Goal: Transaction & Acquisition: Purchase product/service

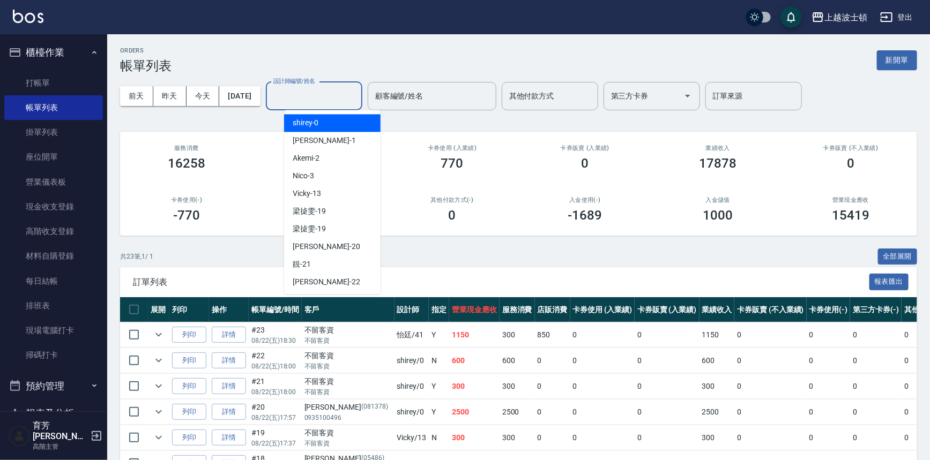
click at [335, 101] on input "設計師編號/姓名" at bounding box center [314, 96] width 87 height 19
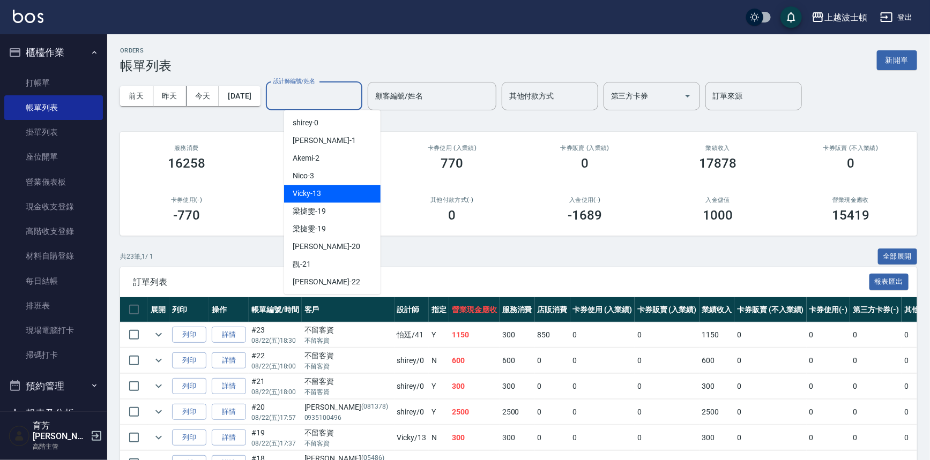
click at [324, 191] on div "Vicky -13" at bounding box center [332, 194] width 96 height 18
type input "Vicky-13"
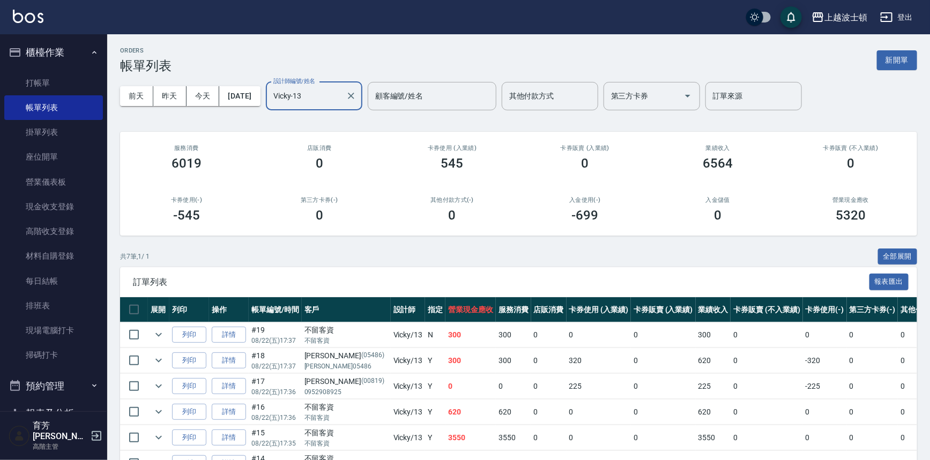
scroll to position [91, 0]
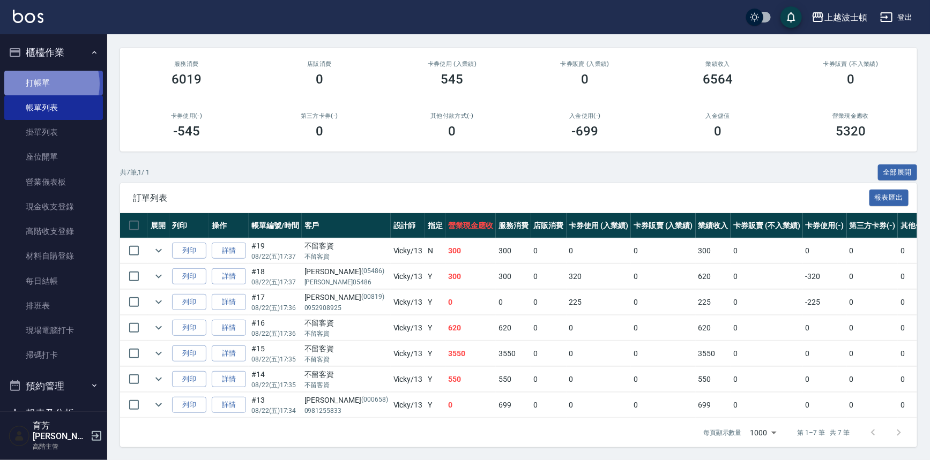
click at [44, 84] on link "打帳單" at bounding box center [53, 83] width 99 height 25
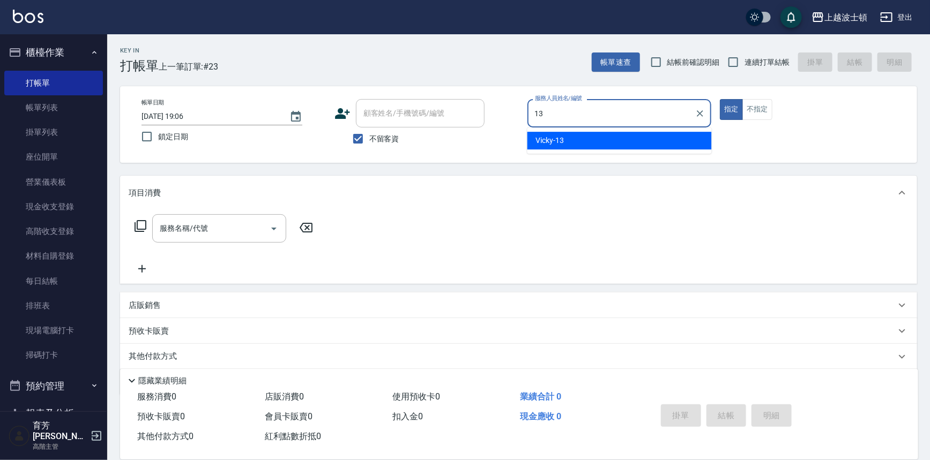
type input "Vicky-13"
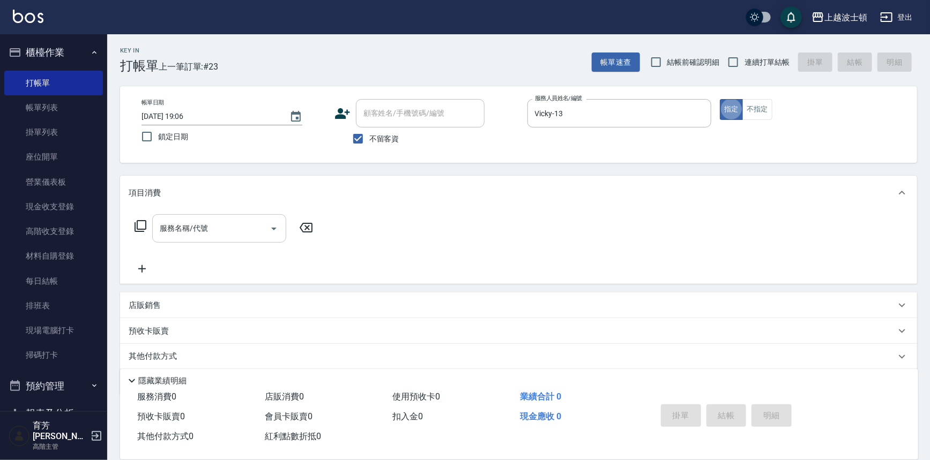
type button "true"
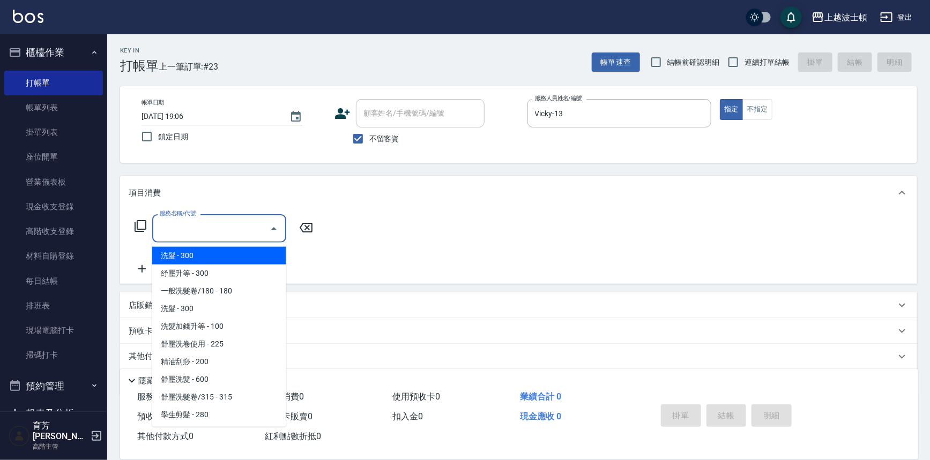
click at [241, 237] on input "服務名稱/代號" at bounding box center [211, 228] width 108 height 19
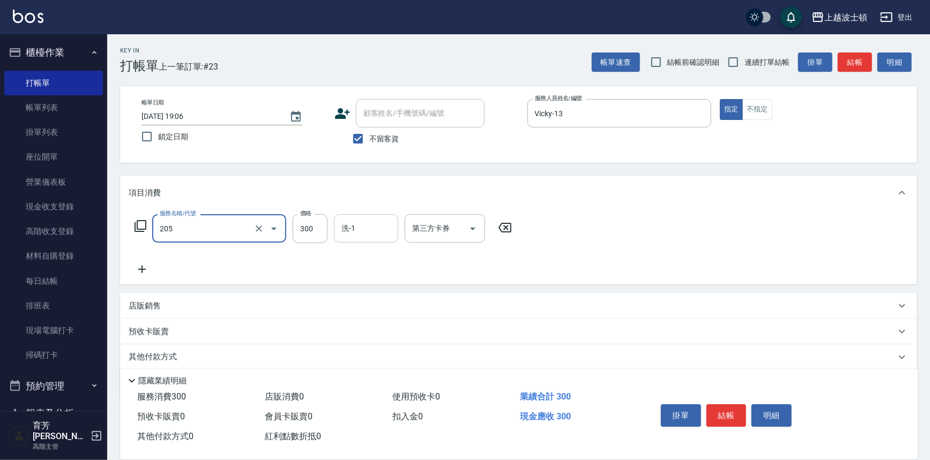
type input "洗髮(205)"
click at [365, 231] on input "洗-1" at bounding box center [366, 228] width 55 height 19
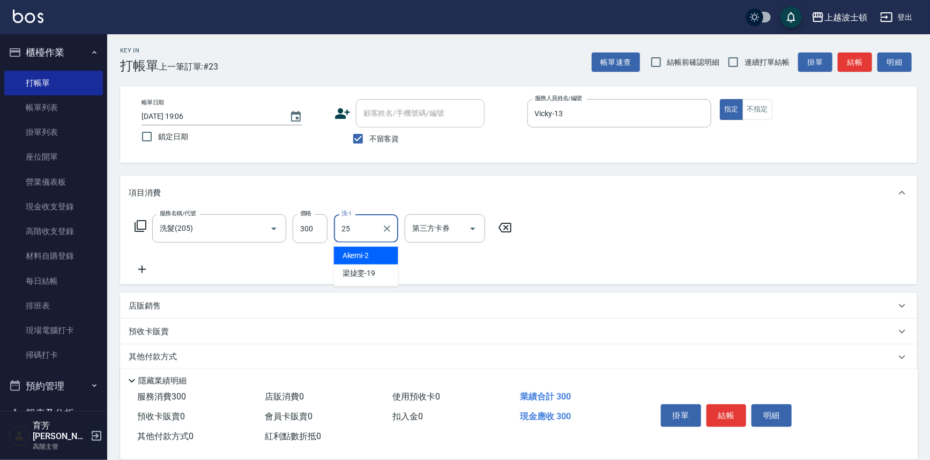
type input "[PERSON_NAME]-25"
click at [141, 265] on icon at bounding box center [142, 269] width 27 height 13
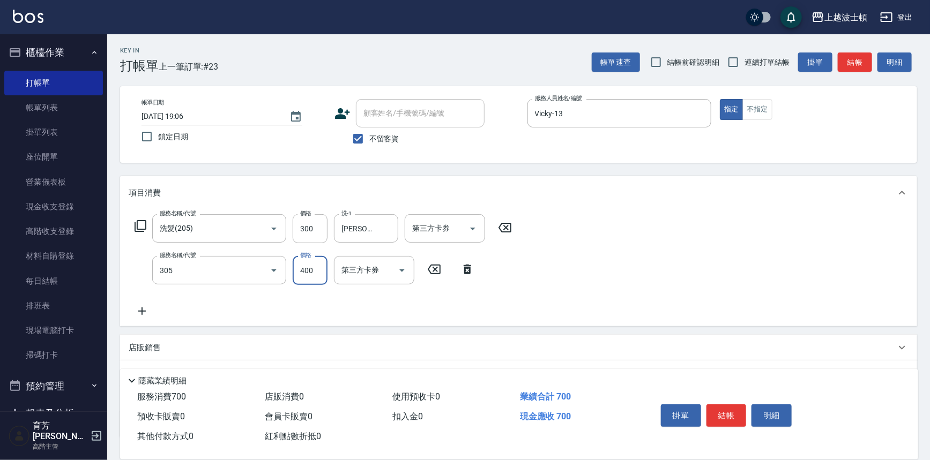
type input "剪髮(305)"
click at [316, 273] on input "400" at bounding box center [310, 270] width 35 height 29
type input "350"
click at [136, 312] on icon at bounding box center [142, 311] width 27 height 13
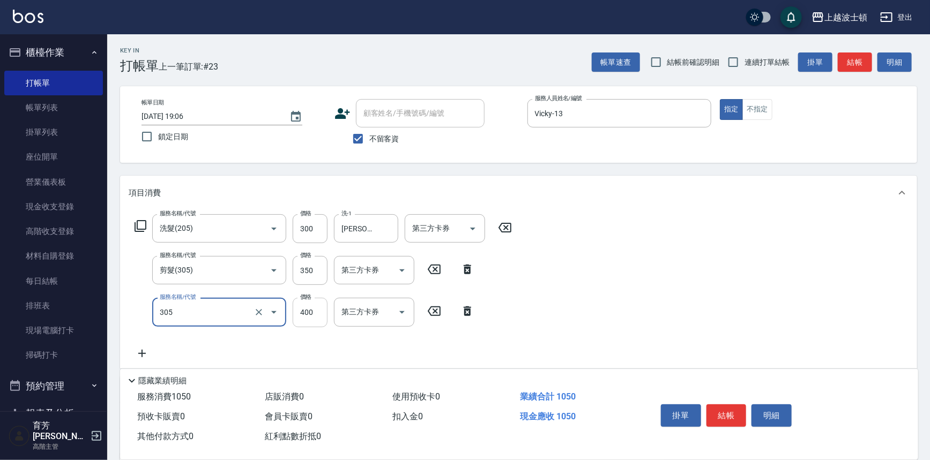
type input "剪髮(305)"
click at [311, 313] on input "400" at bounding box center [310, 312] width 35 height 29
type input "350"
click at [467, 311] on icon at bounding box center [467, 311] width 27 height 13
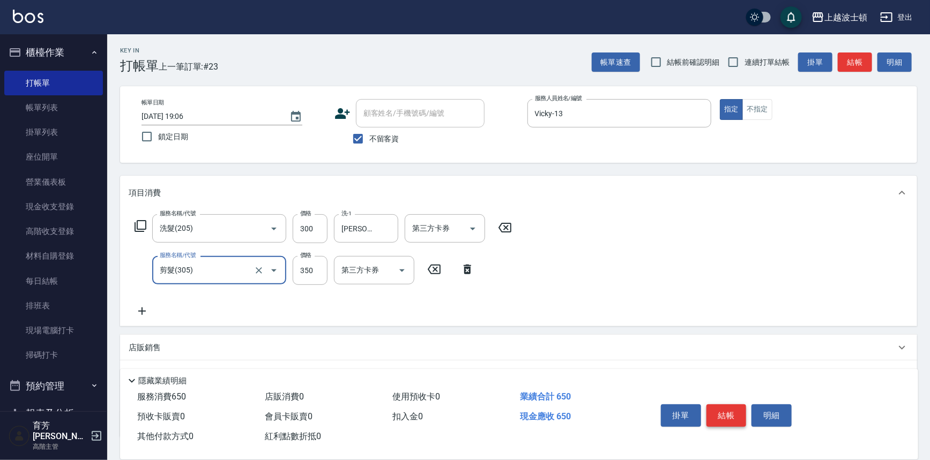
click at [734, 420] on button "結帳" at bounding box center [726, 415] width 40 height 23
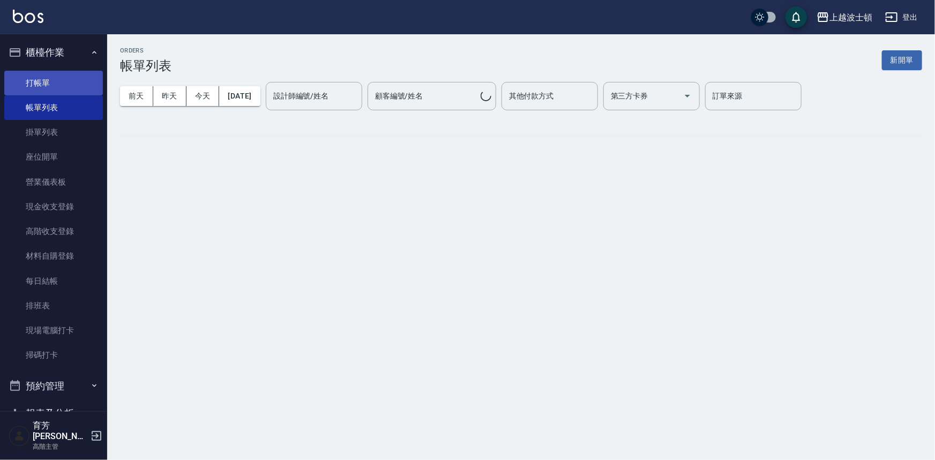
click at [43, 80] on link "打帳單" at bounding box center [53, 83] width 99 height 25
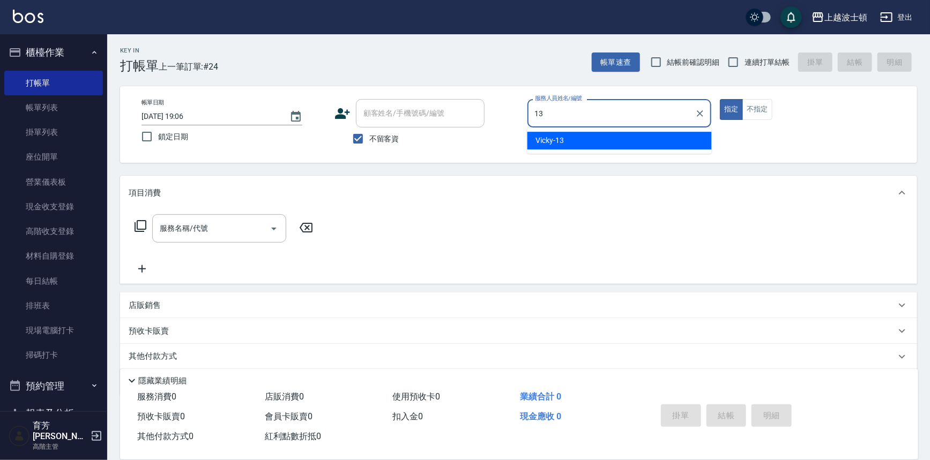
type input "Vicky-13"
type button "true"
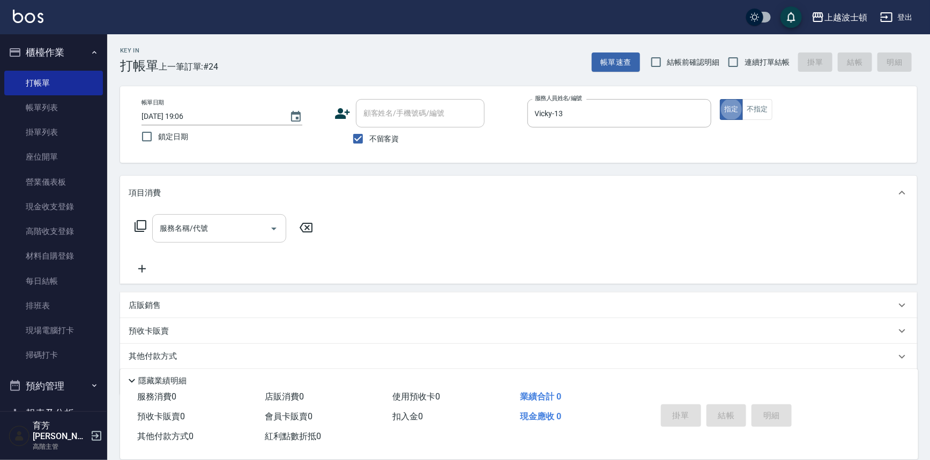
click at [167, 235] on input "服務名稱/代號" at bounding box center [211, 228] width 108 height 19
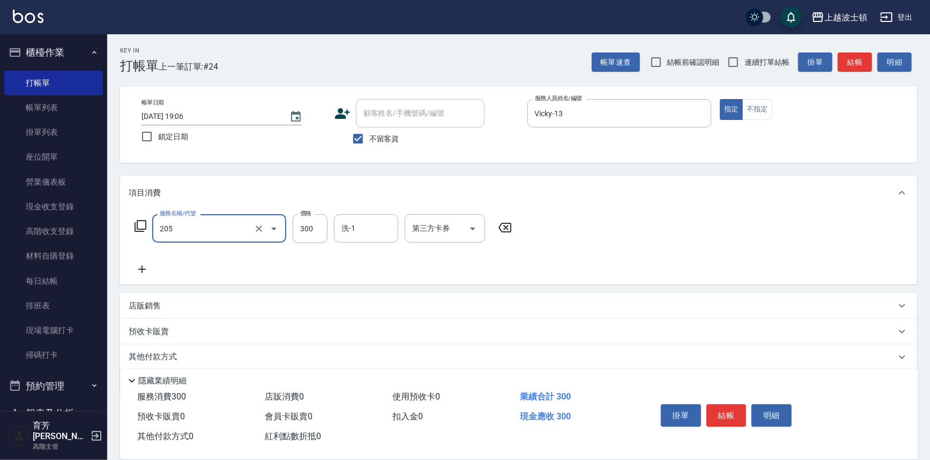
type input "洗髮(205)"
click at [143, 270] on icon at bounding box center [142, 269] width 27 height 13
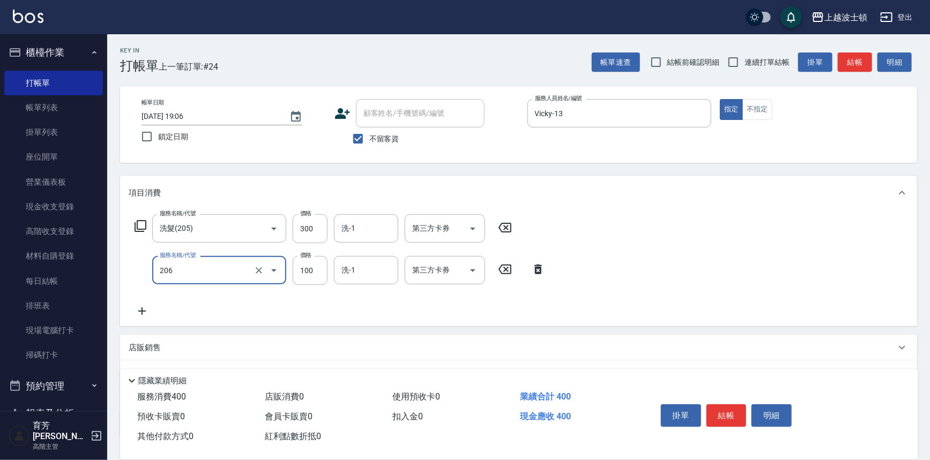
type input "洗髮加錢升等(206)"
click at [143, 311] on icon at bounding box center [142, 312] width 8 height 8
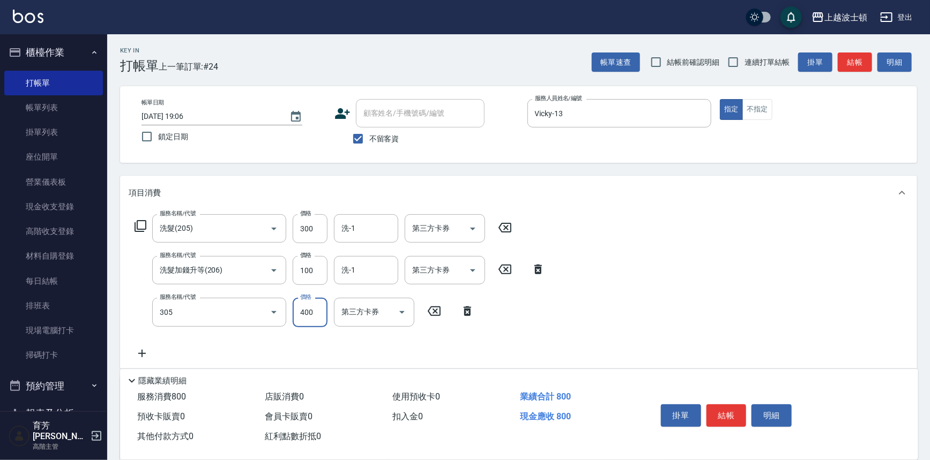
type input "剪髮(305)"
click at [297, 320] on input "400" at bounding box center [310, 312] width 35 height 29
type input "350"
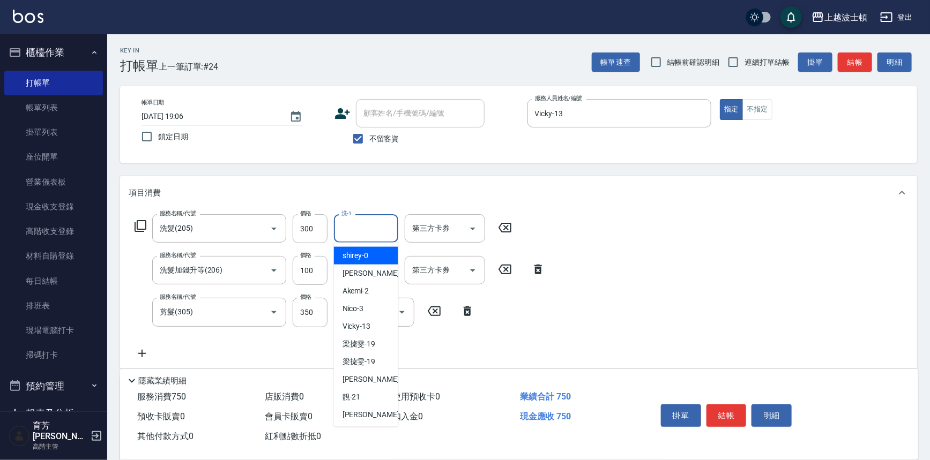
click at [357, 230] on input "洗-1" at bounding box center [366, 228] width 55 height 19
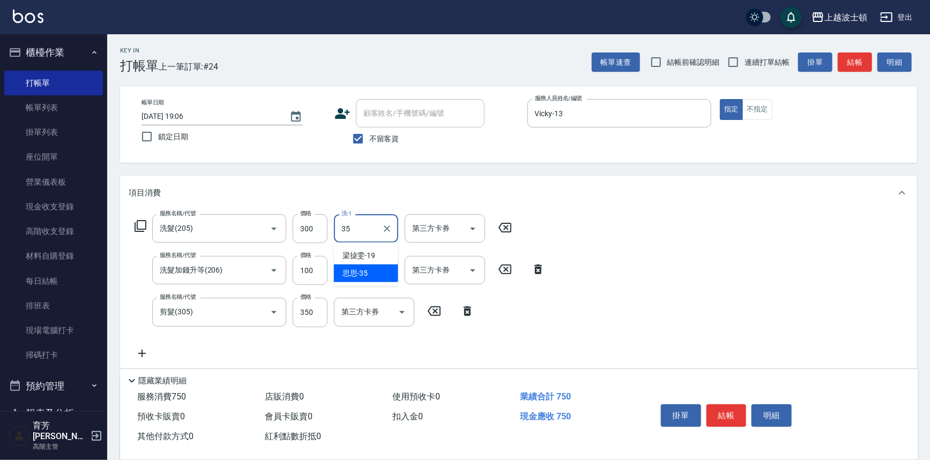
type input "思思-35"
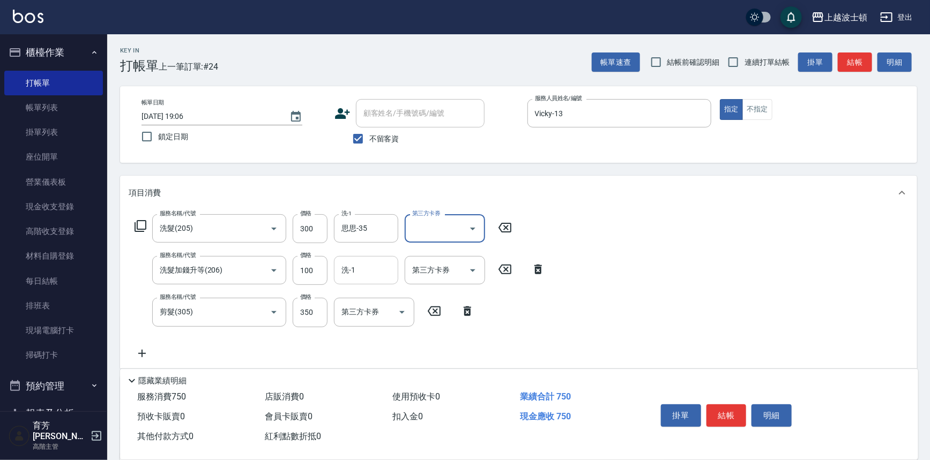
click at [368, 274] on input "洗-1" at bounding box center [366, 270] width 55 height 19
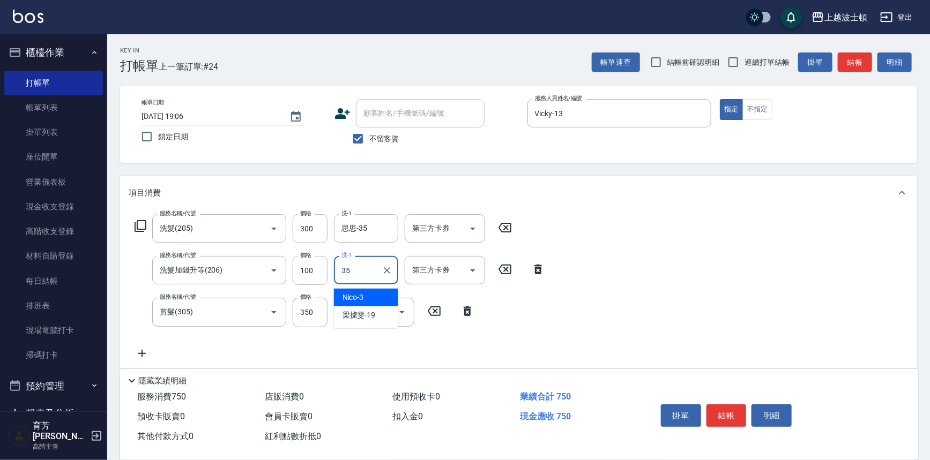
type input "思思-35"
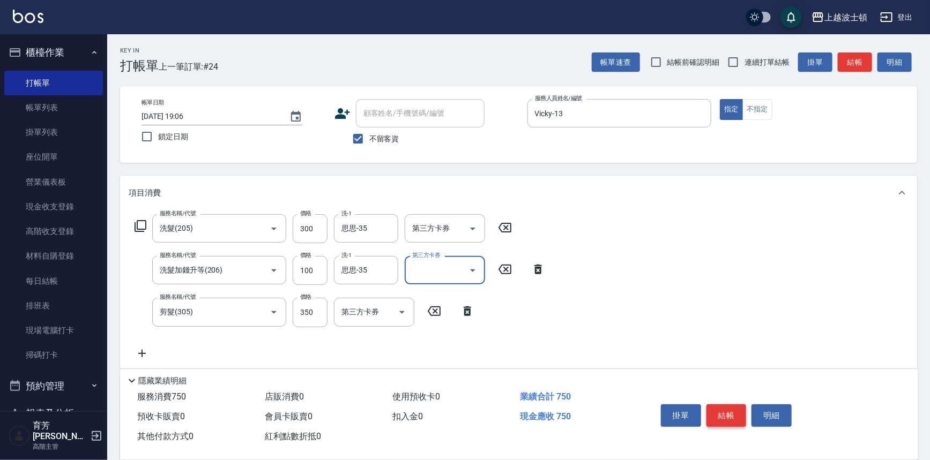
click at [730, 413] on button "結帳" at bounding box center [726, 415] width 40 height 23
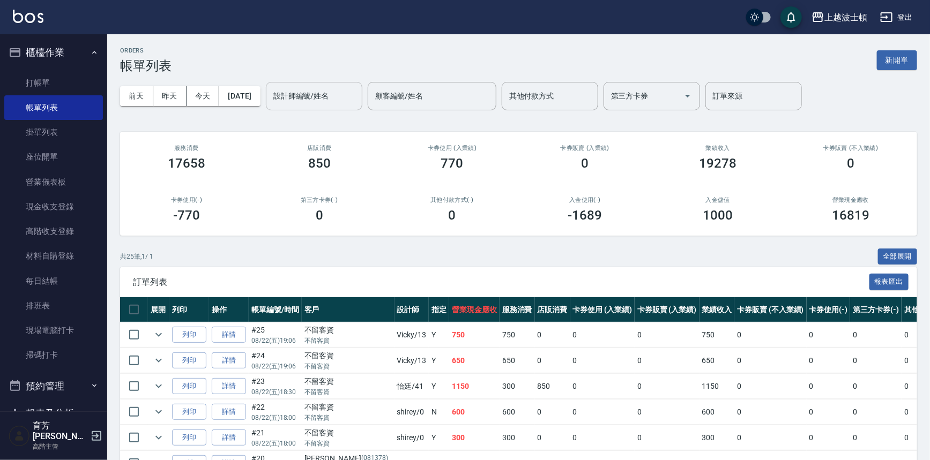
click at [341, 95] on input "設計師編號/姓名" at bounding box center [314, 96] width 87 height 19
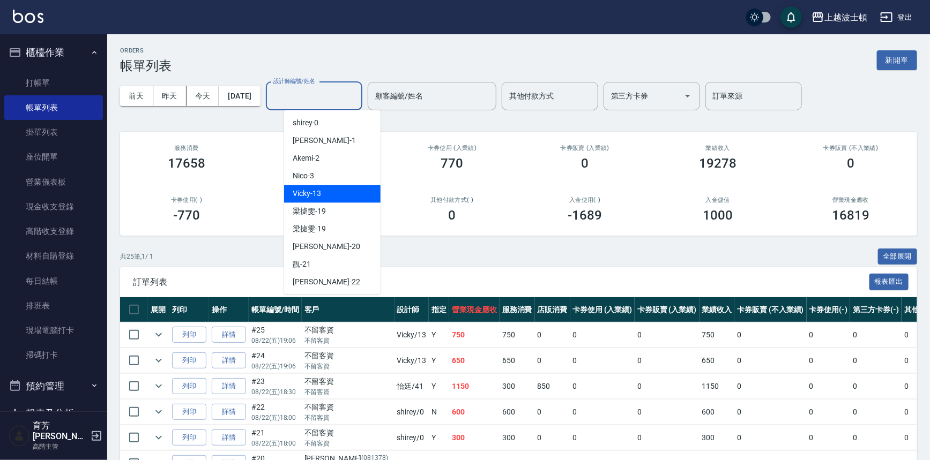
click at [328, 188] on div "Vicky -13" at bounding box center [332, 194] width 96 height 18
type input "Vicky-13"
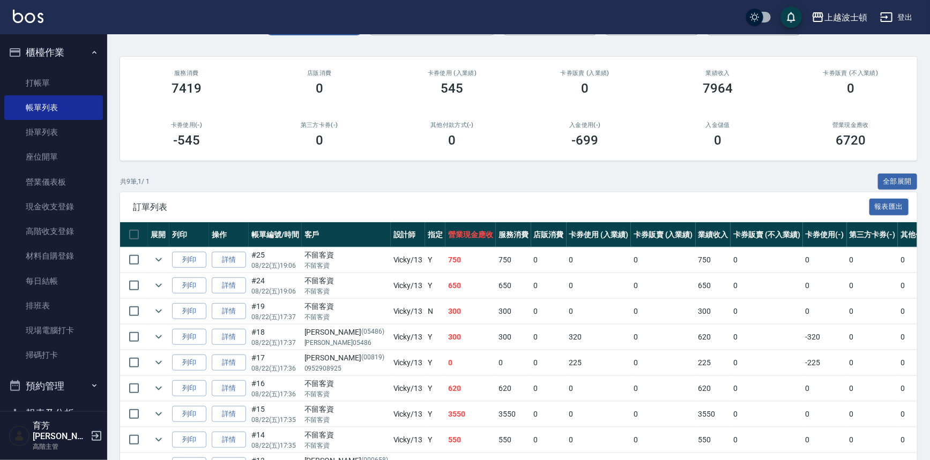
scroll to position [80, 0]
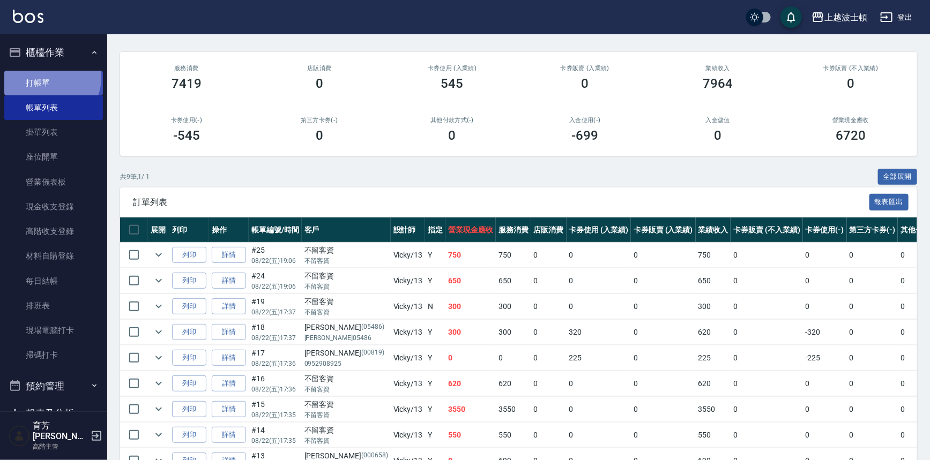
click at [48, 77] on link "打帳單" at bounding box center [53, 83] width 99 height 25
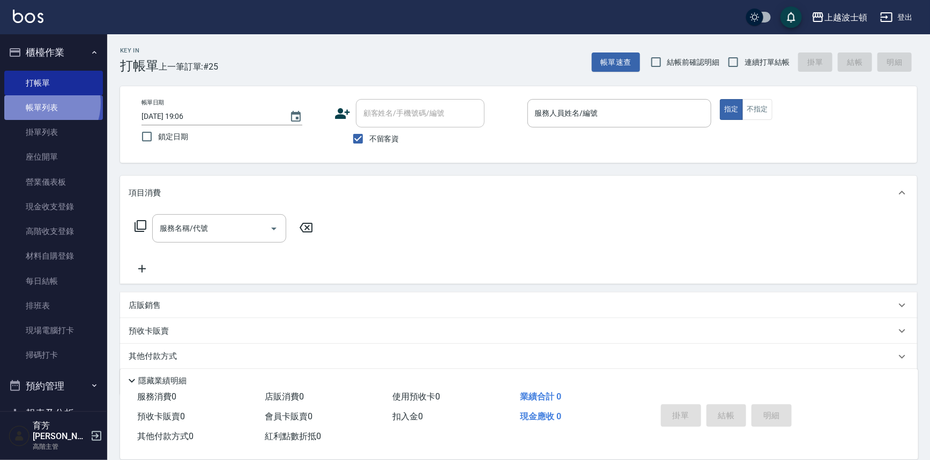
click at [41, 103] on link "帳單列表" at bounding box center [53, 107] width 99 height 25
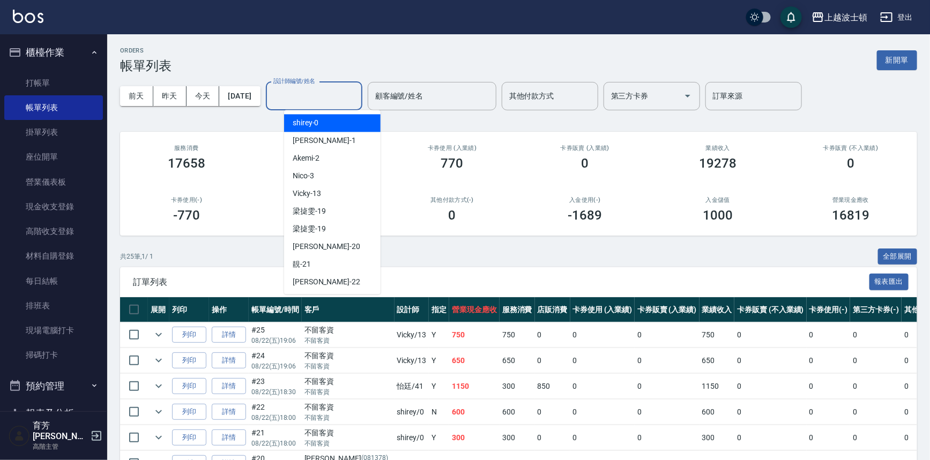
click at [353, 99] on input "設計師編號/姓名" at bounding box center [314, 96] width 87 height 19
click at [354, 121] on div "shirey -0" at bounding box center [332, 123] width 96 height 18
type input "shirey-0"
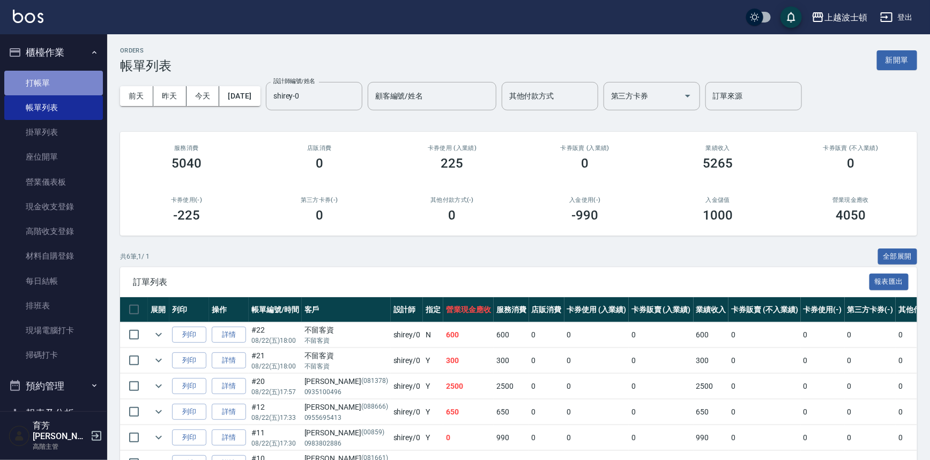
click at [83, 74] on link "打帳單" at bounding box center [53, 83] width 99 height 25
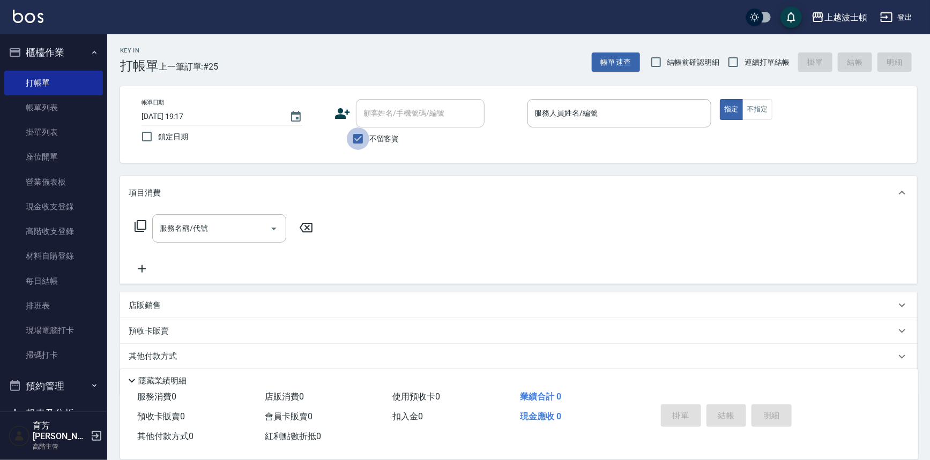
click at [361, 130] on input "不留客資" at bounding box center [358, 139] width 23 height 23
checkbox input "false"
click at [369, 119] on input "顧客姓名/手機號碼/編號" at bounding box center [412, 113] width 103 height 19
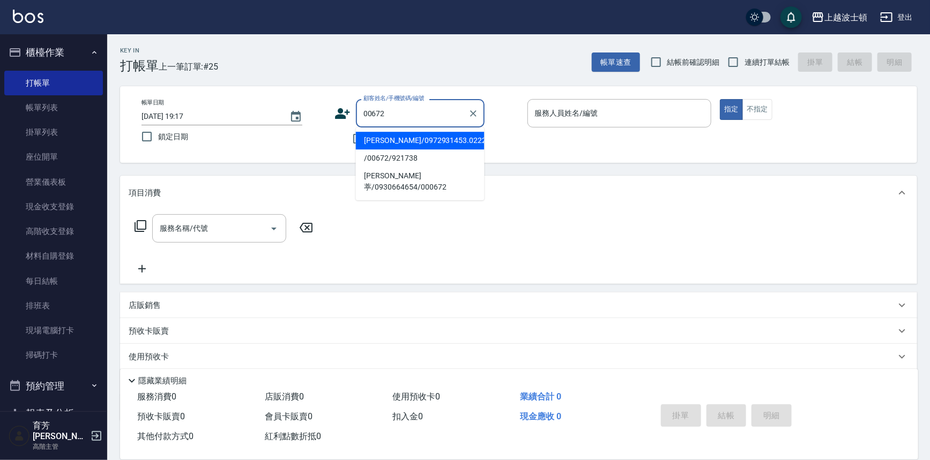
click at [458, 136] on li "[PERSON_NAME]/0972931453.0222815158/00672" at bounding box center [420, 141] width 129 height 18
type input "[PERSON_NAME]/0972931453.0222815158/00672"
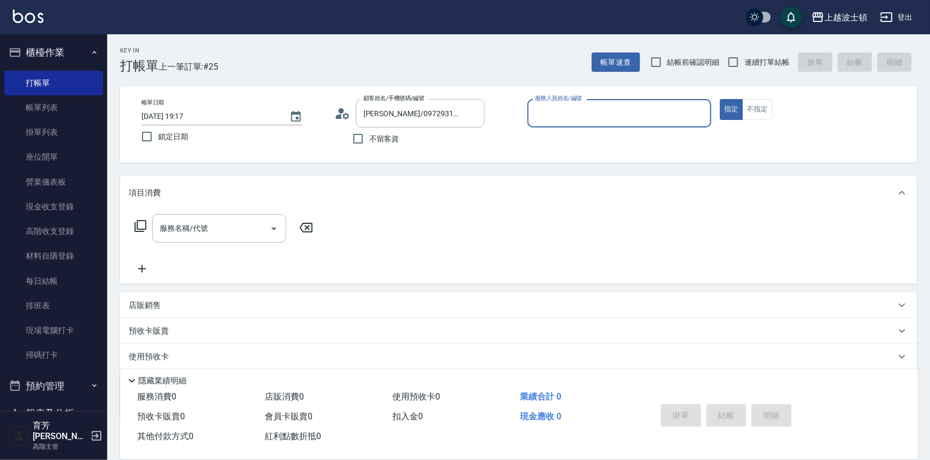
type input "shirey-0"
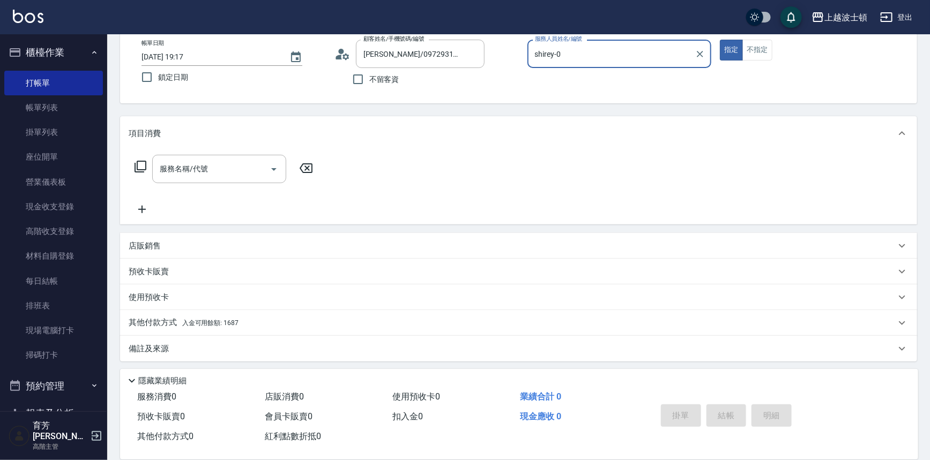
scroll to position [61, 0]
click at [141, 164] on icon at bounding box center [140, 165] width 13 height 13
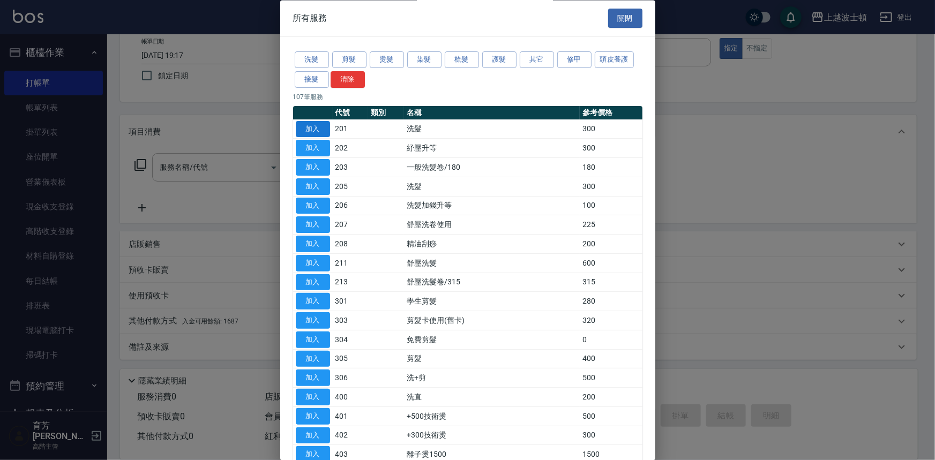
click at [327, 127] on button "加入" at bounding box center [313, 129] width 34 height 17
type input "洗髮(201)"
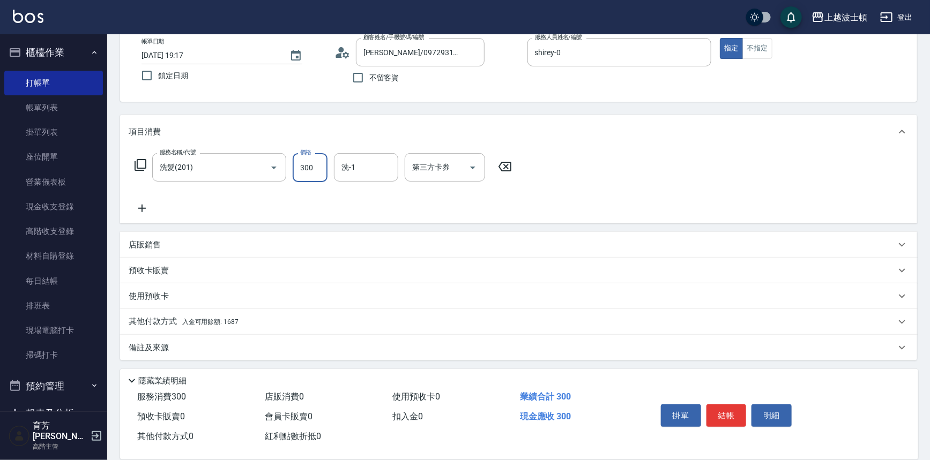
click at [311, 166] on input "300" at bounding box center [310, 167] width 35 height 29
type input "270"
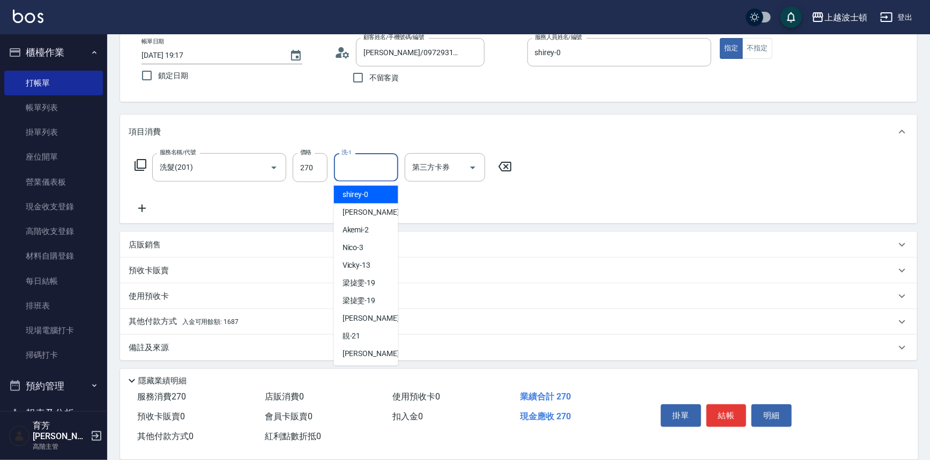
click at [352, 165] on input "洗-1" at bounding box center [366, 167] width 55 height 19
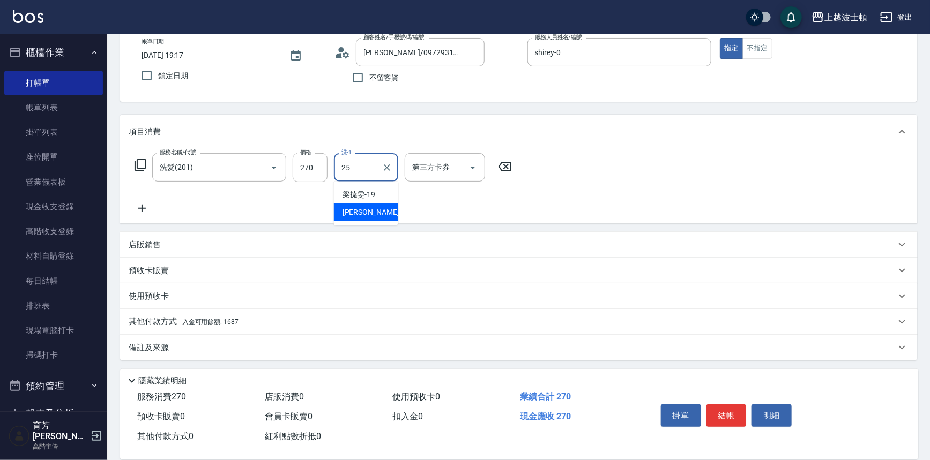
click at [354, 207] on span "[PERSON_NAME]-25" at bounding box center [376, 212] width 68 height 11
type input "[PERSON_NAME]-25"
click at [232, 315] on p "其他付款方式 入金可用餘額: 1687" at bounding box center [184, 321] width 110 height 12
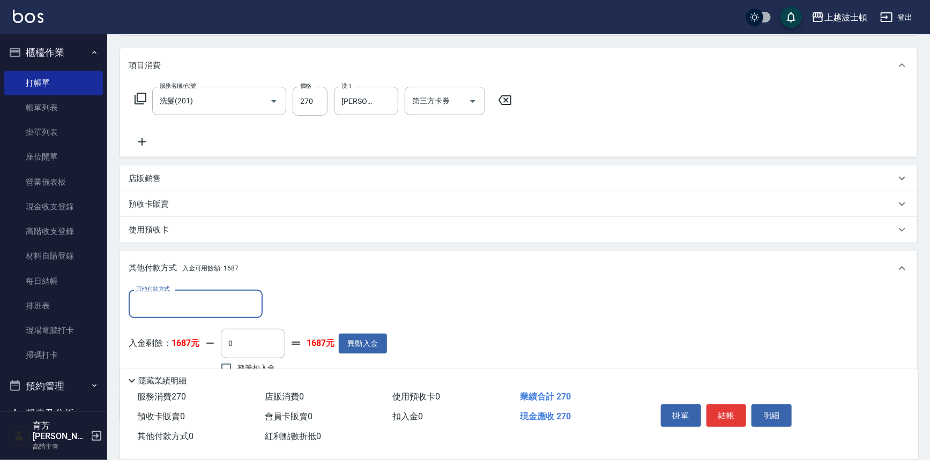
scroll to position [188, 0]
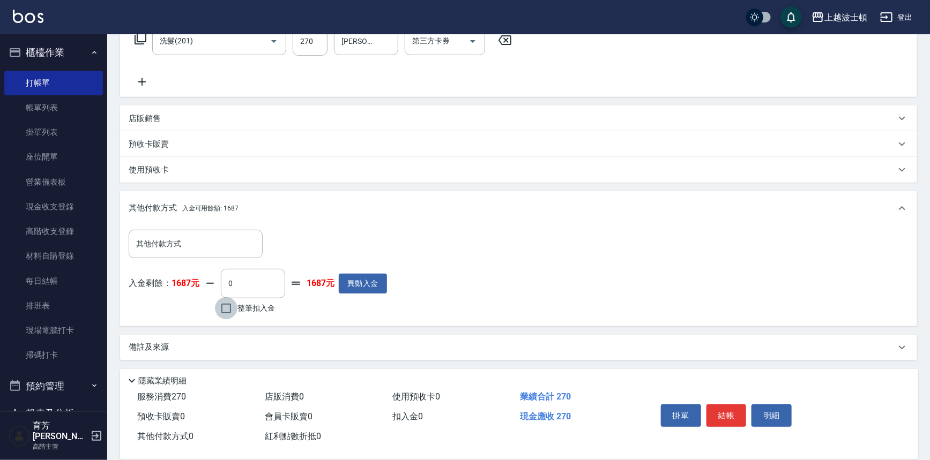
click at [235, 307] on input "整筆扣入金" at bounding box center [226, 308] width 23 height 23
checkbox input "true"
type input "270"
click at [732, 415] on button "結帳" at bounding box center [726, 415] width 40 height 23
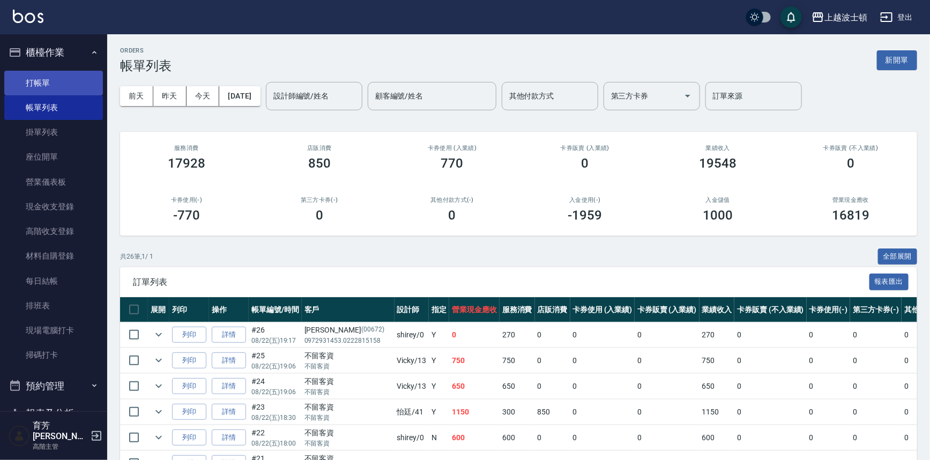
drag, startPoint x: 28, startPoint y: 75, endPoint x: 34, endPoint y: 80, distance: 8.0
click at [29, 75] on link "打帳單" at bounding box center [53, 83] width 99 height 25
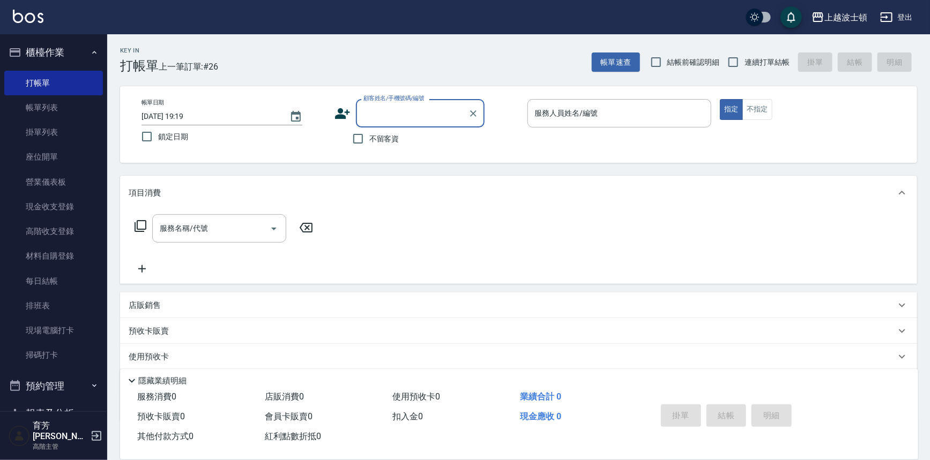
click at [425, 116] on input "顧客姓名/手機號碼/編號" at bounding box center [412, 113] width 103 height 19
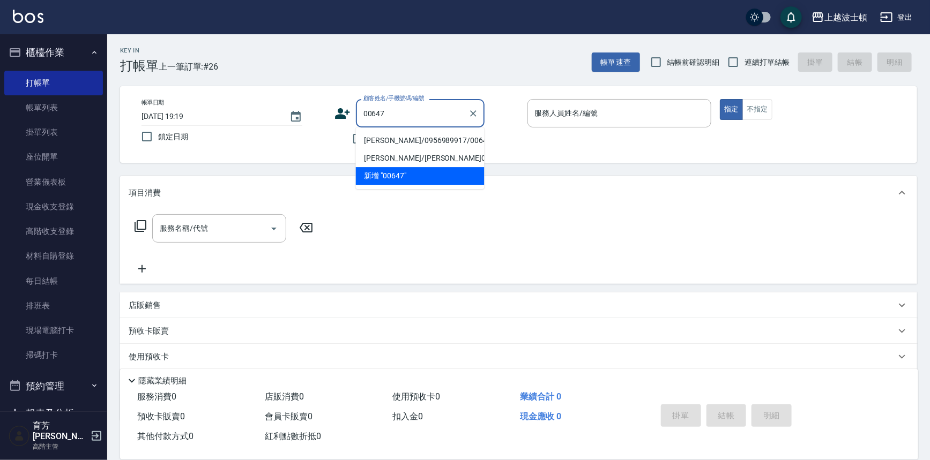
click at [414, 114] on input "00647" at bounding box center [412, 113] width 103 height 19
click at [413, 106] on input "00647" at bounding box center [412, 113] width 103 height 19
drag, startPoint x: 413, startPoint y: 106, endPoint x: 407, endPoint y: 107, distance: 5.4
click at [411, 106] on input "00647" at bounding box center [412, 113] width 103 height 19
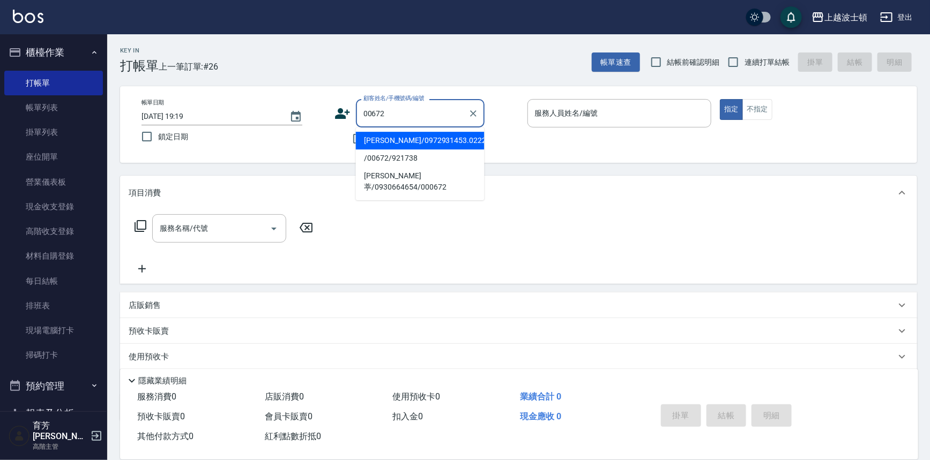
click at [409, 145] on li "[PERSON_NAME]/0972931453.0222815158/00672" at bounding box center [420, 141] width 129 height 18
type input "[PERSON_NAME]/0972931453.0222815158/00672"
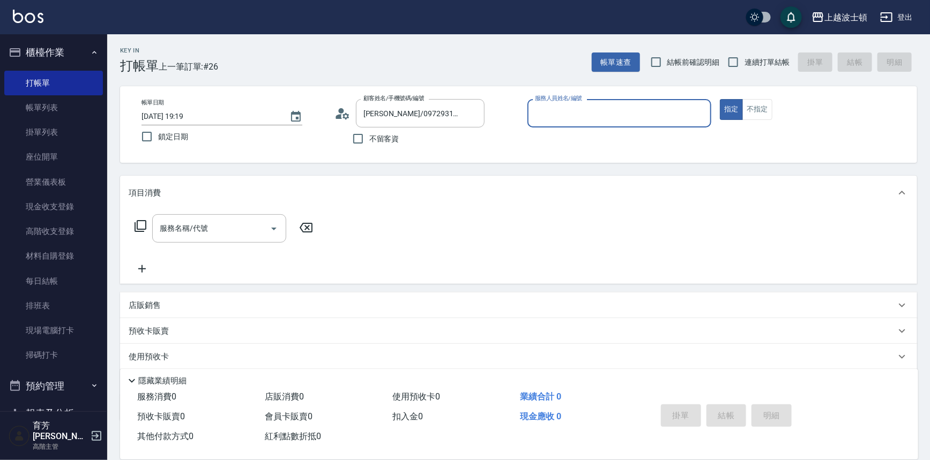
type input "shirey-0"
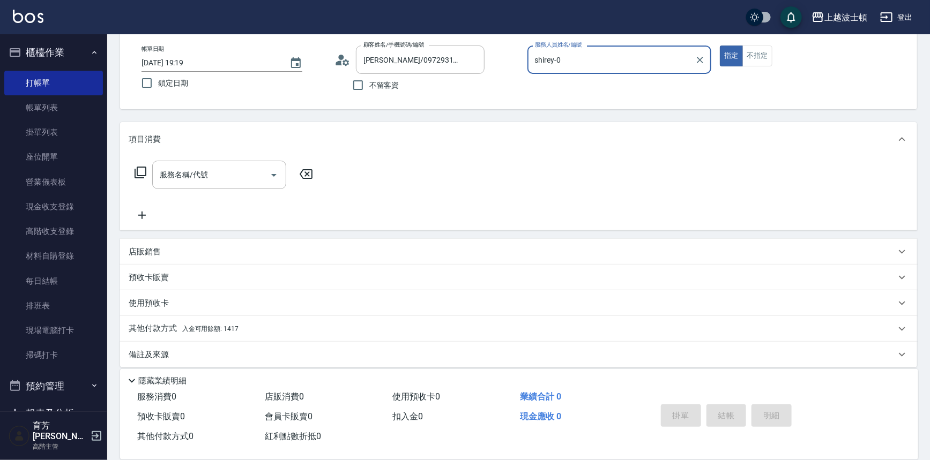
scroll to position [61, 0]
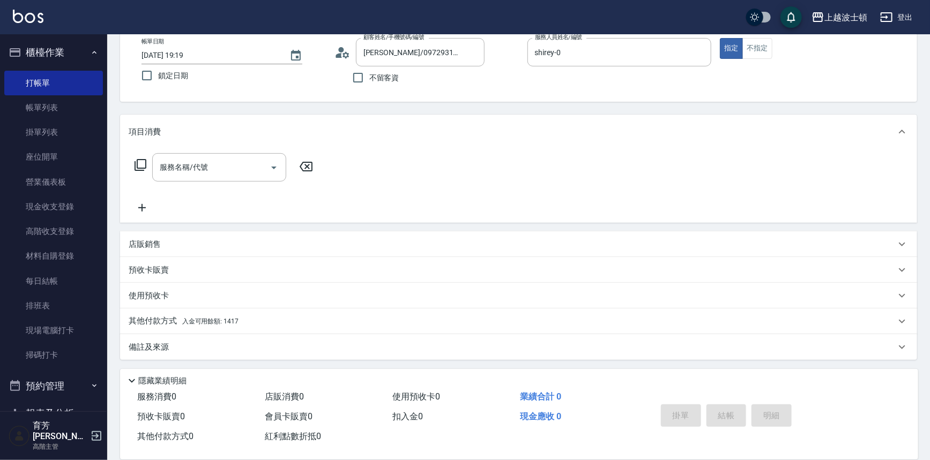
click at [154, 246] on p "店販銷售" at bounding box center [145, 244] width 32 height 11
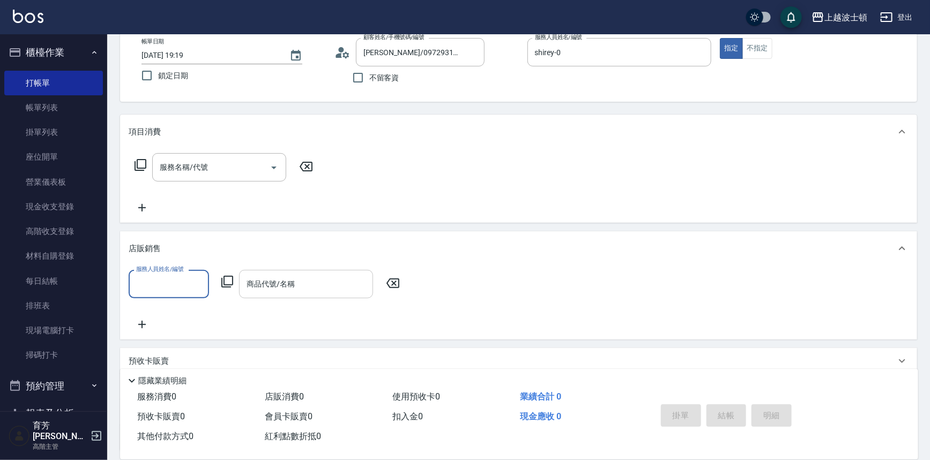
scroll to position [0, 0]
click at [189, 276] on input "服務人員姓名/編號" at bounding box center [168, 284] width 71 height 19
click at [190, 316] on div "shirey -0" at bounding box center [169, 312] width 80 height 18
type input "shirey-0"
click at [261, 289] on input "商品代號/名稱" at bounding box center [306, 284] width 124 height 19
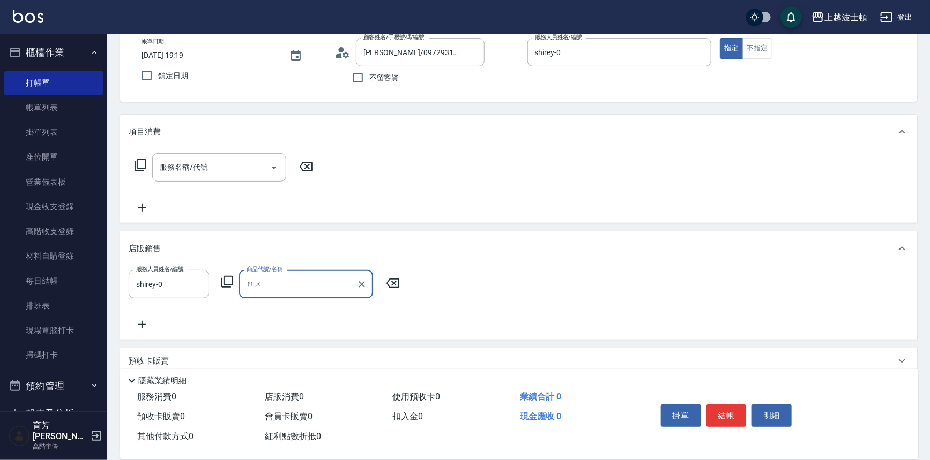
type input "乳"
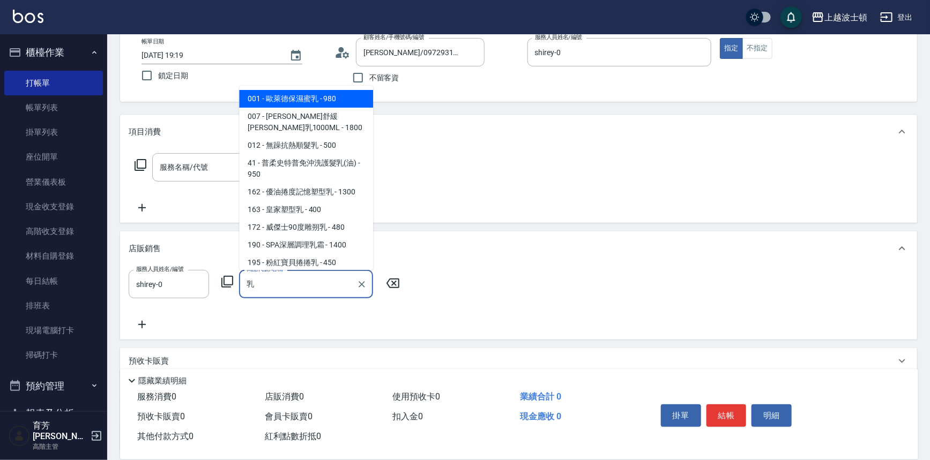
click at [278, 281] on input "乳" at bounding box center [298, 284] width 108 height 19
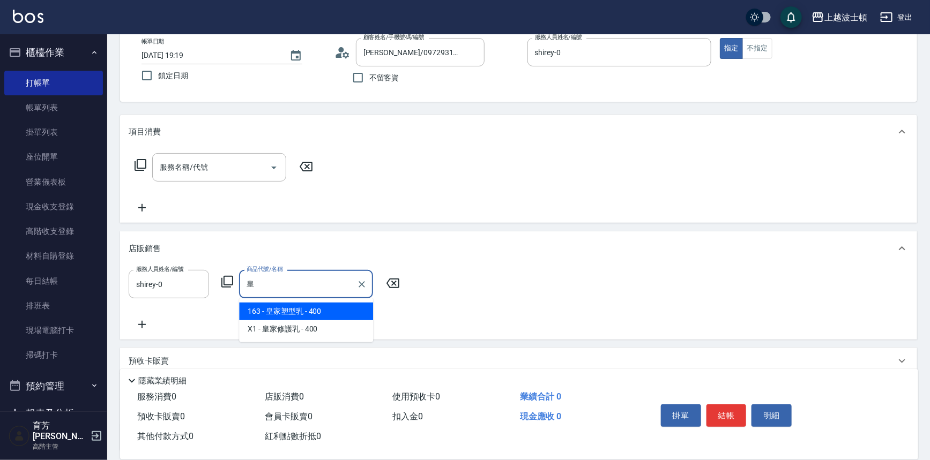
click at [303, 308] on span "163 - 皇家塑型乳 - 400" at bounding box center [306, 312] width 134 height 18
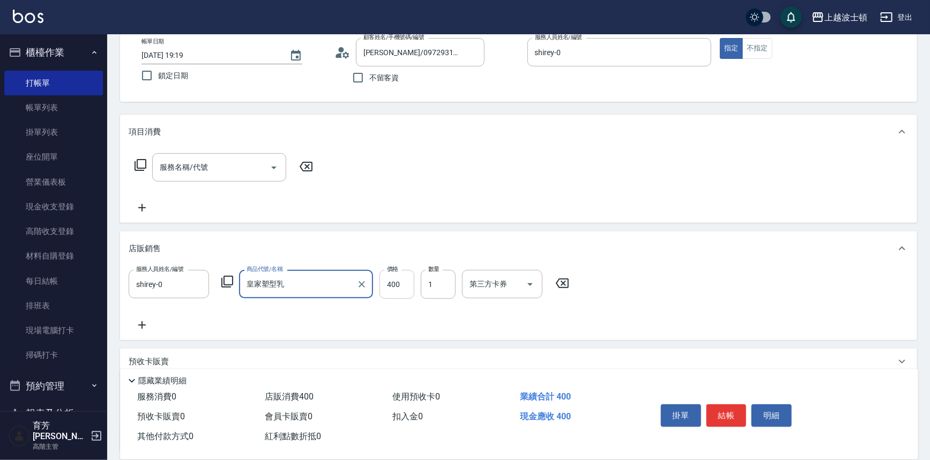
type input "皇家塑型乳"
click at [394, 283] on input "400" at bounding box center [396, 284] width 35 height 29
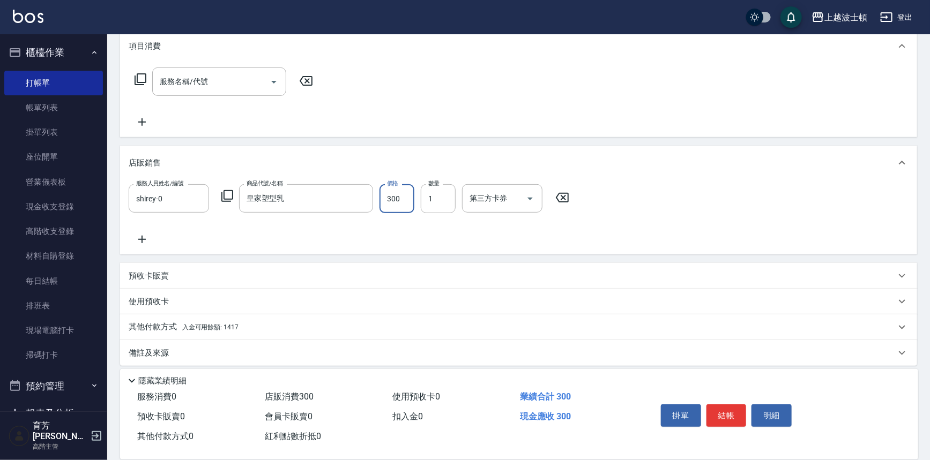
scroll to position [153, 0]
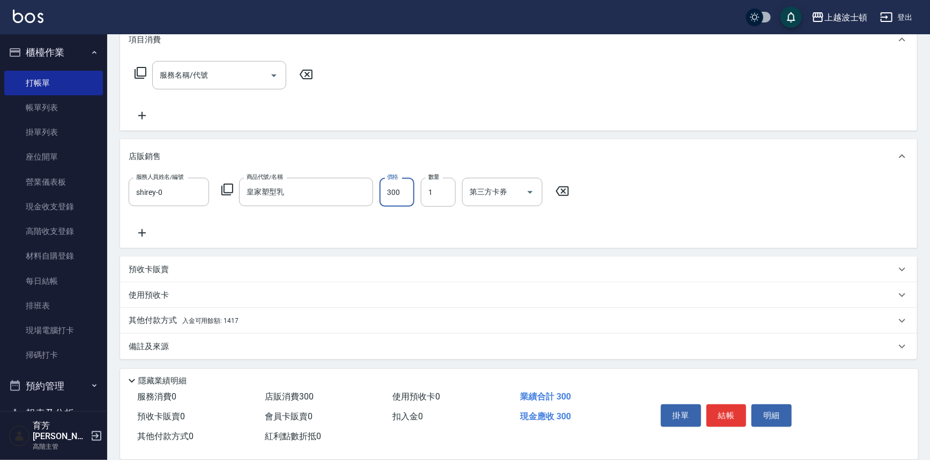
type input "300"
drag, startPoint x: 240, startPoint y: 318, endPoint x: 250, endPoint y: 317, distance: 9.8
click at [241, 318] on div "其他付款方式 入金可用餘額: 1417" at bounding box center [512, 321] width 767 height 12
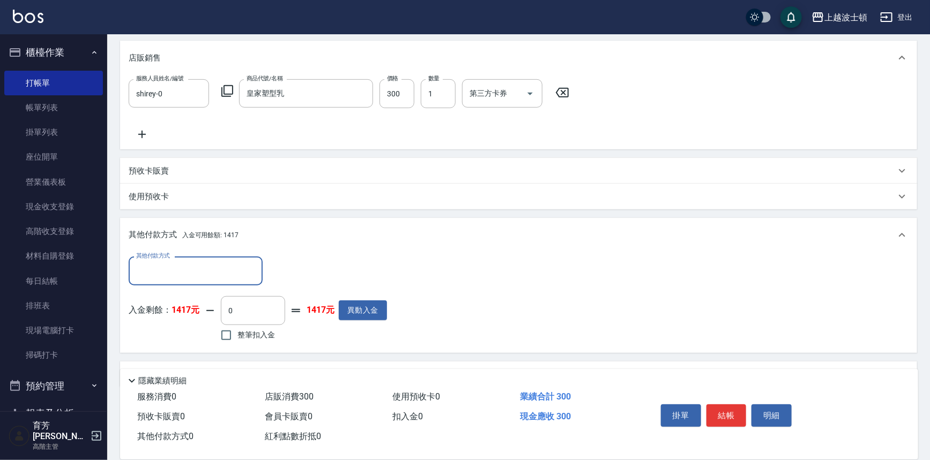
scroll to position [257, 0]
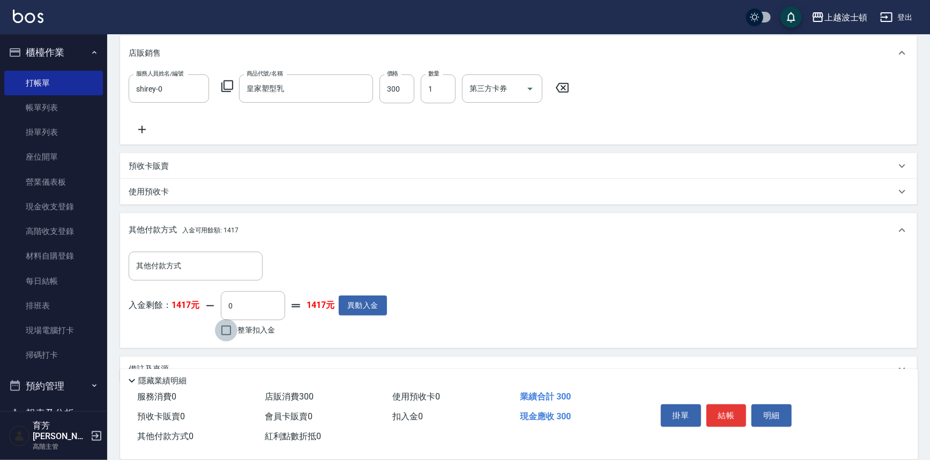
click at [224, 324] on input "整筆扣入金" at bounding box center [226, 330] width 23 height 23
checkbox input "true"
type input "300"
click at [719, 406] on button "結帳" at bounding box center [726, 415] width 40 height 23
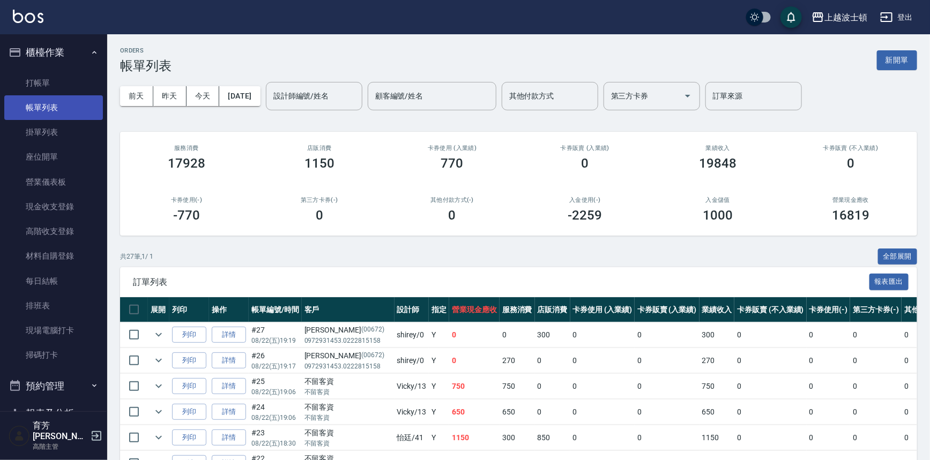
click at [54, 102] on link "帳單列表" at bounding box center [53, 107] width 99 height 25
click at [338, 91] on input "設計師編號/姓名" at bounding box center [314, 96] width 87 height 19
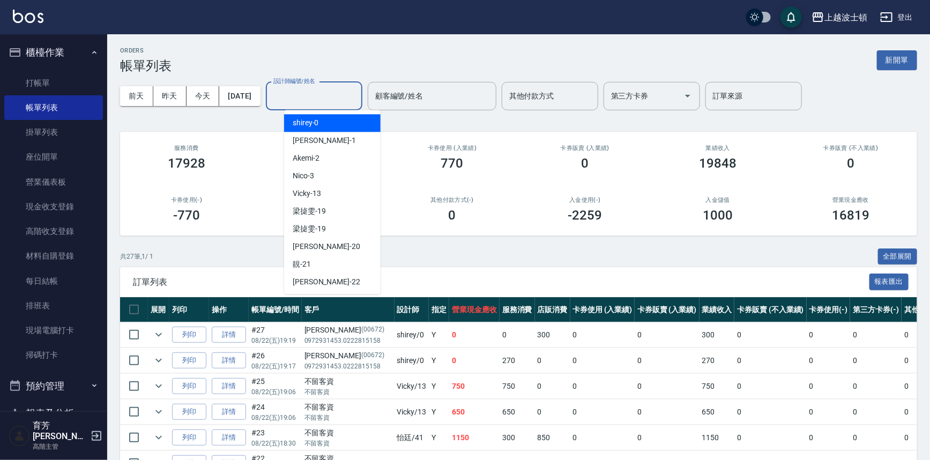
click at [336, 124] on div "shirey -0" at bounding box center [332, 123] width 96 height 18
type input "shirey-0"
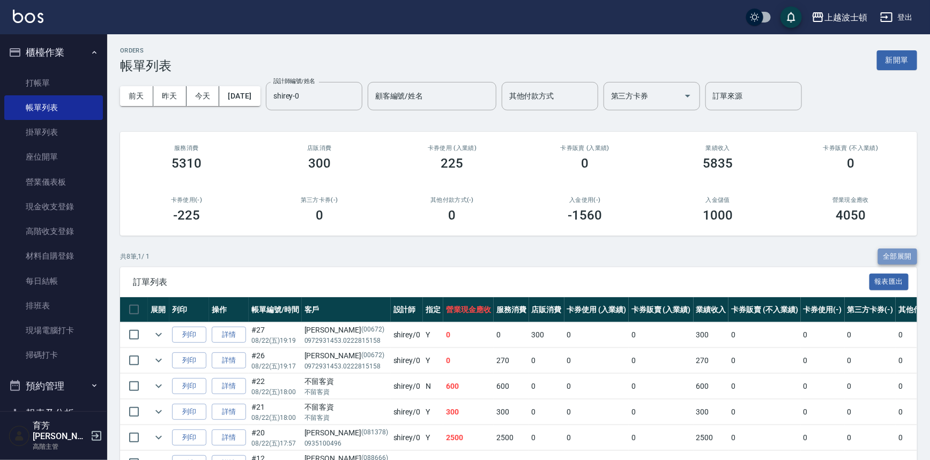
click at [900, 260] on button "全部展開" at bounding box center [898, 257] width 40 height 17
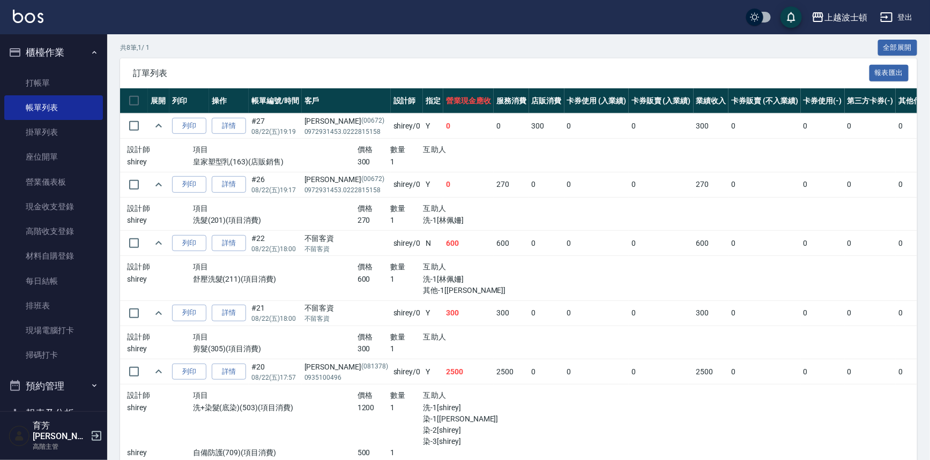
scroll to position [207, 0]
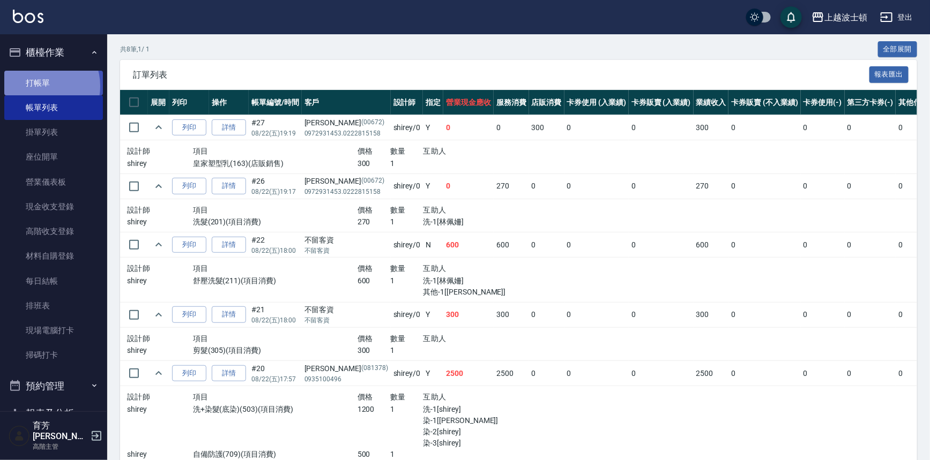
click at [41, 86] on link "打帳單" at bounding box center [53, 83] width 99 height 25
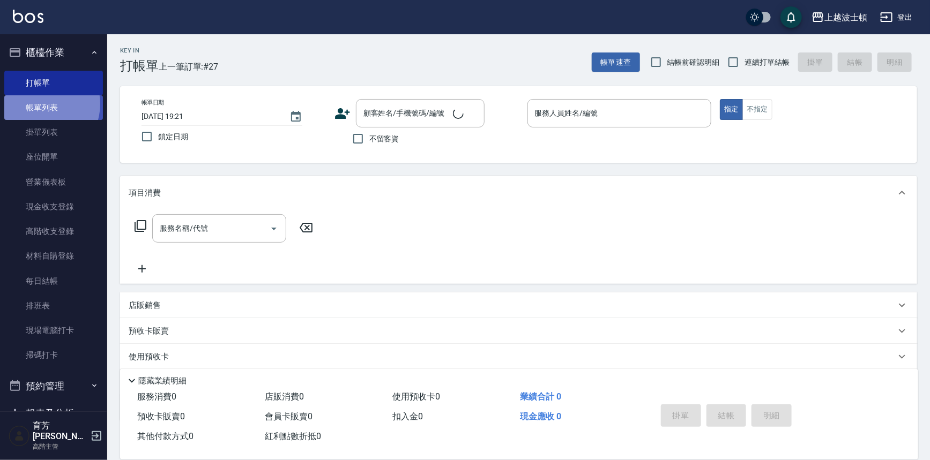
click at [43, 104] on link "帳單列表" at bounding box center [53, 107] width 99 height 25
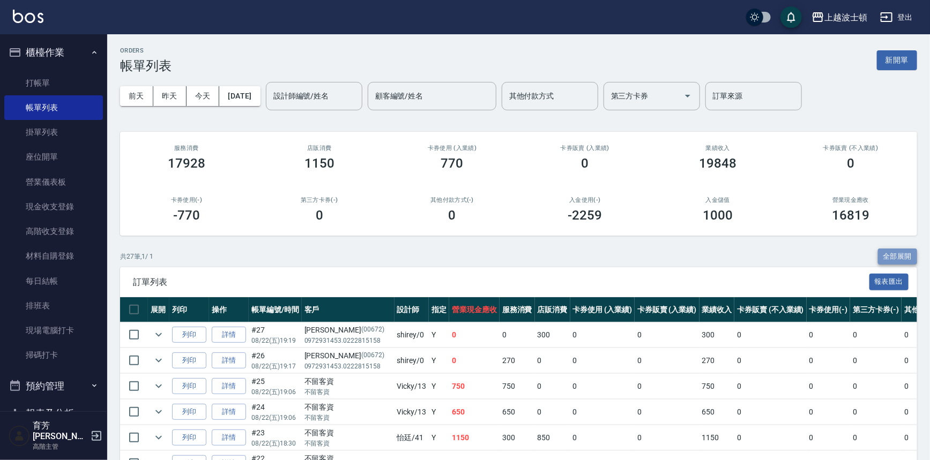
click at [888, 257] on button "全部展開" at bounding box center [898, 257] width 40 height 17
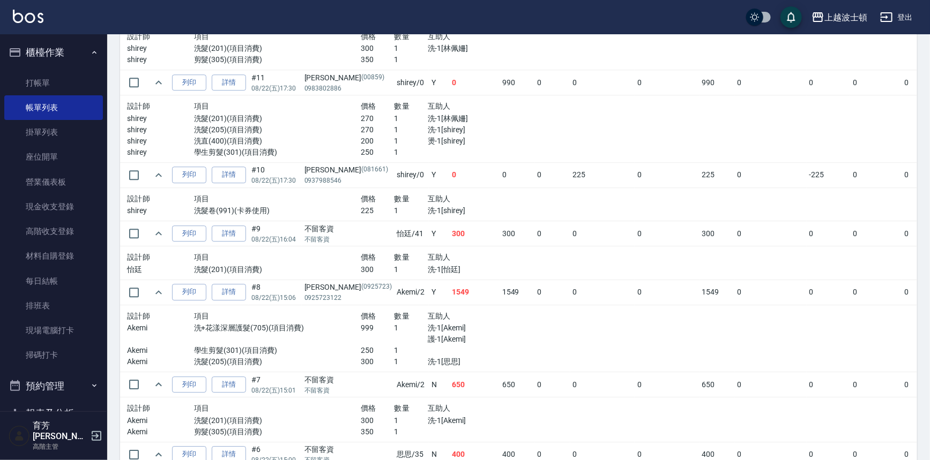
scroll to position [1465, 0]
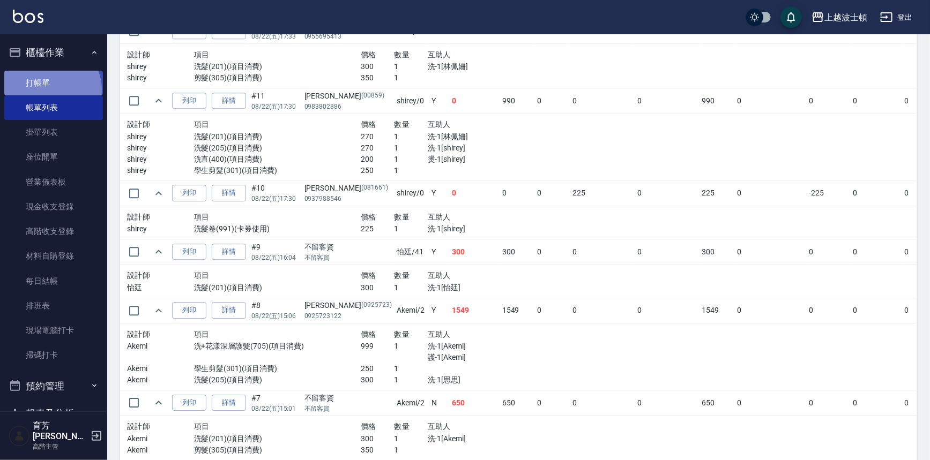
click at [50, 89] on link "打帳單" at bounding box center [53, 83] width 99 height 25
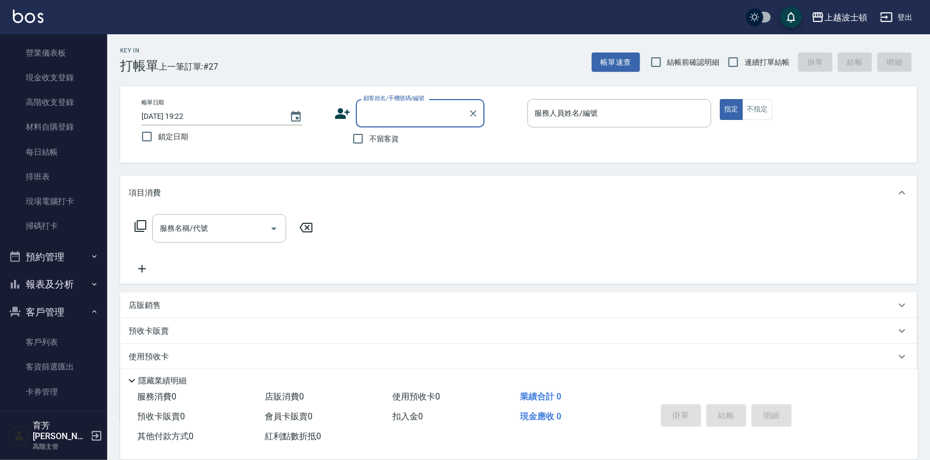
scroll to position [145, 0]
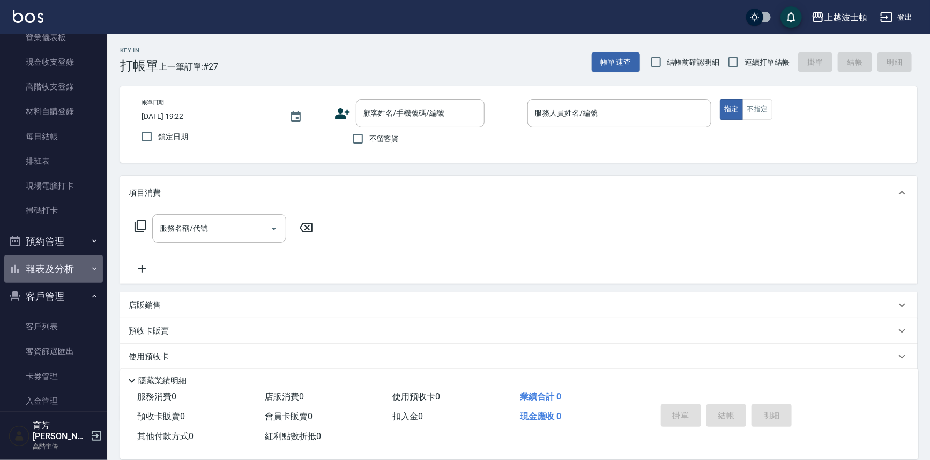
click at [58, 267] on button "報表及分析" at bounding box center [53, 269] width 99 height 28
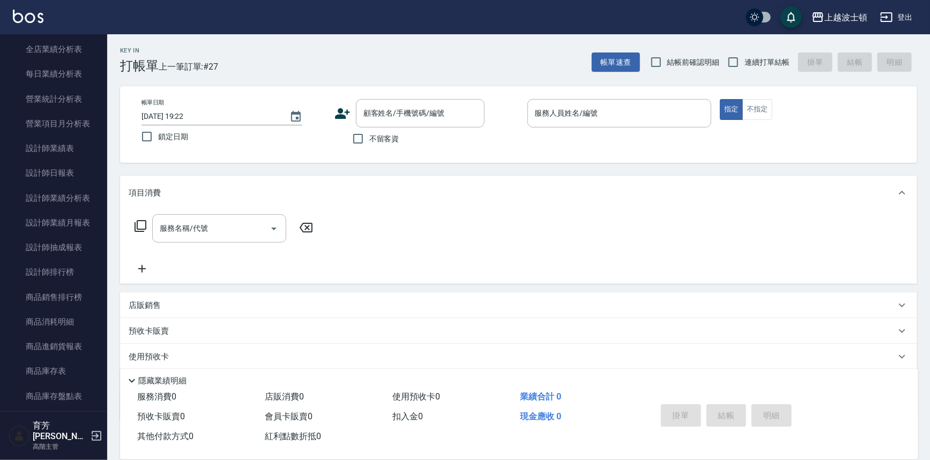
scroll to position [648, 0]
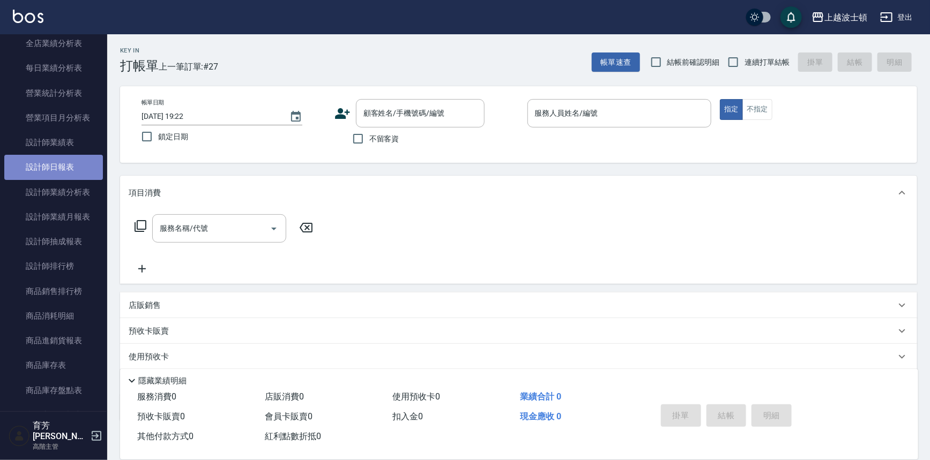
click at [71, 166] on link "設計師日報表" at bounding box center [53, 167] width 99 height 25
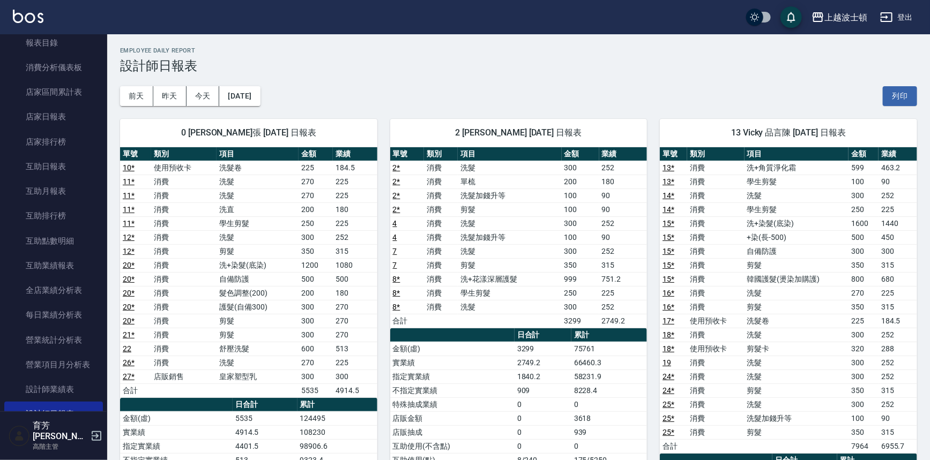
scroll to position [301, 0]
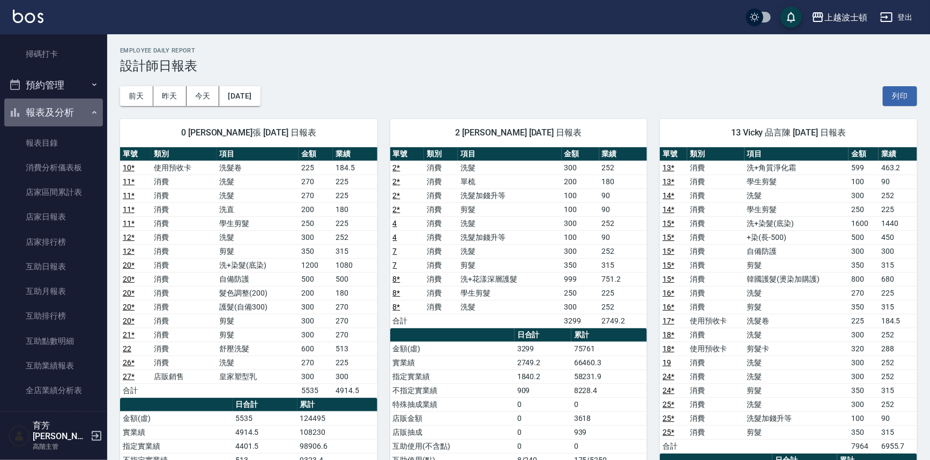
click at [93, 112] on button "報表及分析" at bounding box center [53, 113] width 99 height 28
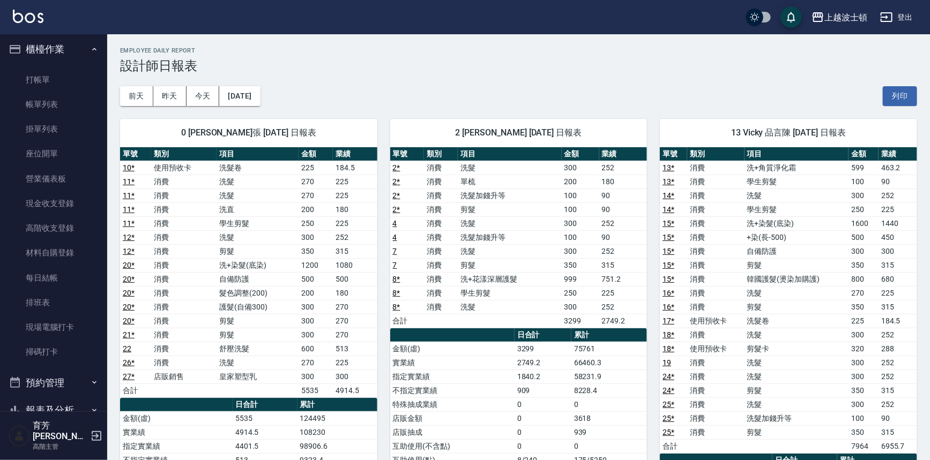
scroll to position [0, 0]
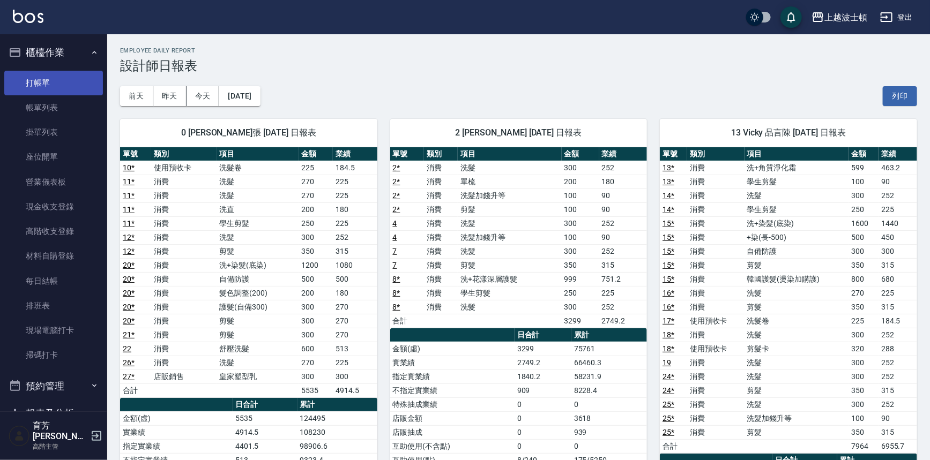
click at [62, 78] on link "打帳單" at bounding box center [53, 83] width 99 height 25
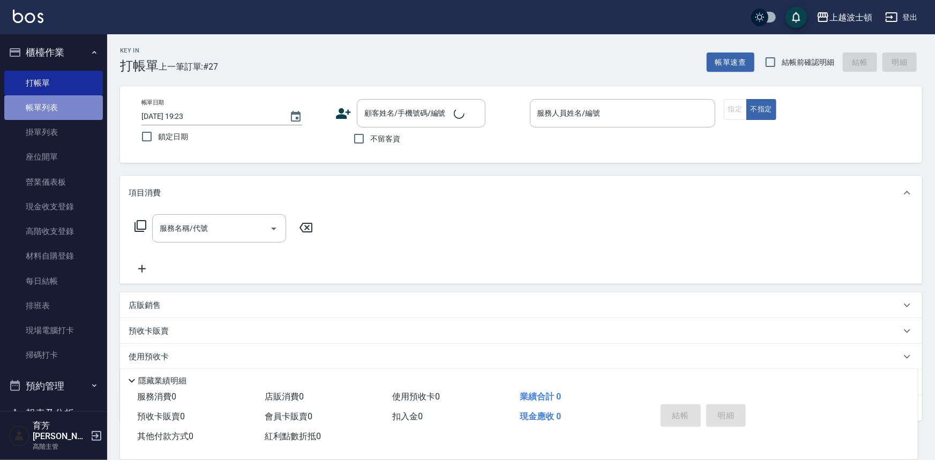
click at [62, 110] on link "帳單列表" at bounding box center [53, 107] width 99 height 25
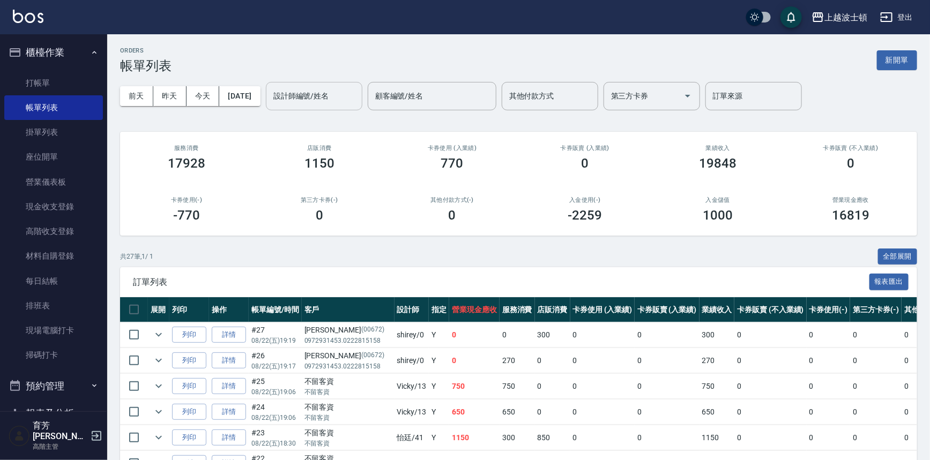
click at [327, 100] on input "設計師編號/姓名" at bounding box center [314, 96] width 87 height 19
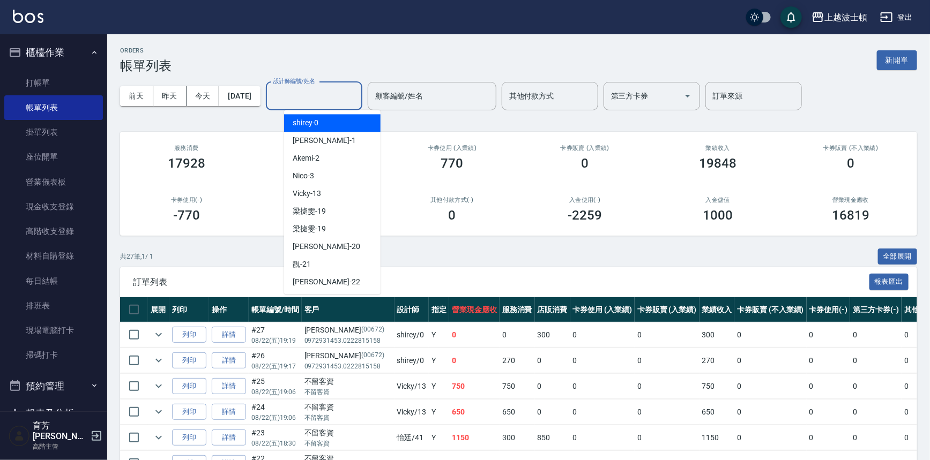
click at [325, 119] on div "shirey -0" at bounding box center [332, 123] width 96 height 18
type input "shirey-0"
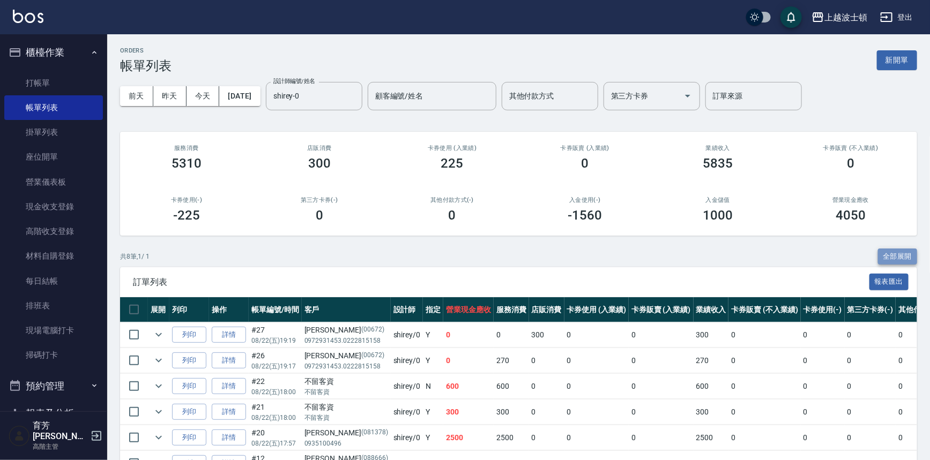
click at [895, 258] on button "全部展開" at bounding box center [898, 257] width 40 height 17
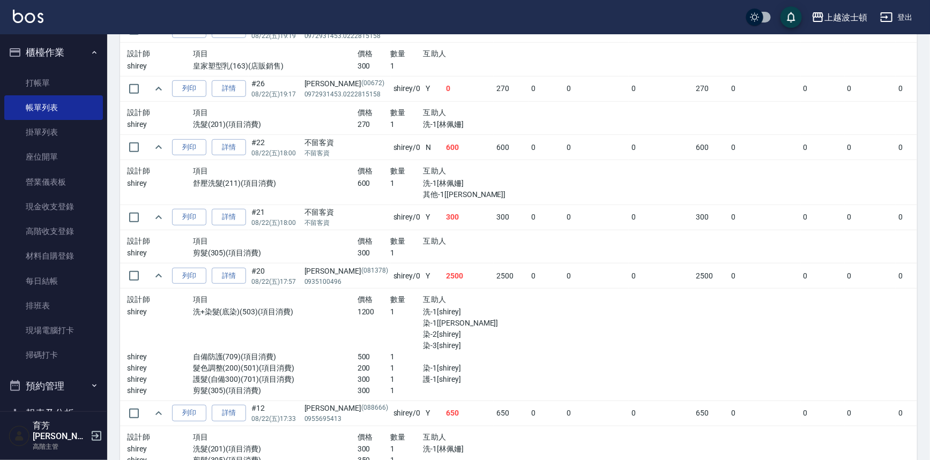
scroll to position [191, 0]
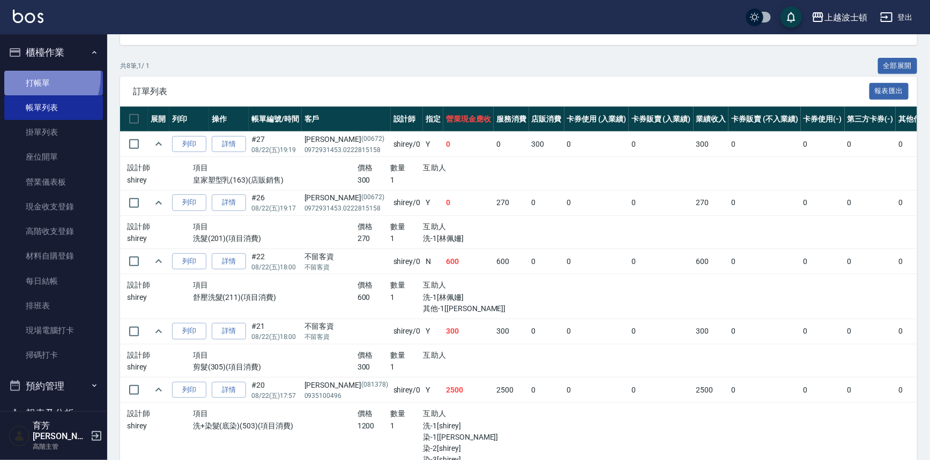
click at [27, 75] on link "打帳單" at bounding box center [53, 83] width 99 height 25
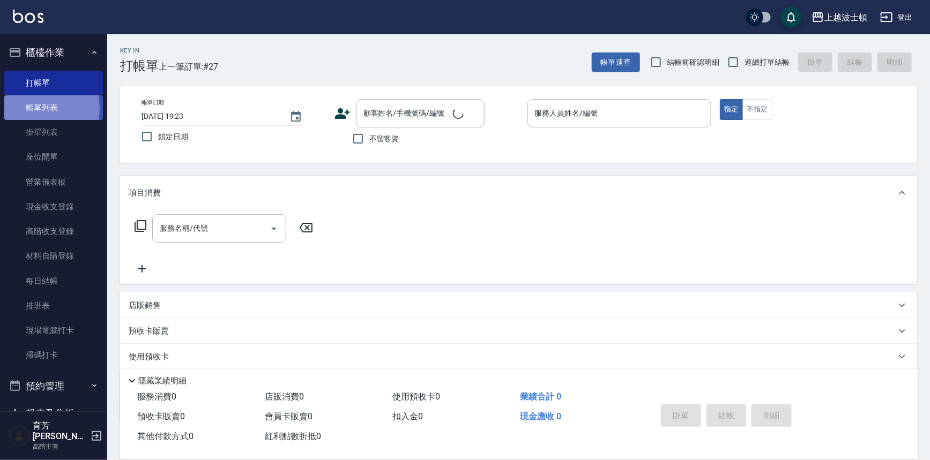
click at [32, 109] on link "帳單列表" at bounding box center [53, 107] width 99 height 25
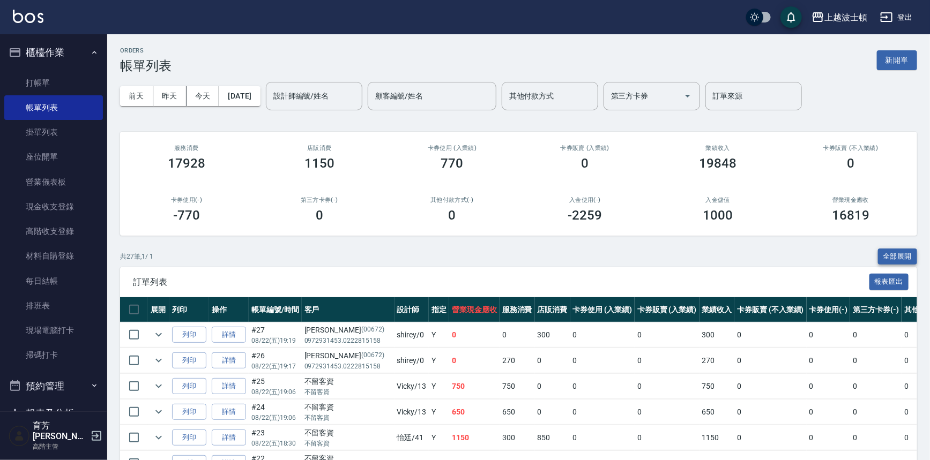
click at [882, 253] on button "全部展開" at bounding box center [898, 257] width 40 height 17
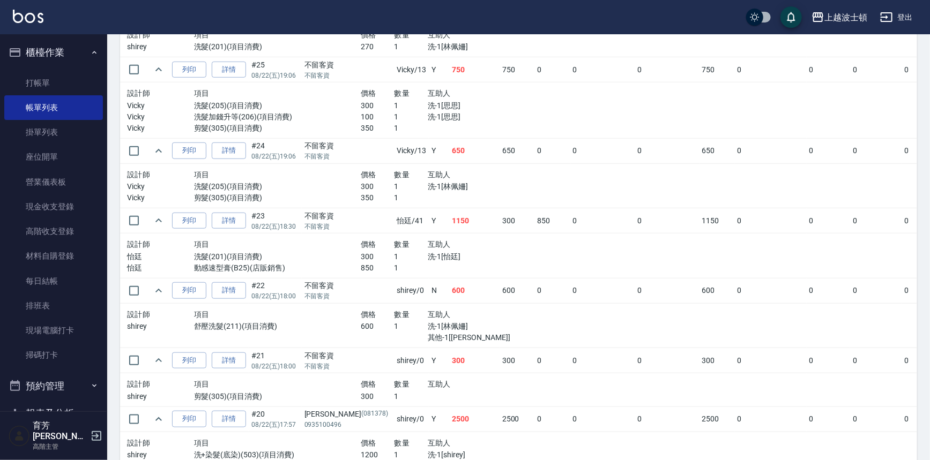
scroll to position [395, 0]
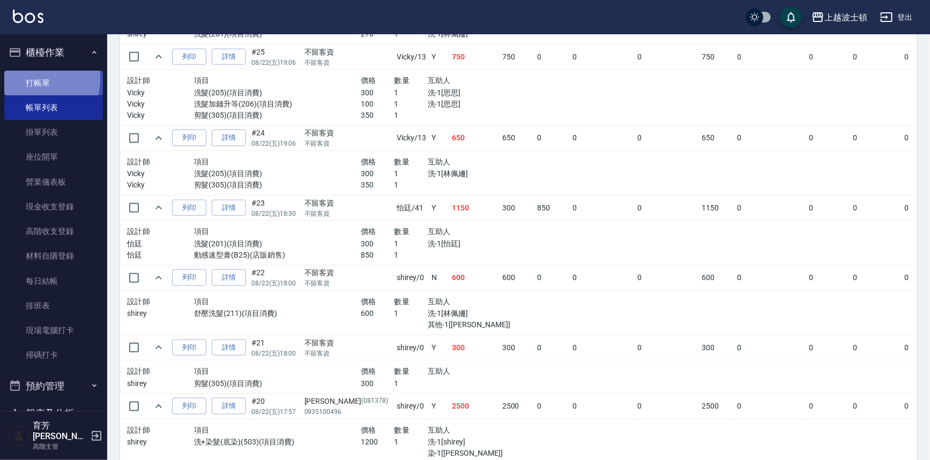
click at [35, 79] on link "打帳單" at bounding box center [53, 83] width 99 height 25
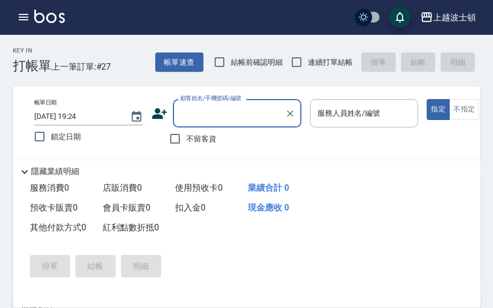
click at [467, 220] on div "Key In 打帳單 上一筆訂單:#27 帳單速查 結帳前確認明細 連續打單結帳 掛單 結帳 明細 帳單日期 [DATE] 19:24 鎖定日期 顧客姓名/手…" at bounding box center [246, 306] width 493 height 544
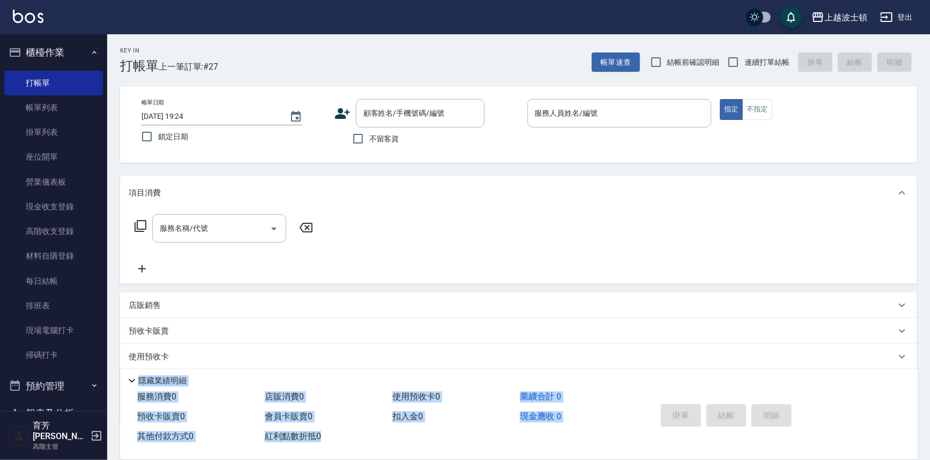
click at [467, 220] on div "服務名稱/代號 服務名稱/代號" at bounding box center [518, 247] width 797 height 74
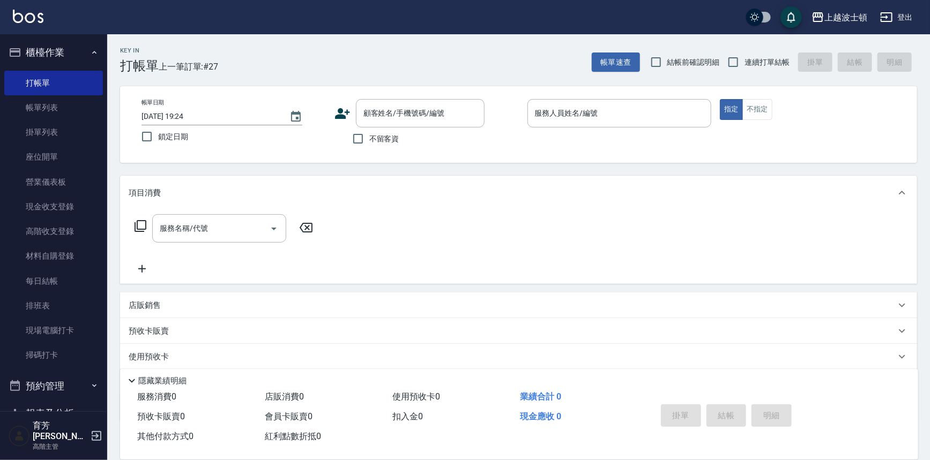
click at [467, 220] on div "服務名稱/代號 服務名稱/代號" at bounding box center [518, 247] width 797 height 74
click at [462, 220] on div "服務名稱/代號 服務名稱/代號" at bounding box center [518, 247] width 797 height 74
click at [454, 218] on div "服務名稱/代號 服務名稱/代號" at bounding box center [518, 247] width 797 height 74
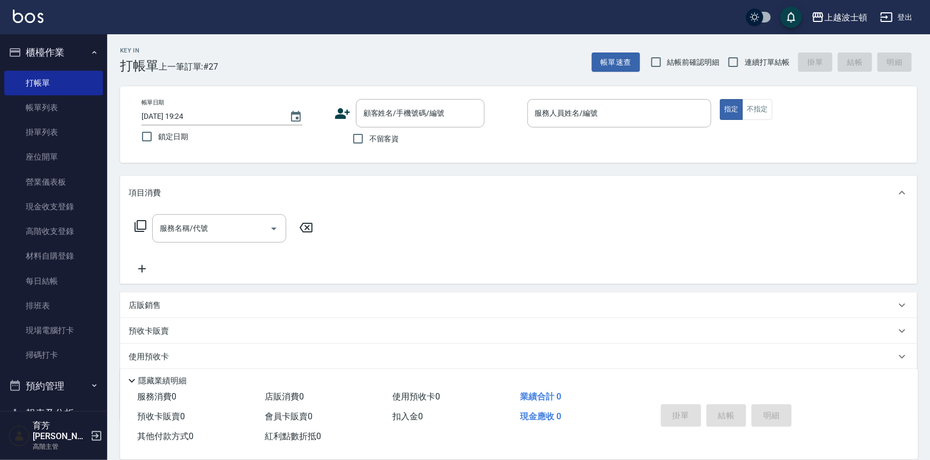
click at [452, 218] on div "服務名稱/代號 服務名稱/代號" at bounding box center [518, 247] width 797 height 74
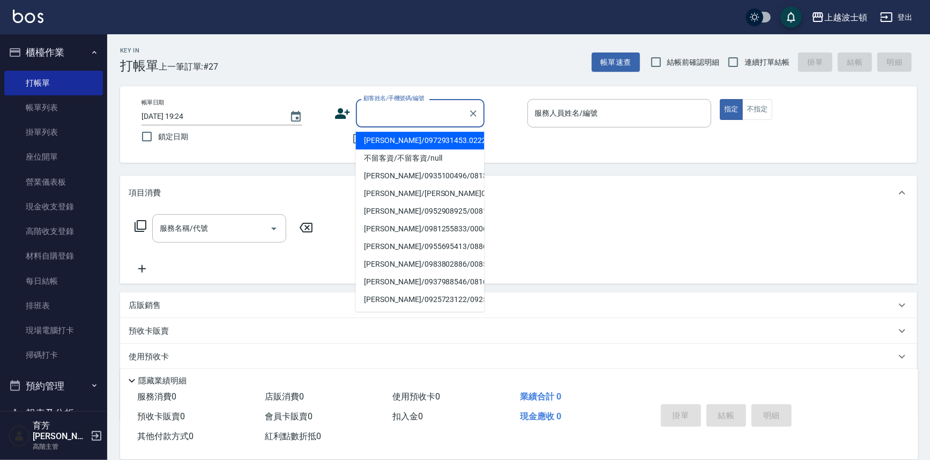
click at [381, 111] on input "顧客姓名/手機號碼/編號" at bounding box center [412, 113] width 103 height 19
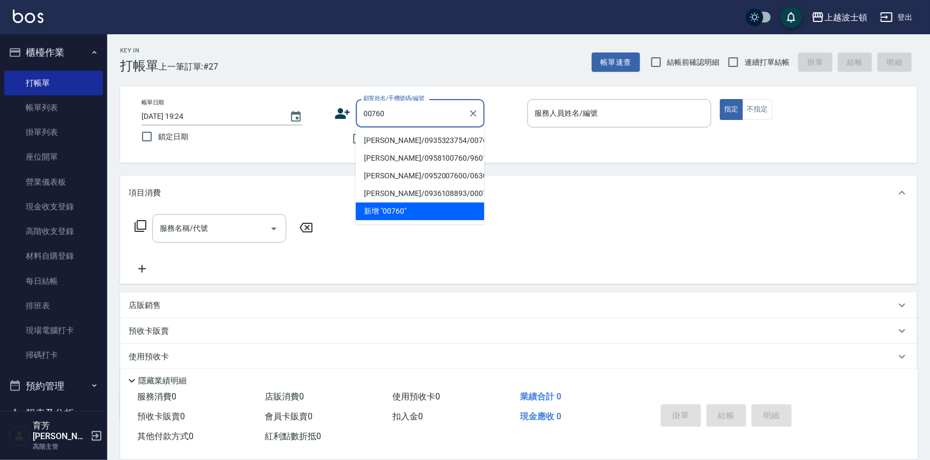
click at [386, 139] on li "[PERSON_NAME]/0935323754/00760" at bounding box center [420, 141] width 129 height 18
type input "[PERSON_NAME]/0935323754/00760"
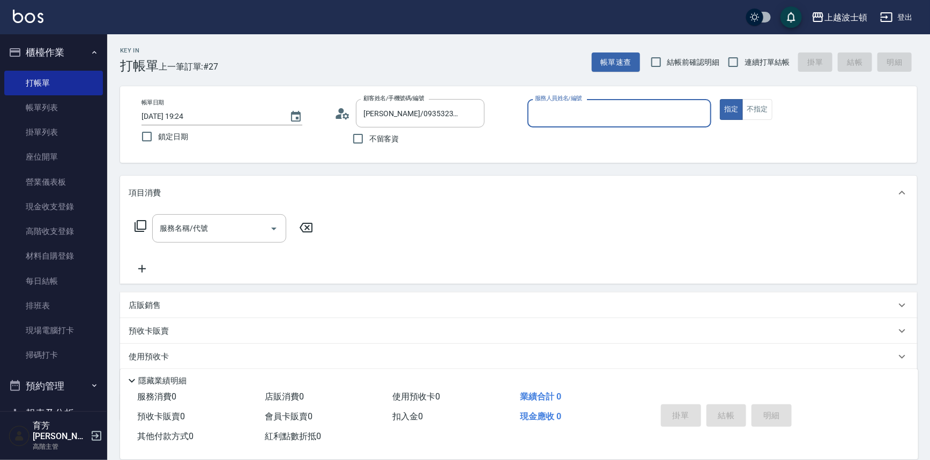
type input "Akemi-2"
click at [214, 233] on input "服務名稱/代號" at bounding box center [211, 228] width 108 height 19
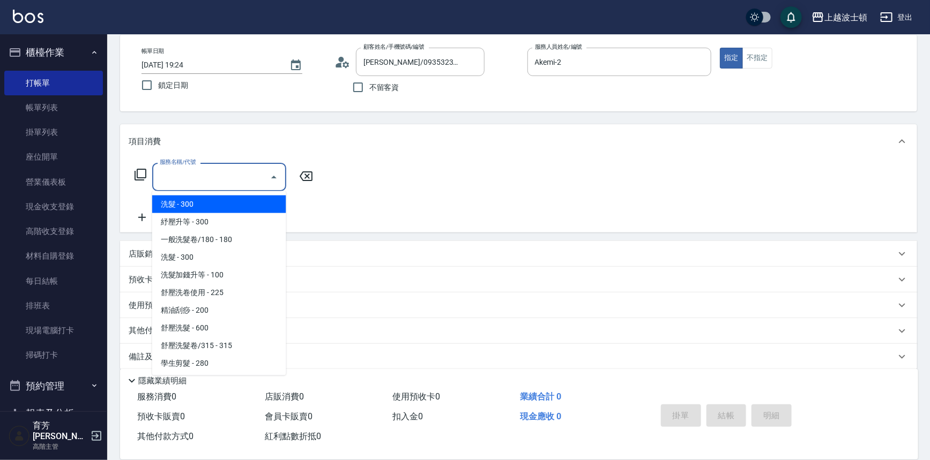
scroll to position [61, 0]
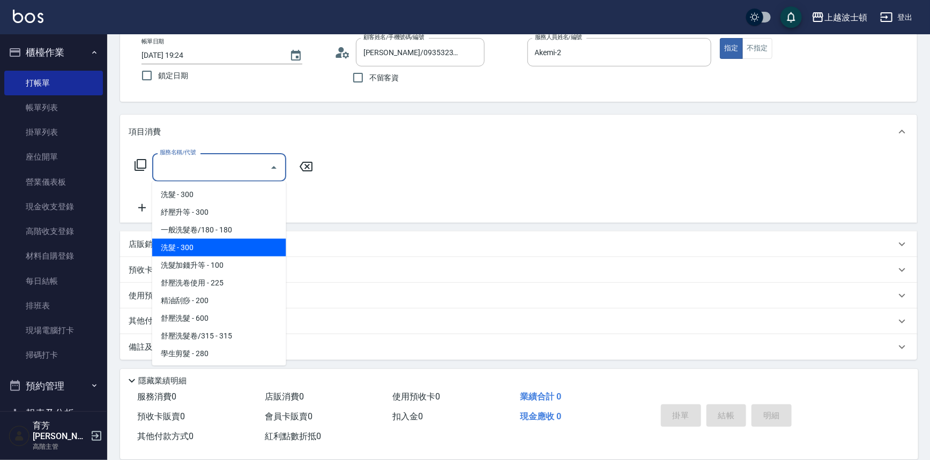
click at [616, 212] on div "服務名稱/代號 服務名稱/代號" at bounding box center [518, 186] width 797 height 74
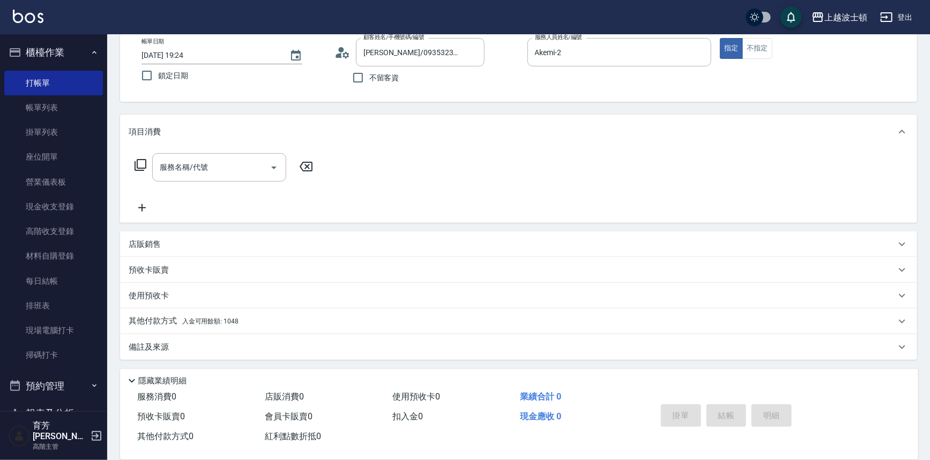
click at [229, 320] on span "入金可用餘額: 1048" at bounding box center [210, 322] width 56 height 8
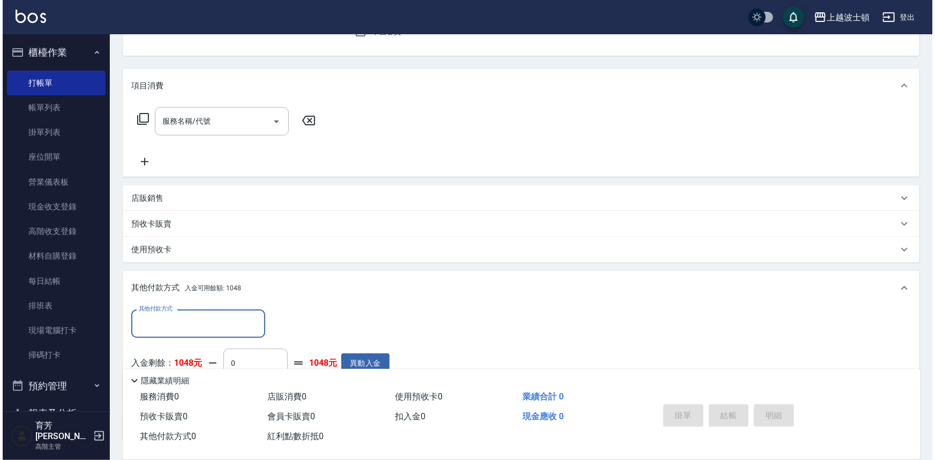
scroll to position [188, 0]
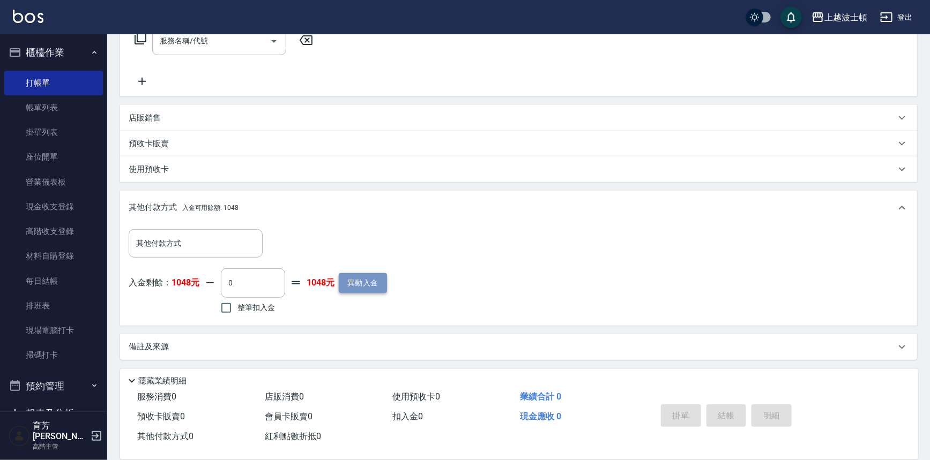
click at [361, 281] on button "異動入金" at bounding box center [363, 283] width 48 height 20
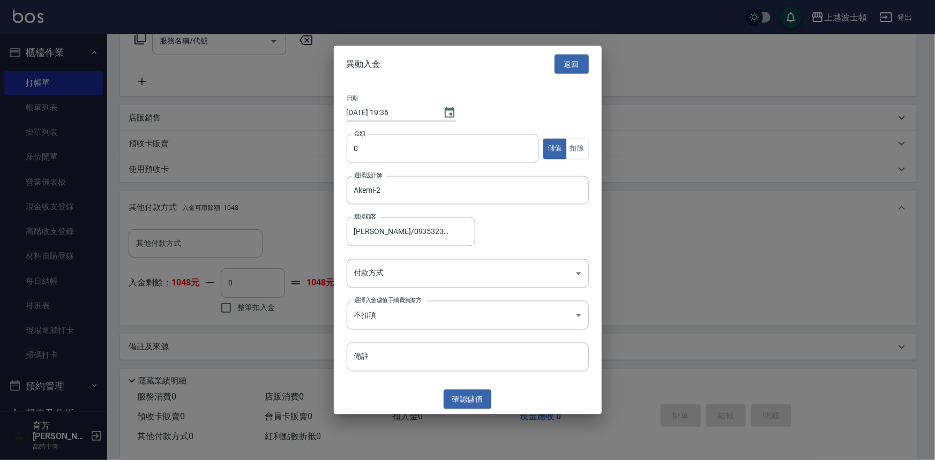
click at [365, 150] on input "0" at bounding box center [443, 148] width 193 height 29
type input "5000"
click at [380, 275] on body "上越波士頓 登出 櫃檯作業 打帳單 帳單列表 掛單列表 座位開單 營業儀表板 現金收支登錄 高階收支登錄 材料自購登錄 每日結帳 排班表 現場電腦打卡 掃碼打…" at bounding box center [467, 136] width 935 height 648
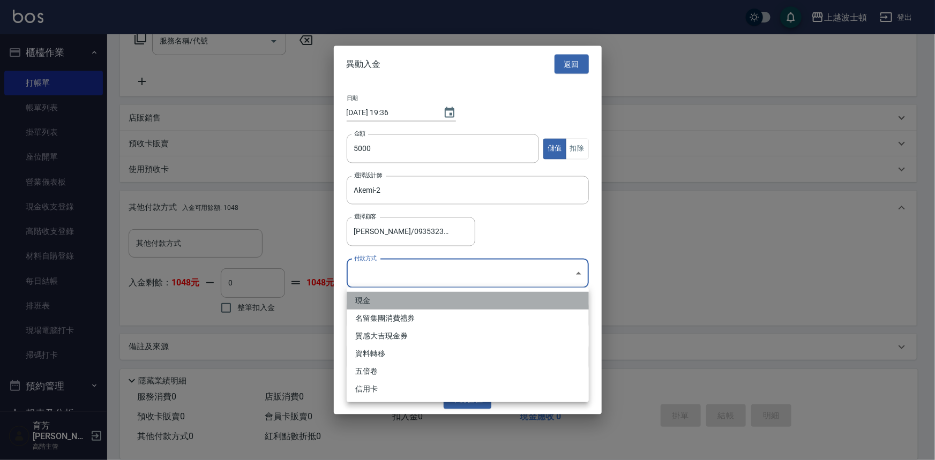
click at [380, 297] on li "現金" at bounding box center [468, 301] width 242 height 18
type input "現金"
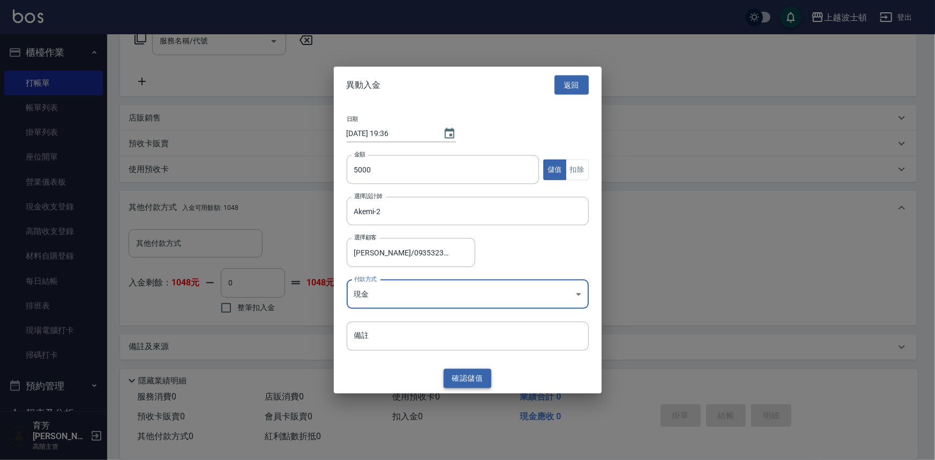
click at [470, 379] on button "確認 儲值" at bounding box center [468, 379] width 48 height 20
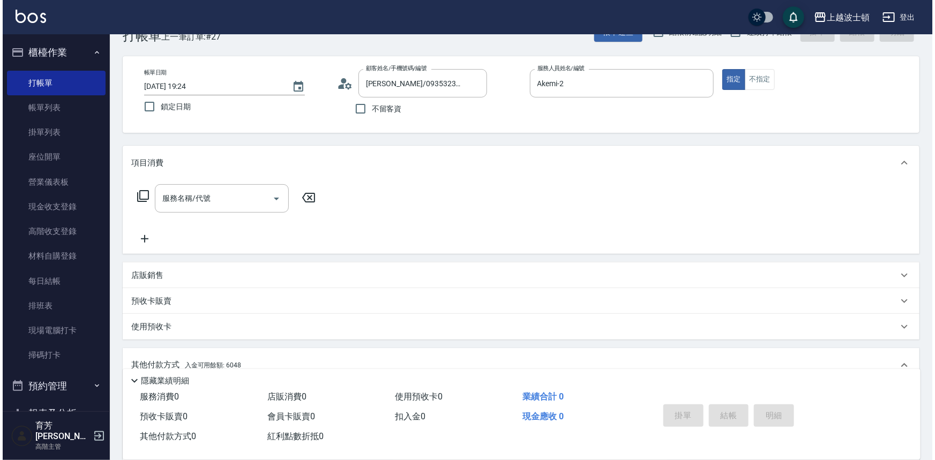
scroll to position [16, 0]
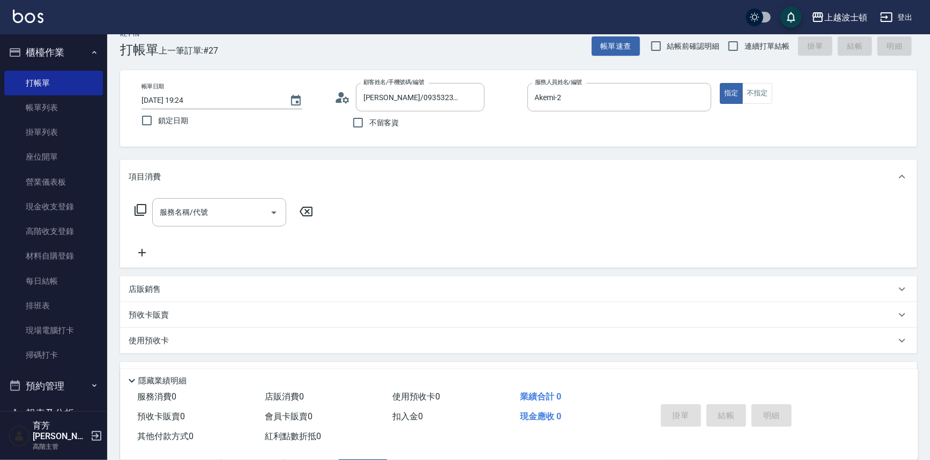
click at [139, 209] on icon at bounding box center [140, 210] width 13 height 13
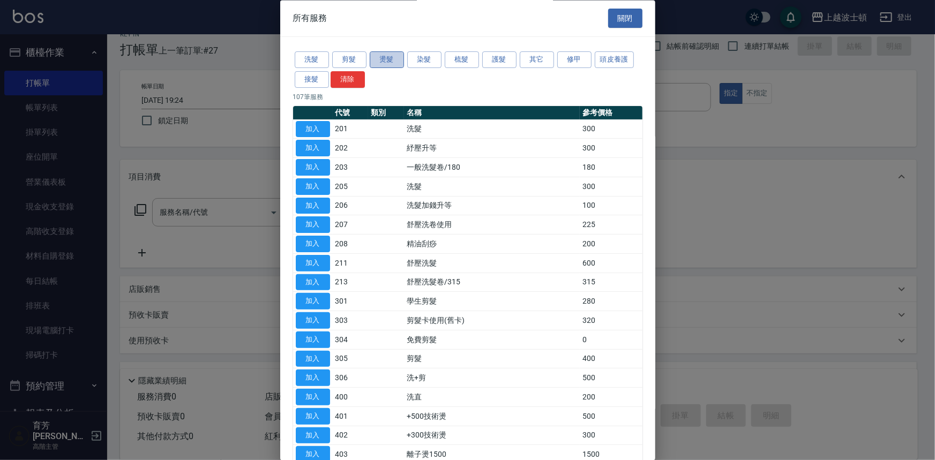
click at [389, 58] on button "燙髮" at bounding box center [387, 60] width 34 height 17
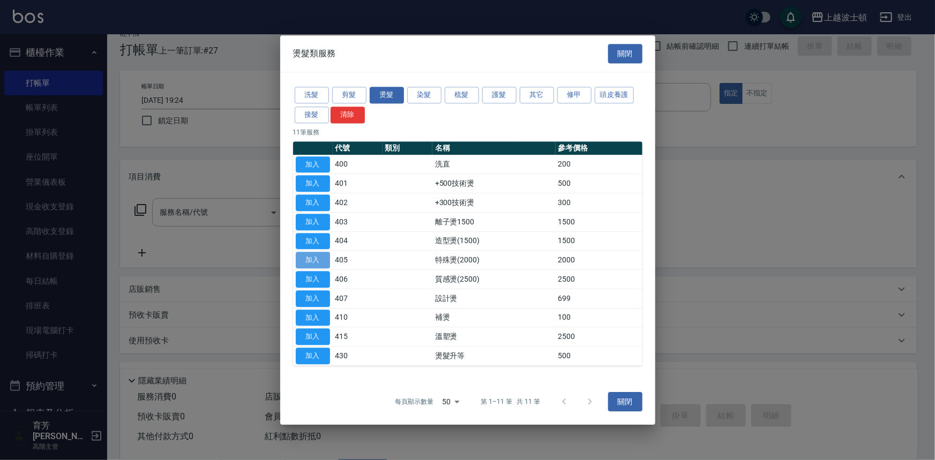
click at [312, 258] on button "加入" at bounding box center [313, 260] width 34 height 17
type input "特殊燙(2000)(405)"
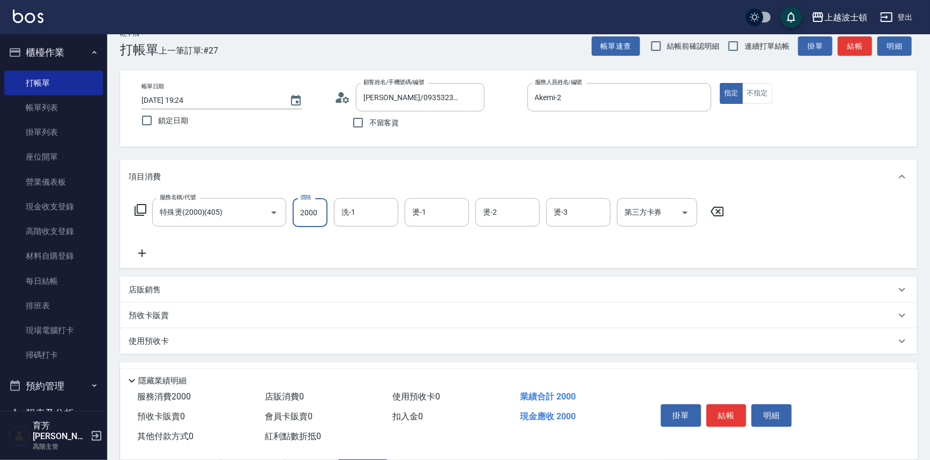
click at [314, 218] on input "2000" at bounding box center [310, 212] width 35 height 29
type input "1500"
click at [370, 211] on input "洗-1" at bounding box center [366, 212] width 55 height 19
click at [379, 241] on div "Akemi -2" at bounding box center [366, 240] width 64 height 18
type input "Akemi-2"
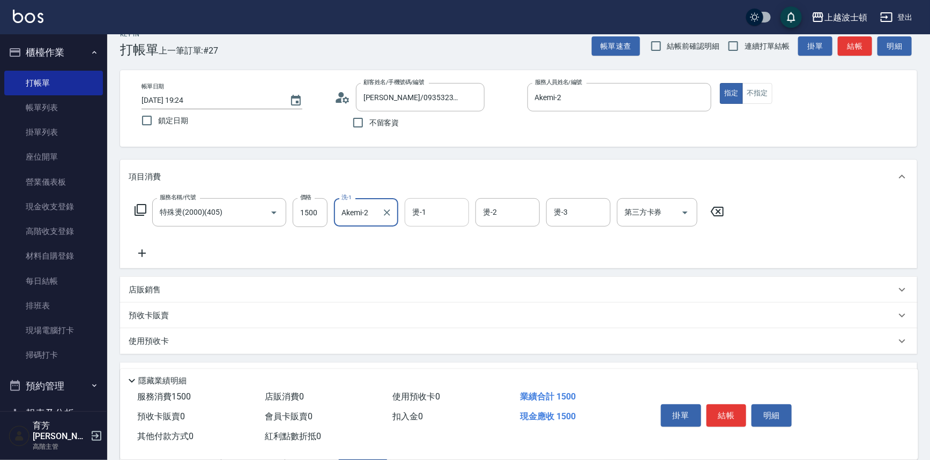
click at [422, 219] on input "燙-1" at bounding box center [436, 212] width 55 height 19
click at [439, 244] on span "Akemi -2" at bounding box center [426, 239] width 27 height 11
type input "Akemi-2"
click at [514, 219] on input "燙-2" at bounding box center [507, 212] width 55 height 19
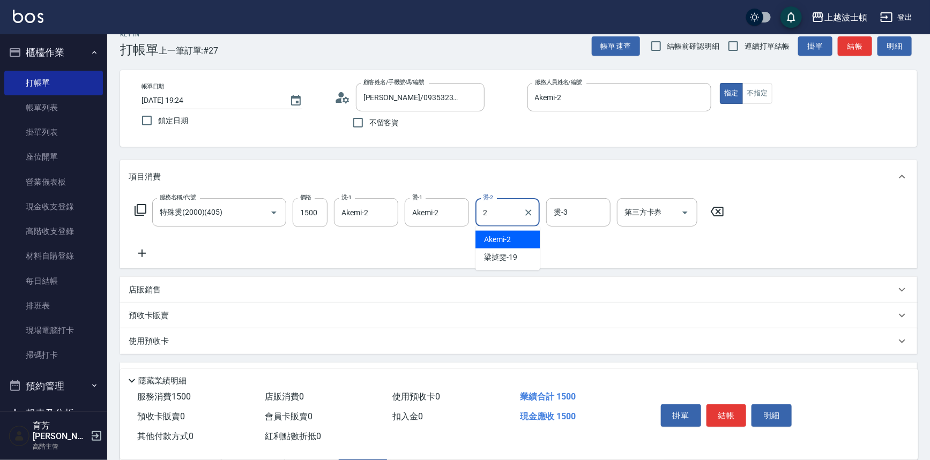
click at [515, 238] on div "Akemi -2" at bounding box center [507, 240] width 64 height 18
type input "Akemi-2"
click at [570, 212] on input "燙-3" at bounding box center [578, 212] width 55 height 19
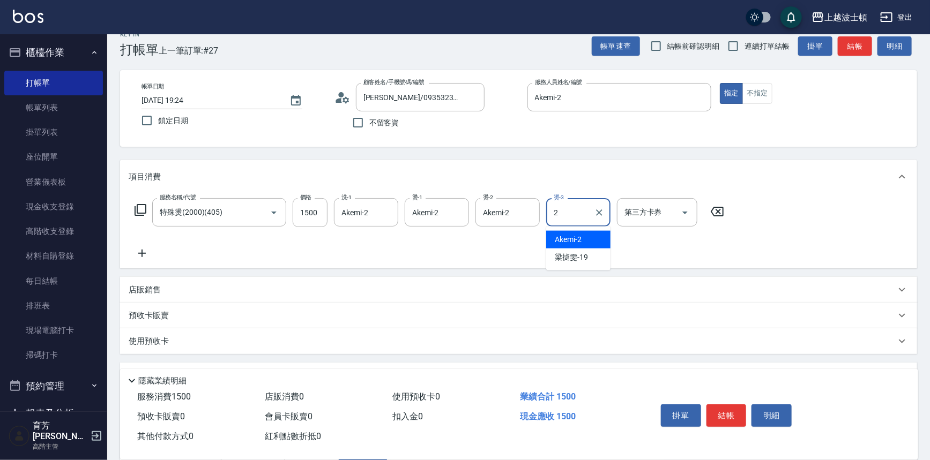
click at [583, 241] on div "Akemi -2" at bounding box center [578, 240] width 64 height 18
type input "Akemi-2"
click at [139, 251] on icon at bounding box center [142, 253] width 27 height 13
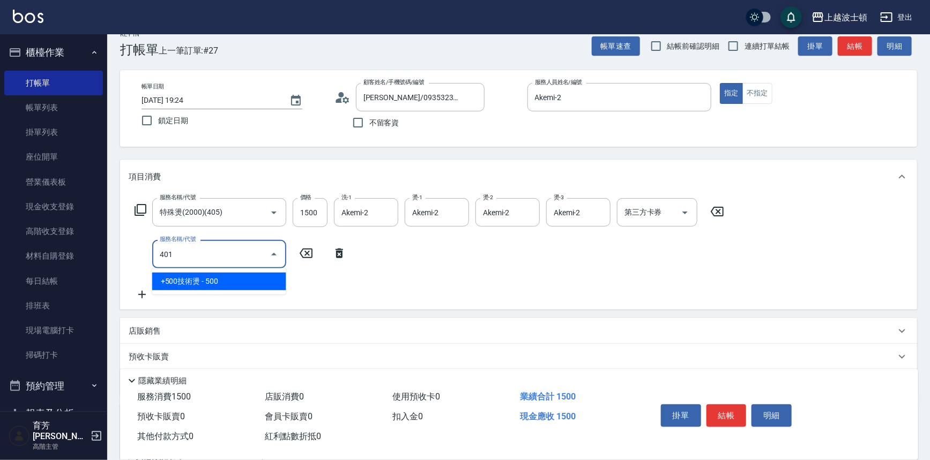
click at [263, 283] on span "+500技術燙 - 500" at bounding box center [219, 282] width 134 height 18
type input "+500技術燙(401)"
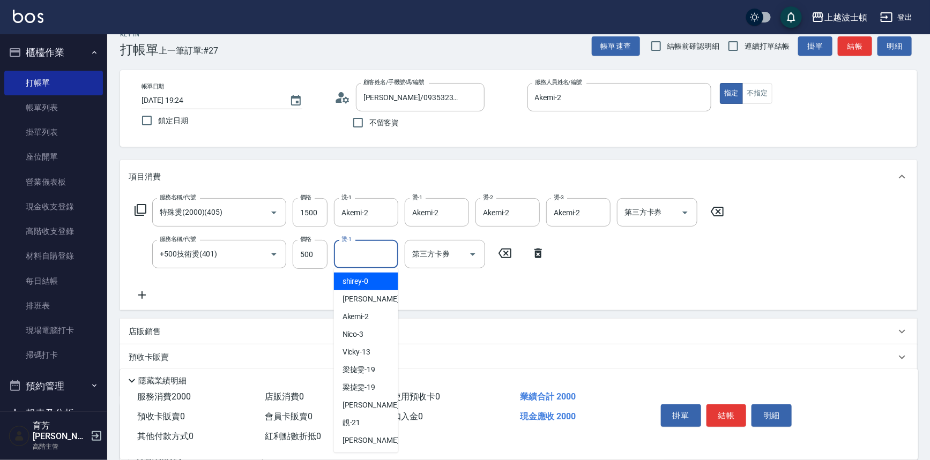
click at [380, 262] on input "燙-1" at bounding box center [366, 254] width 55 height 19
click at [375, 279] on div "Akemi -2" at bounding box center [366, 282] width 64 height 18
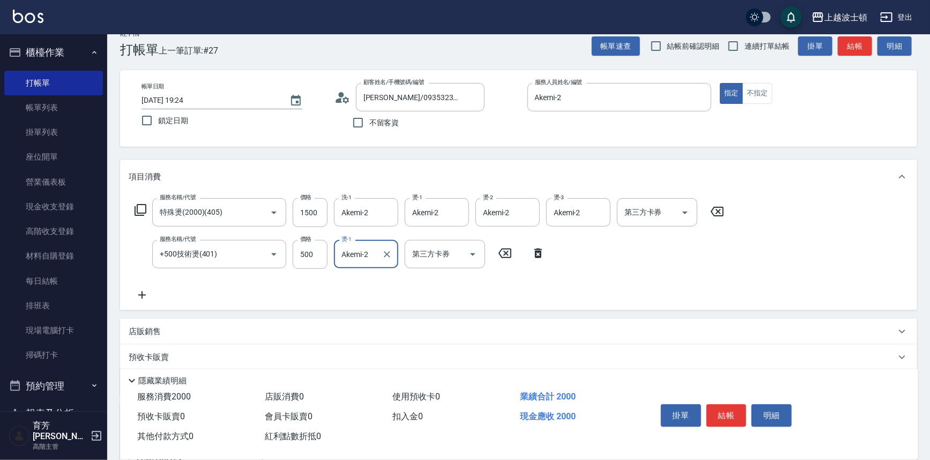
type input "Akemi-2"
click at [138, 210] on icon at bounding box center [140, 210] width 13 height 13
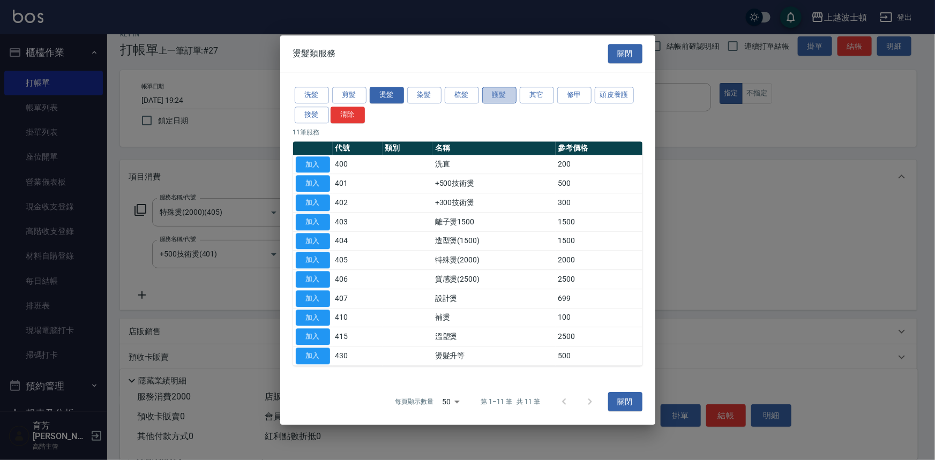
click at [505, 94] on button "護髮" at bounding box center [499, 95] width 34 height 17
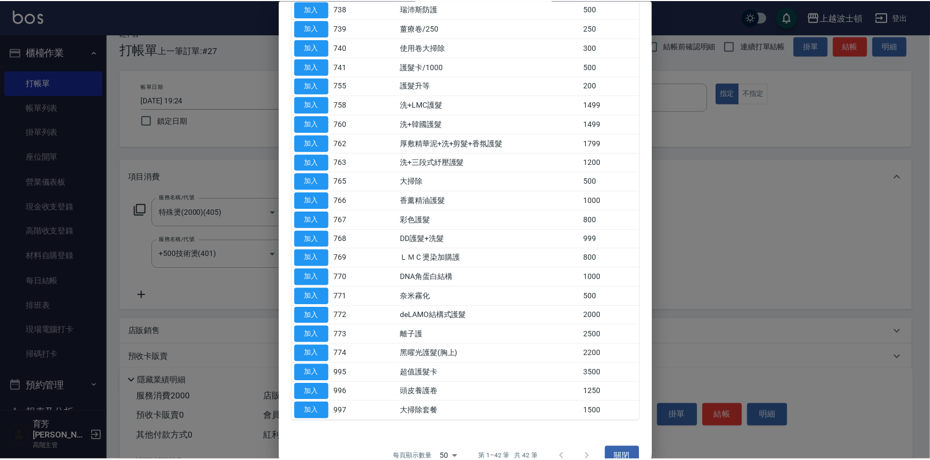
scroll to position [520, 0]
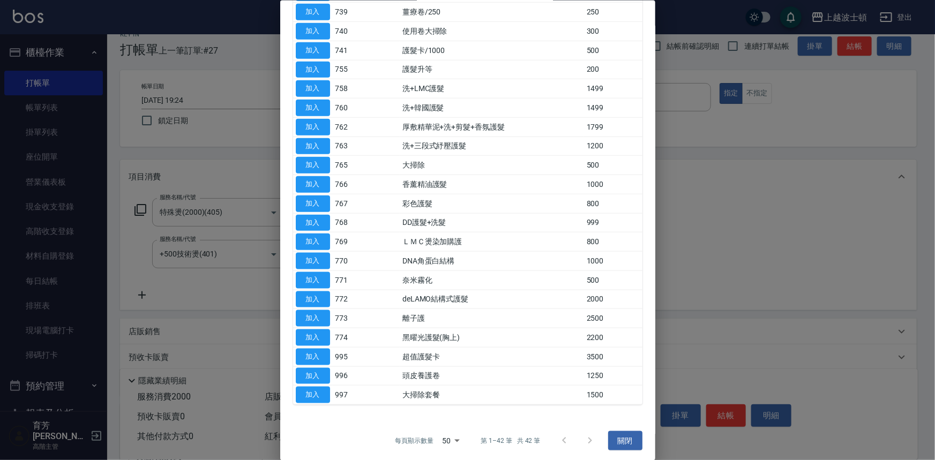
click at [727, 215] on div at bounding box center [467, 230] width 935 height 460
click at [625, 443] on button "關閉" at bounding box center [625, 441] width 34 height 20
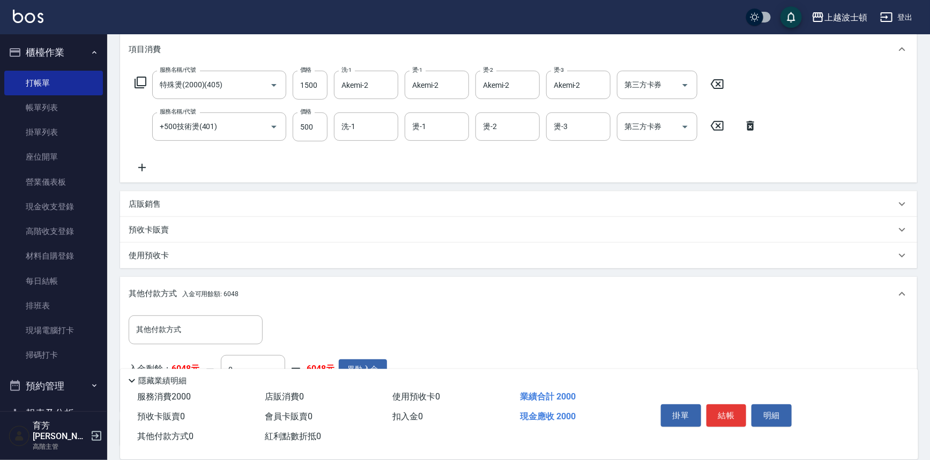
scroll to position [145, 0]
click at [140, 166] on icon at bounding box center [142, 167] width 8 height 8
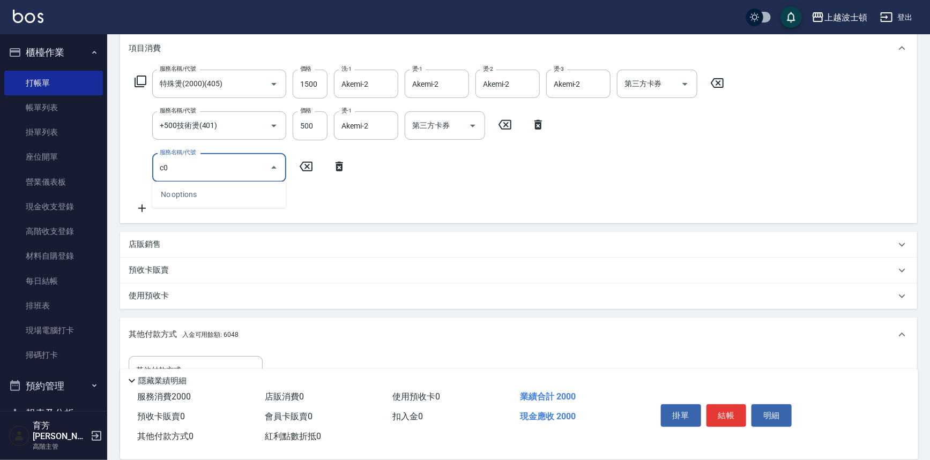
type input "c"
click at [234, 193] on span "韓國護髮(燙染加購護) - 800" at bounding box center [219, 195] width 134 height 18
type input "韓國護髮(燙染加購護)(708)"
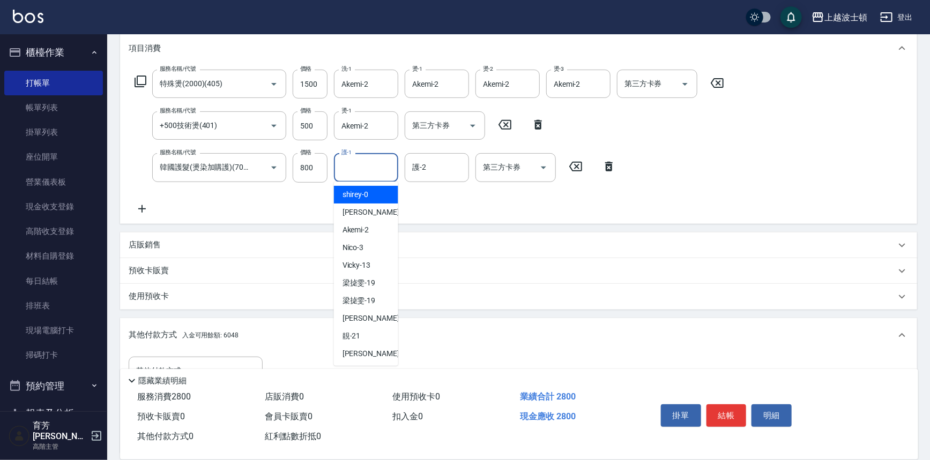
click at [357, 169] on input "護-1" at bounding box center [366, 167] width 55 height 19
click at [370, 194] on div "Akemi -2" at bounding box center [366, 195] width 64 height 18
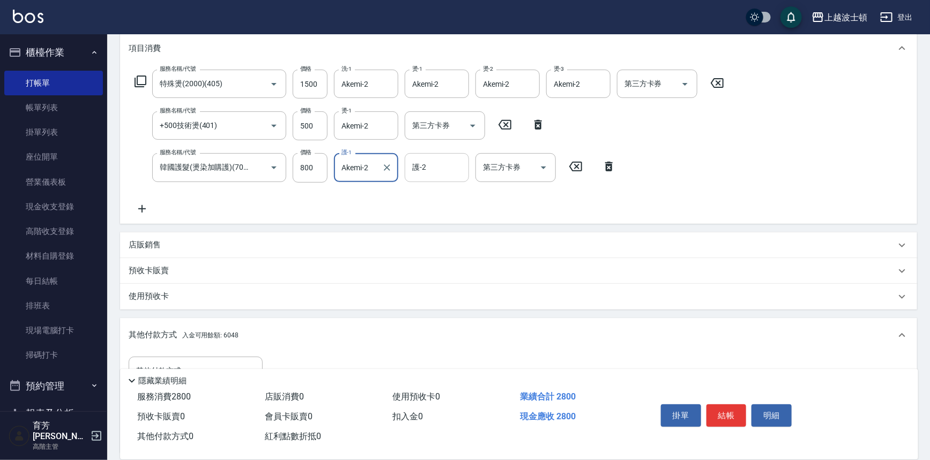
type input "Akemi-2"
click at [459, 164] on input "護-2" at bounding box center [436, 167] width 55 height 19
click at [455, 193] on div "Akemi -2" at bounding box center [436, 195] width 64 height 18
type input "Akemi-2"
click at [140, 206] on icon at bounding box center [142, 209] width 27 height 13
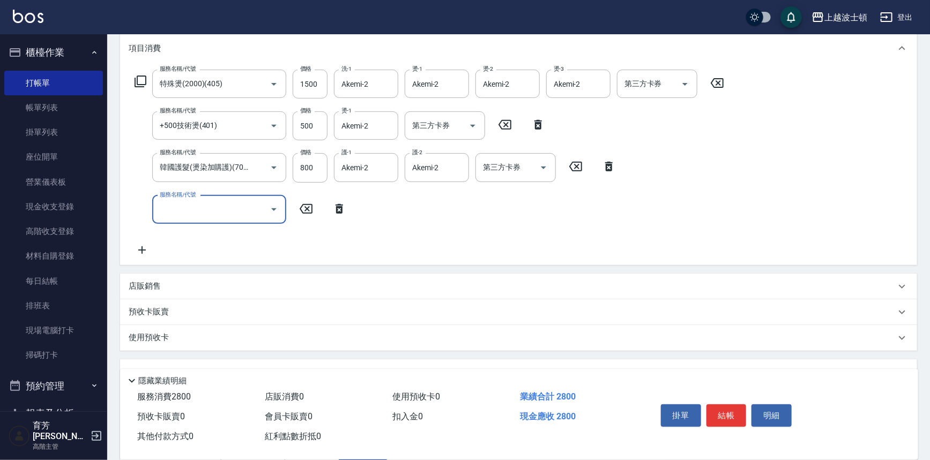
scroll to position [0, 0]
click at [193, 230] on span "自備防護 - 500" at bounding box center [219, 237] width 134 height 18
type input "自備防護(709)"
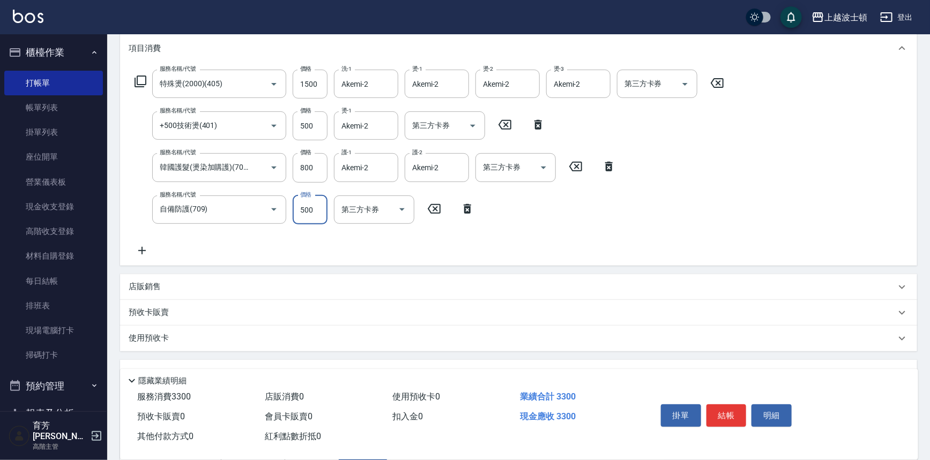
click at [307, 206] on input "500" at bounding box center [310, 210] width 35 height 29
type input "400"
click at [750, 152] on div "服務名稱/代號 特殊燙(2000)(405) 服務名稱/代號 價格 1500 價格 洗-1 Akemi-2 洗-1 燙-1 Akemi-2 燙-1 燙-2 A…" at bounding box center [518, 165] width 797 height 200
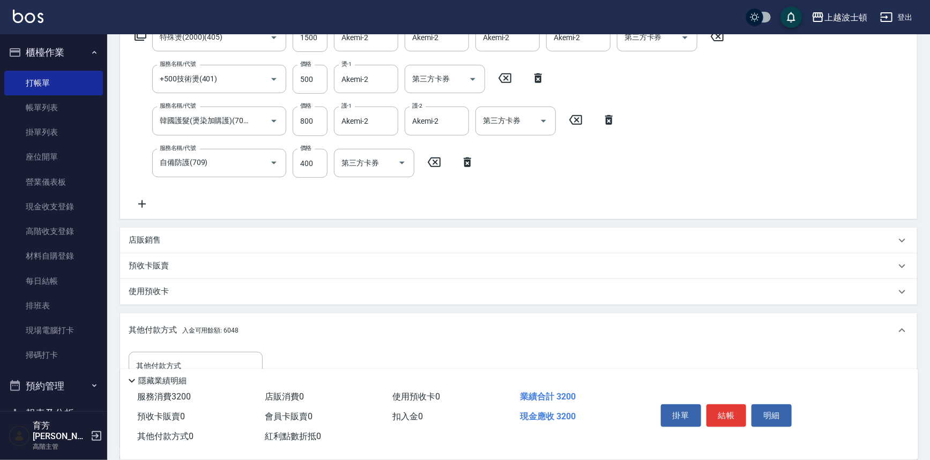
scroll to position [198, 0]
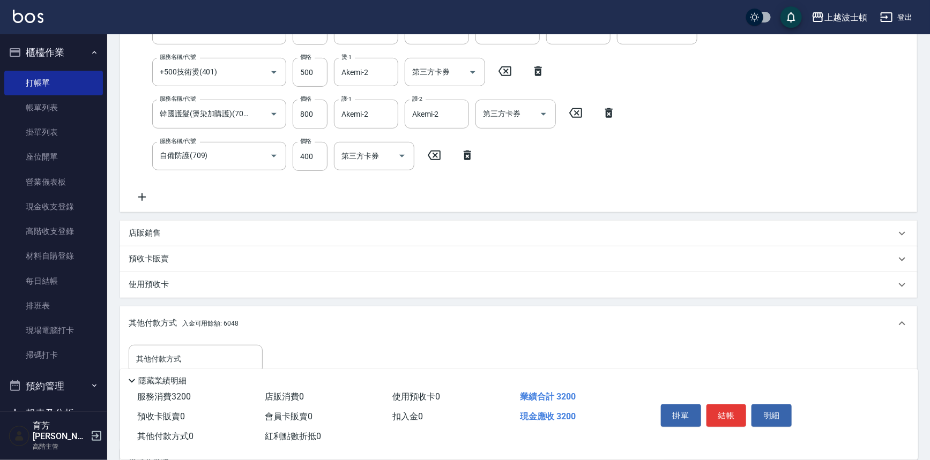
click at [149, 230] on p "店販銷售" at bounding box center [145, 233] width 32 height 11
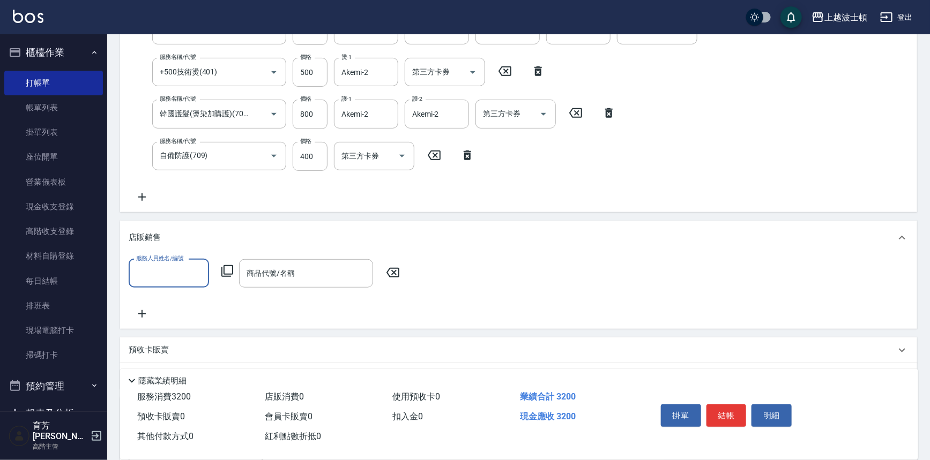
scroll to position [0, 0]
click at [188, 295] on div "Akemi -2" at bounding box center [169, 300] width 80 height 18
type input "Akemi-2"
click at [318, 274] on input "商品代號/名稱" at bounding box center [306, 273] width 124 height 19
click at [222, 269] on icon at bounding box center [227, 271] width 12 height 12
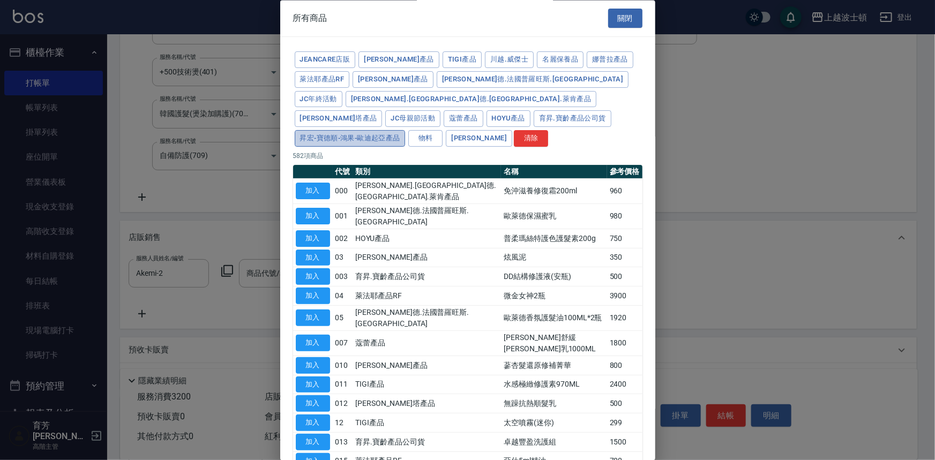
click at [342, 131] on button "昇宏-寶德順-鴻果-歐迪起亞產品" at bounding box center [350, 139] width 111 height 17
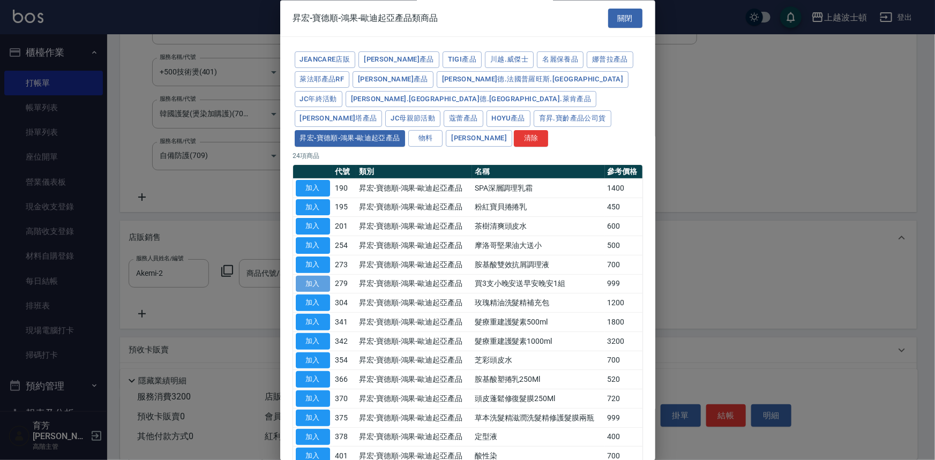
click at [311, 276] on button "加入" at bounding box center [313, 284] width 34 height 17
type input "買3支小晚安送早安晚安1組"
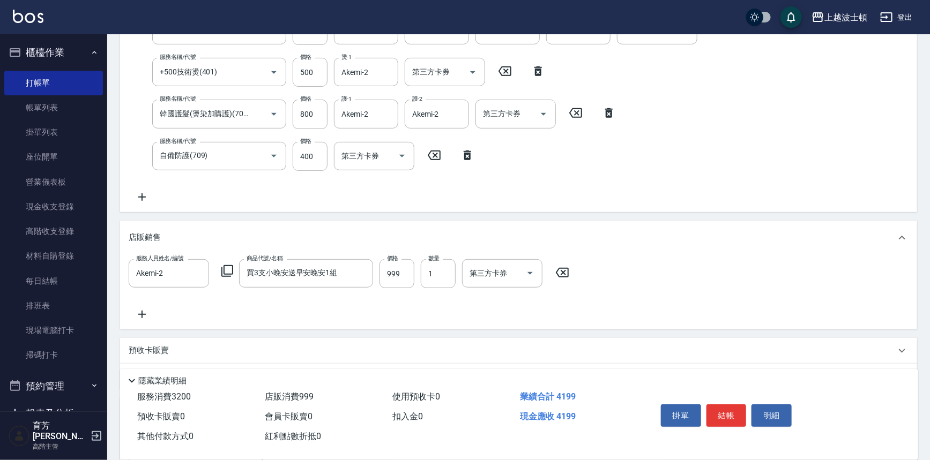
click at [680, 263] on div "服務人員姓名/編號 Akemi-2 服務人員姓名/編號 商品代號/名稱 買3支小晚安送早安晚安1組 商品代號/名稱 價格 999 價格 數量 1 數量 第三方…" at bounding box center [518, 290] width 779 height 62
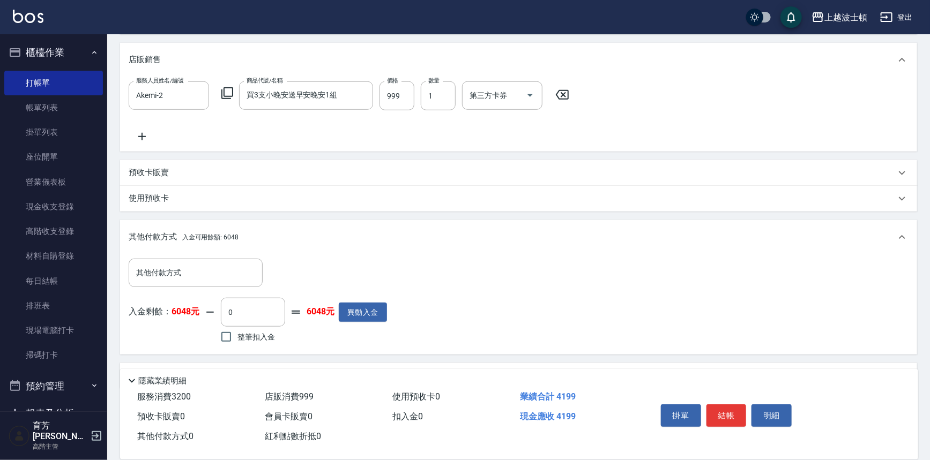
scroll to position [405, 0]
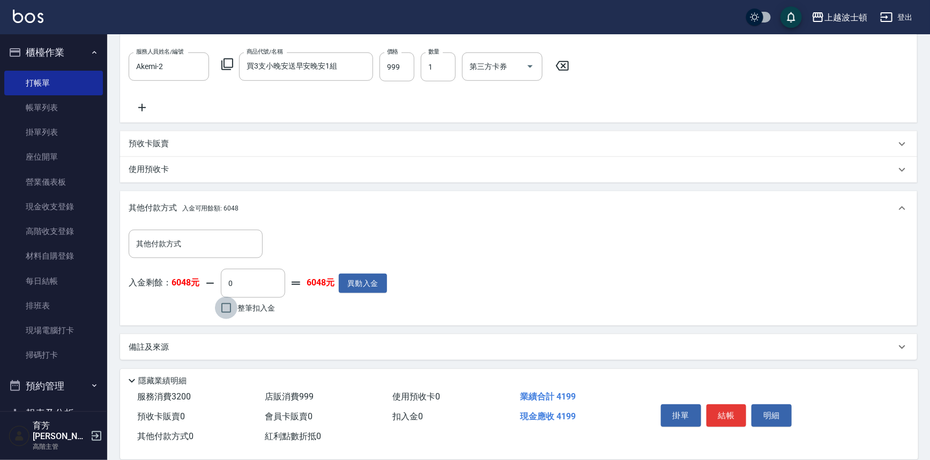
click at [227, 311] on input "整筆扣入金" at bounding box center [226, 308] width 23 height 23
checkbox input "true"
type input "4199"
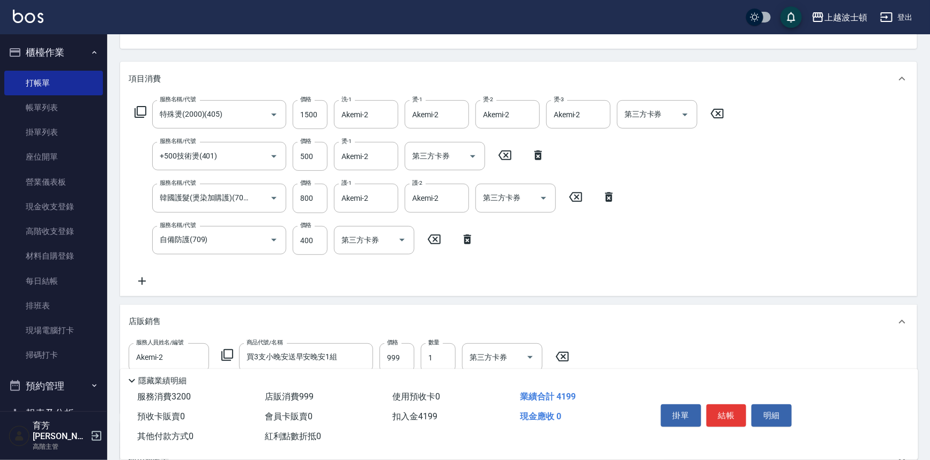
scroll to position [0, 0]
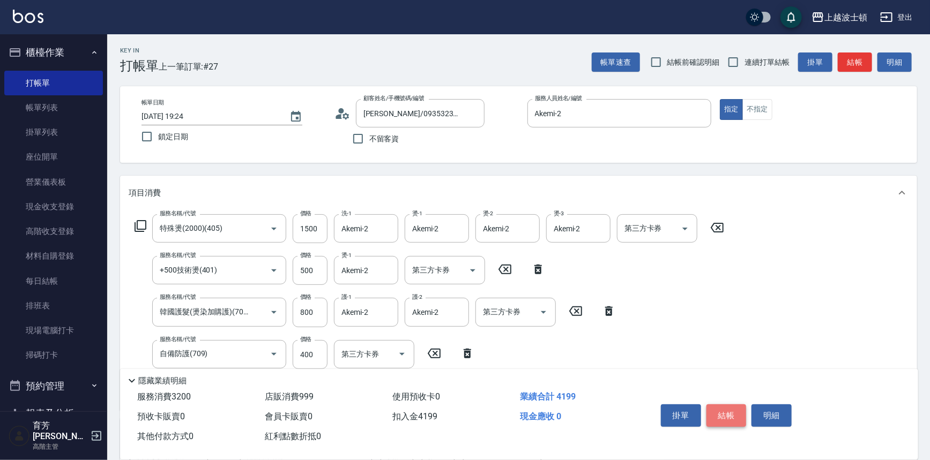
click at [724, 415] on button "結帳" at bounding box center [726, 415] width 40 height 23
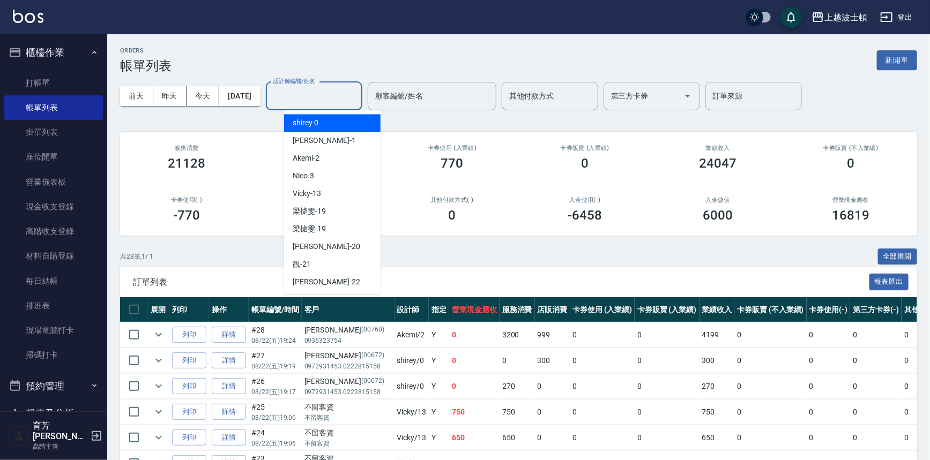
click at [332, 91] on input "設計師編號/姓名" at bounding box center [314, 96] width 87 height 19
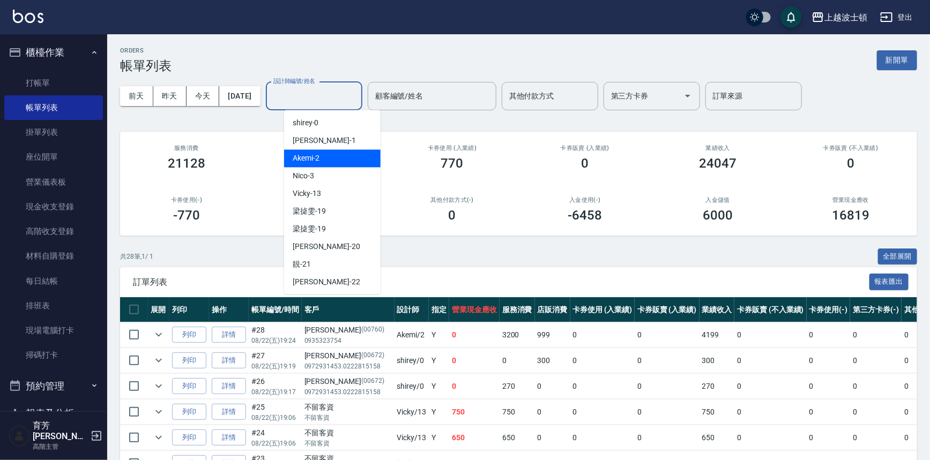
click at [353, 153] on div "Akemi -2" at bounding box center [332, 158] width 96 height 18
type input "Akemi-2"
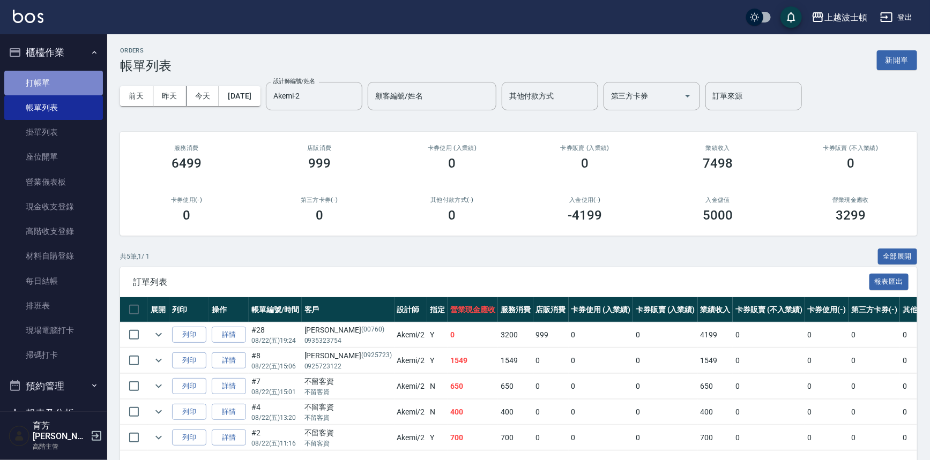
click at [71, 83] on link "打帳單" at bounding box center [53, 83] width 99 height 25
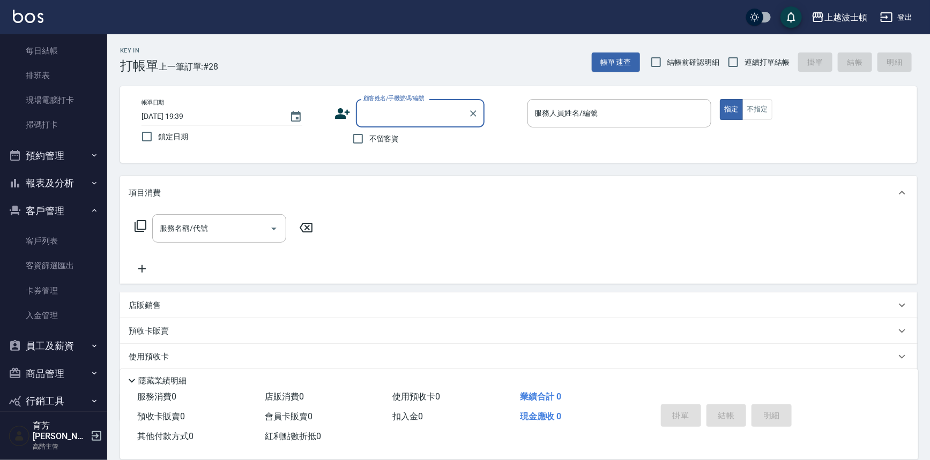
scroll to position [235, 0]
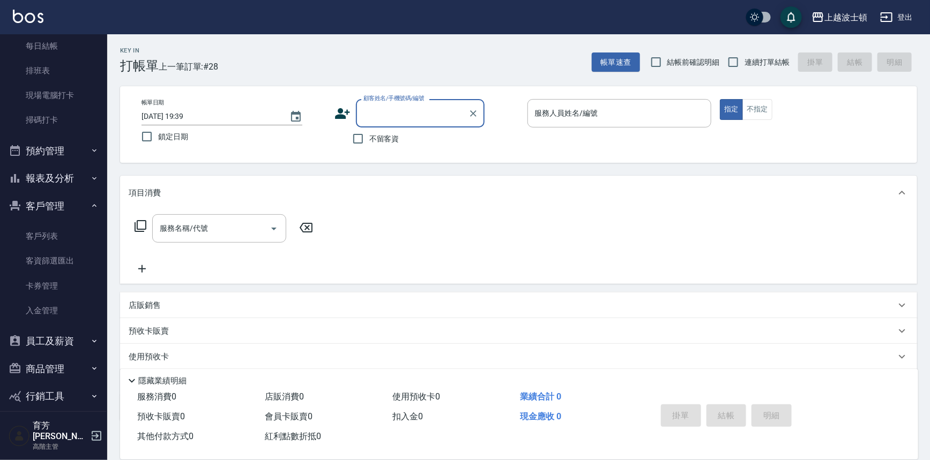
click at [54, 175] on button "報表及分析" at bounding box center [53, 178] width 99 height 28
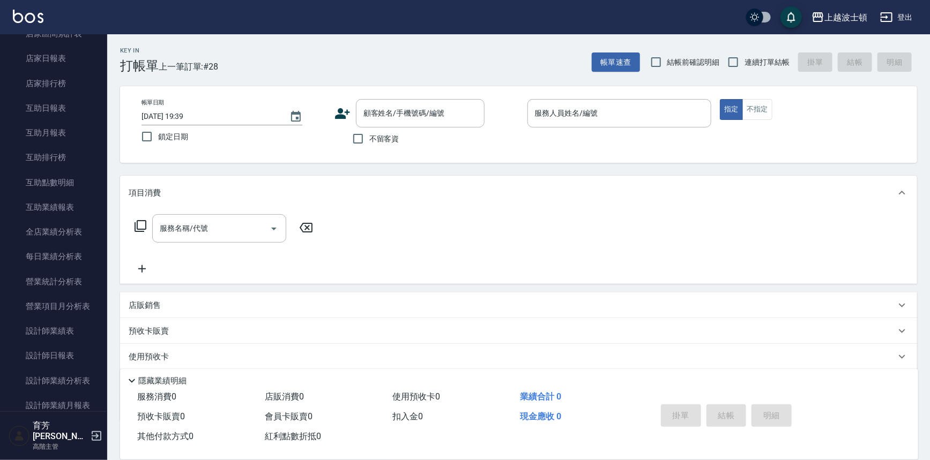
scroll to position [542, 0]
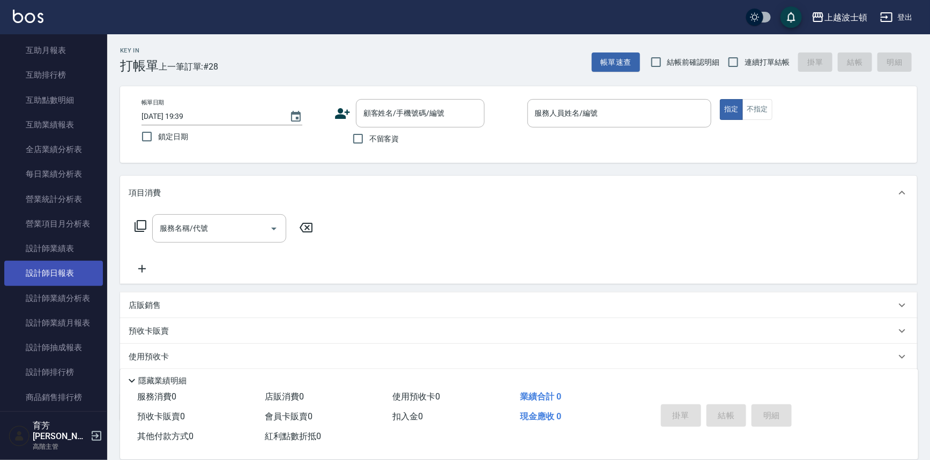
click at [44, 274] on link "設計師日報表" at bounding box center [53, 273] width 99 height 25
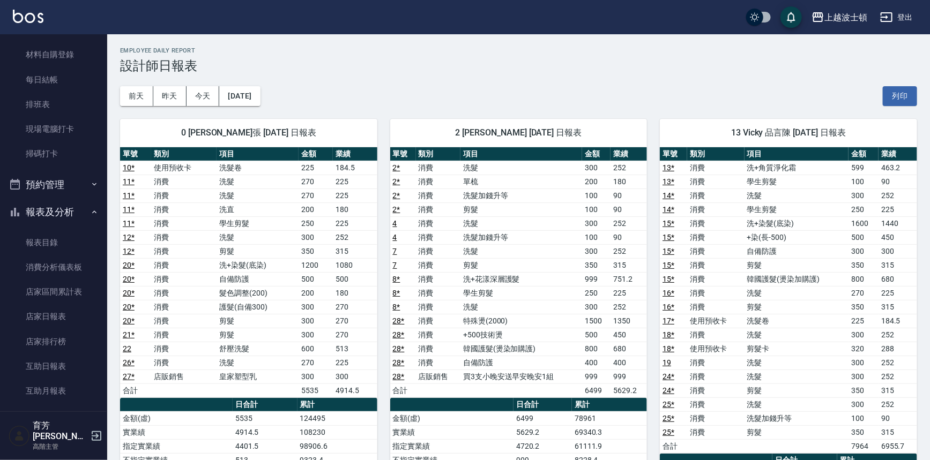
scroll to position [191, 0]
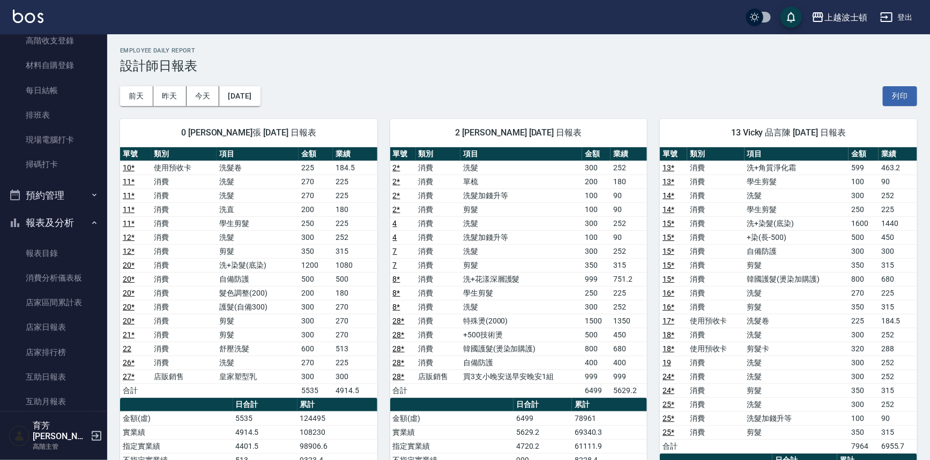
click at [47, 223] on button "報表及分析" at bounding box center [53, 223] width 99 height 28
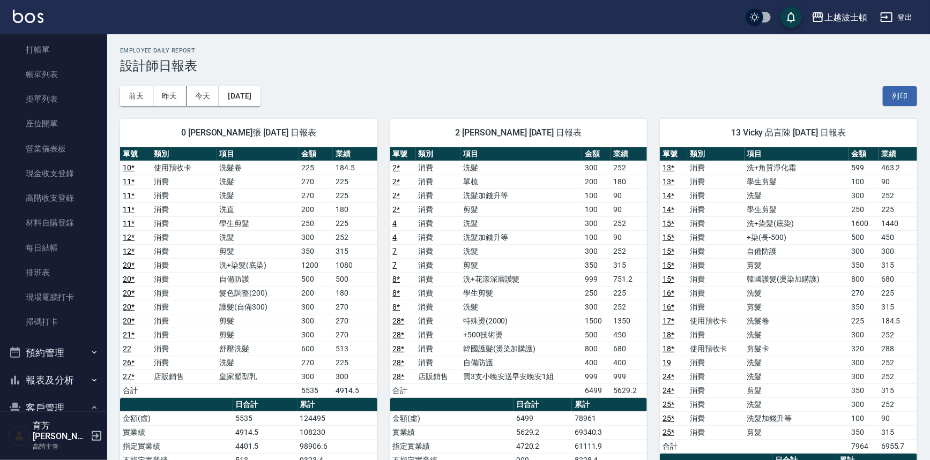
scroll to position [0, 0]
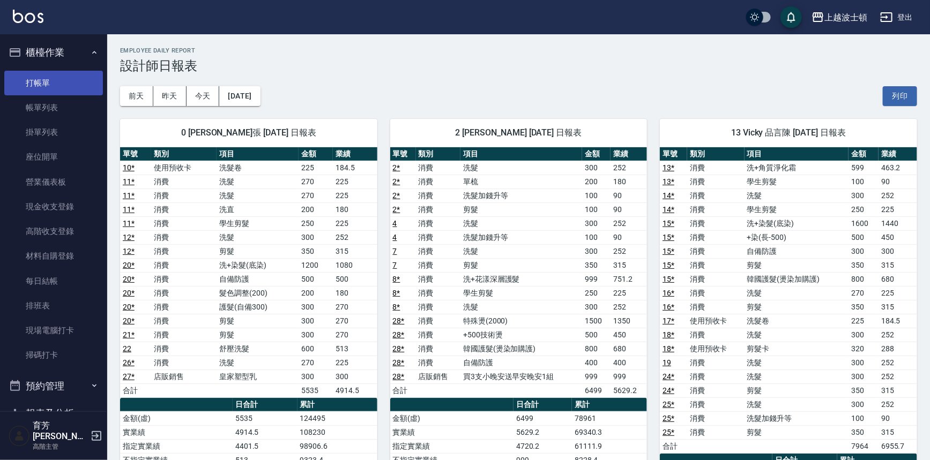
click at [65, 84] on link "打帳單" at bounding box center [53, 83] width 99 height 25
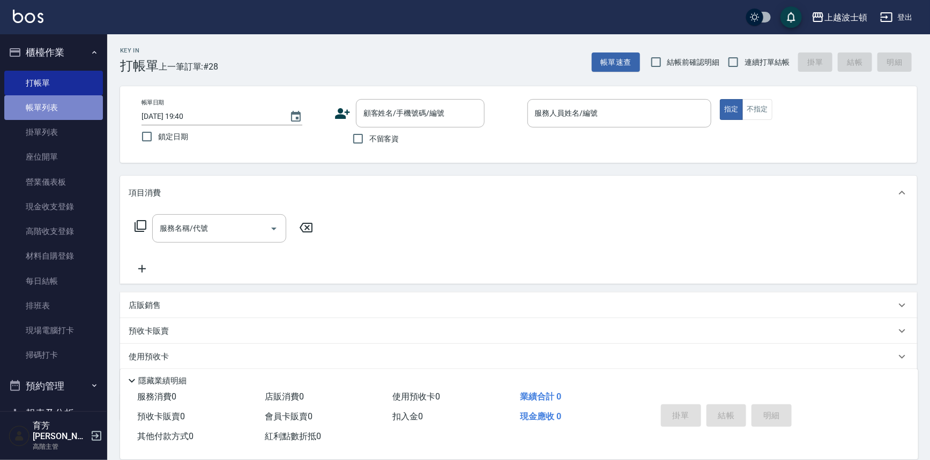
click at [70, 106] on link "帳單列表" at bounding box center [53, 107] width 99 height 25
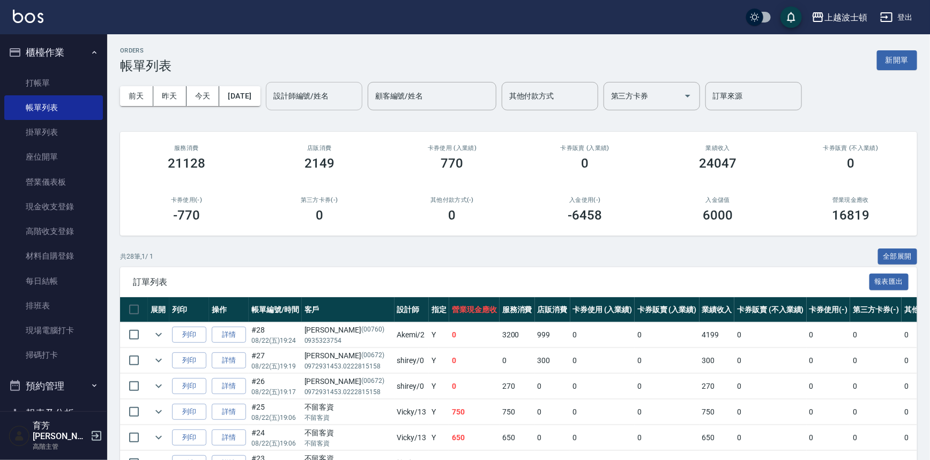
click at [327, 97] on input "設計師編號/姓名" at bounding box center [314, 96] width 87 height 19
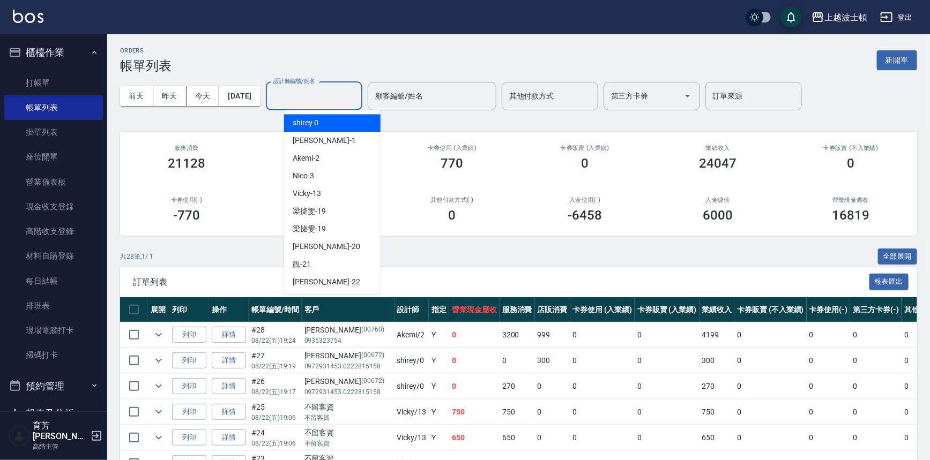
click at [332, 119] on div "shirey -0" at bounding box center [332, 123] width 96 height 18
type input "shirey-0"
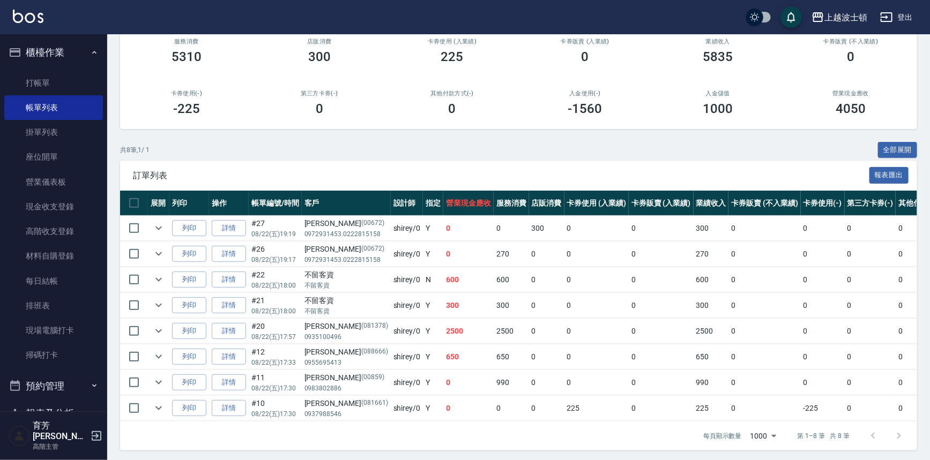
scroll to position [116, 0]
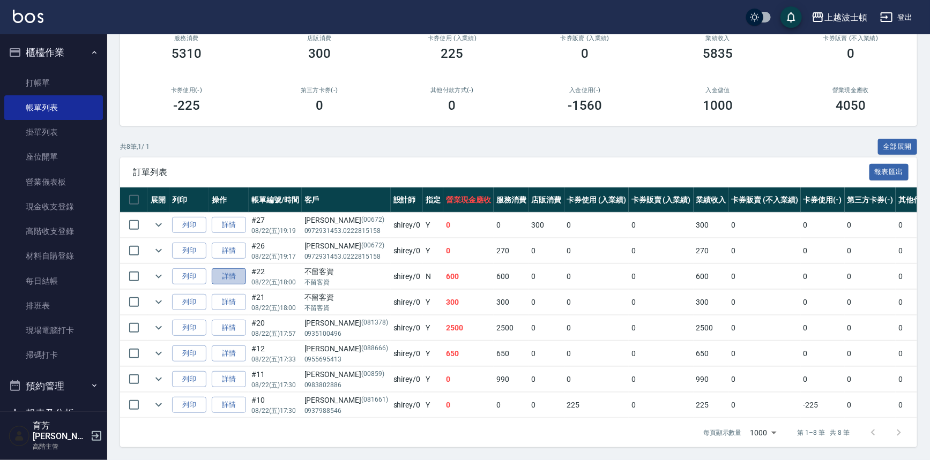
click at [235, 273] on link "詳情" at bounding box center [229, 276] width 34 height 17
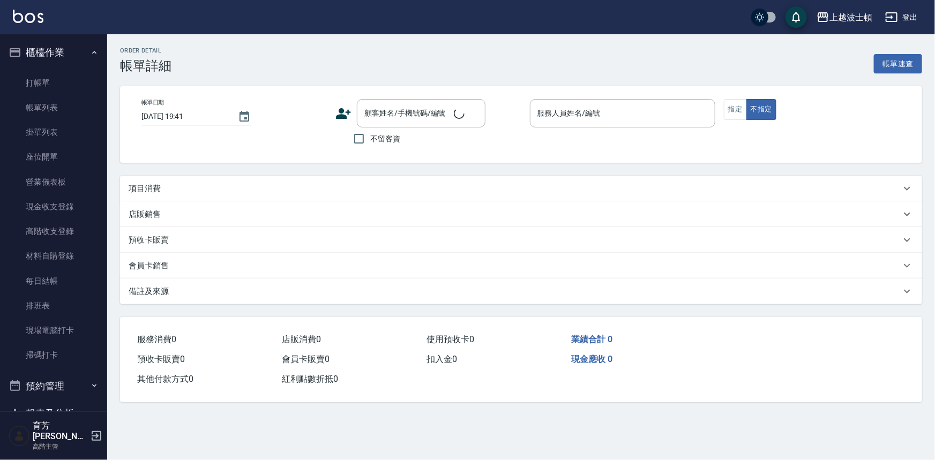
type input "[DATE] 18:00"
checkbox input "true"
type input "shirey-0"
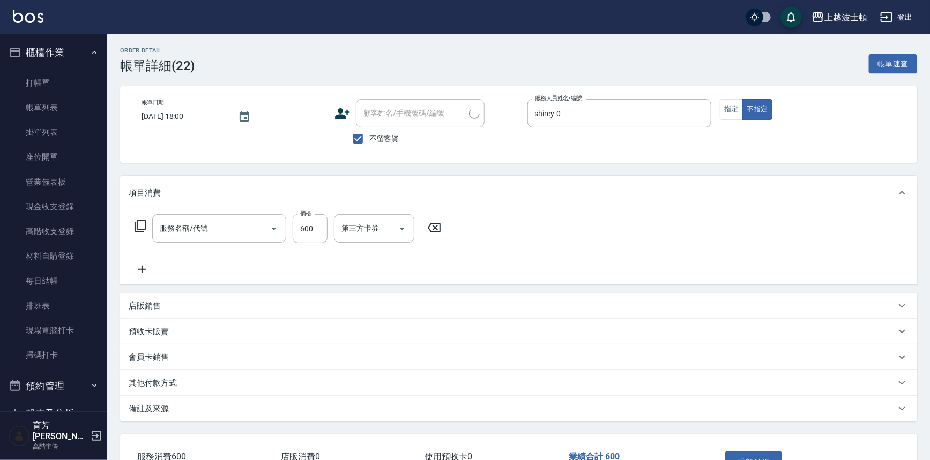
type input "舒壓洗髮(211)"
click at [142, 226] on icon at bounding box center [140, 226] width 13 height 13
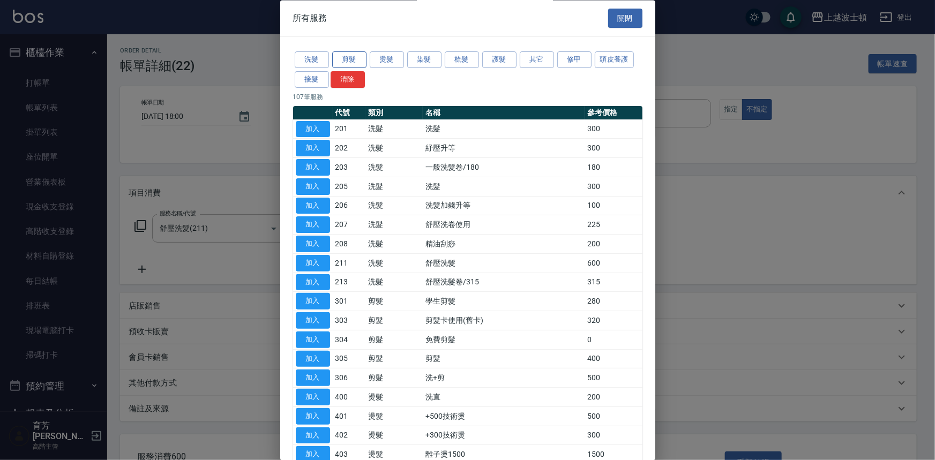
click at [351, 58] on button "剪髮" at bounding box center [349, 60] width 34 height 17
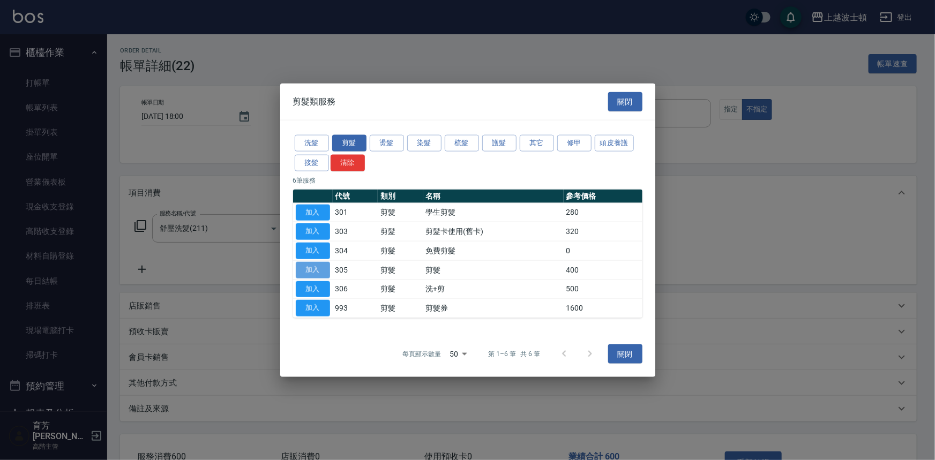
click at [315, 268] on button "加入" at bounding box center [313, 269] width 34 height 17
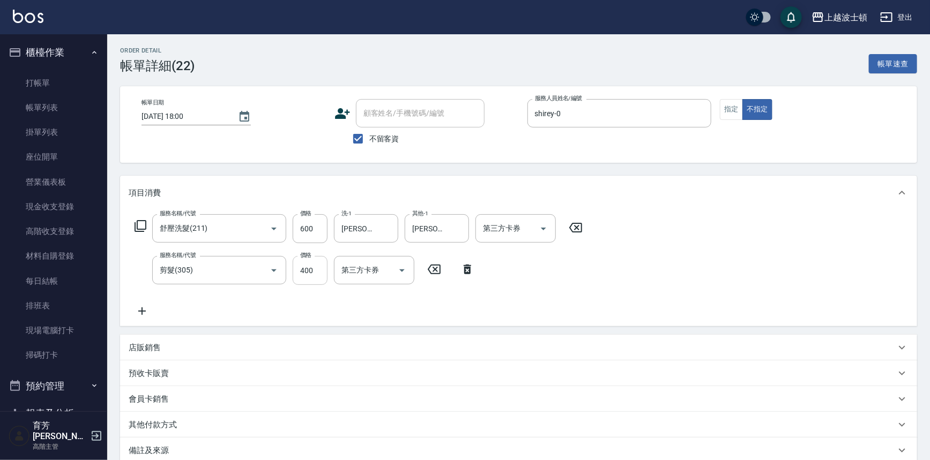
click at [316, 270] on input "400" at bounding box center [310, 270] width 35 height 29
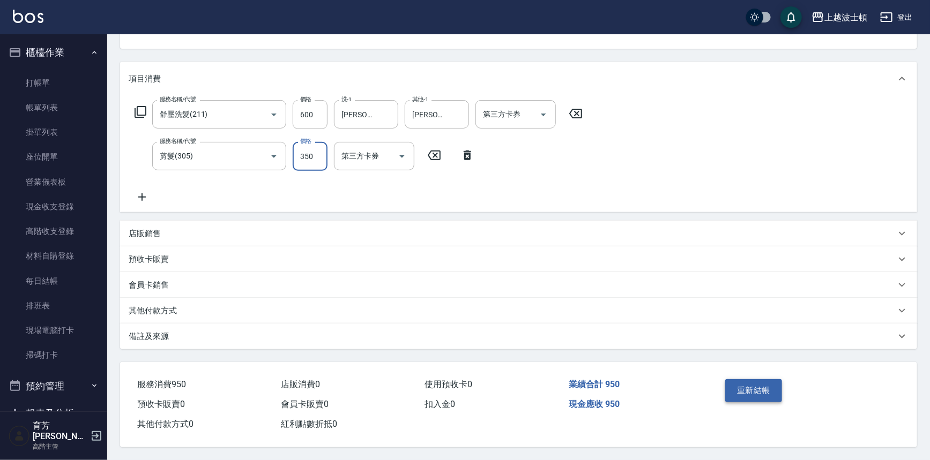
type input "350"
click at [769, 382] on button "重新結帳" at bounding box center [753, 390] width 57 height 23
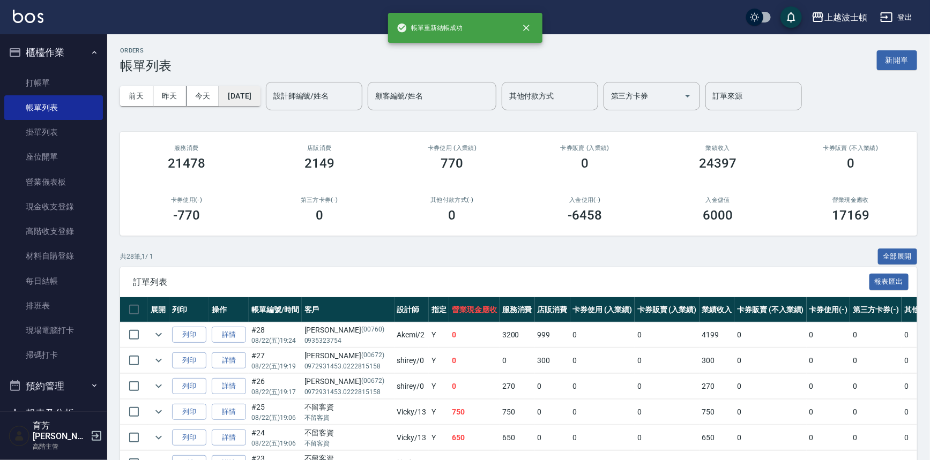
drag, startPoint x: 264, startPoint y: 96, endPoint x: 269, endPoint y: 91, distance: 7.2
click at [260, 91] on button "[DATE]" at bounding box center [239, 96] width 41 height 20
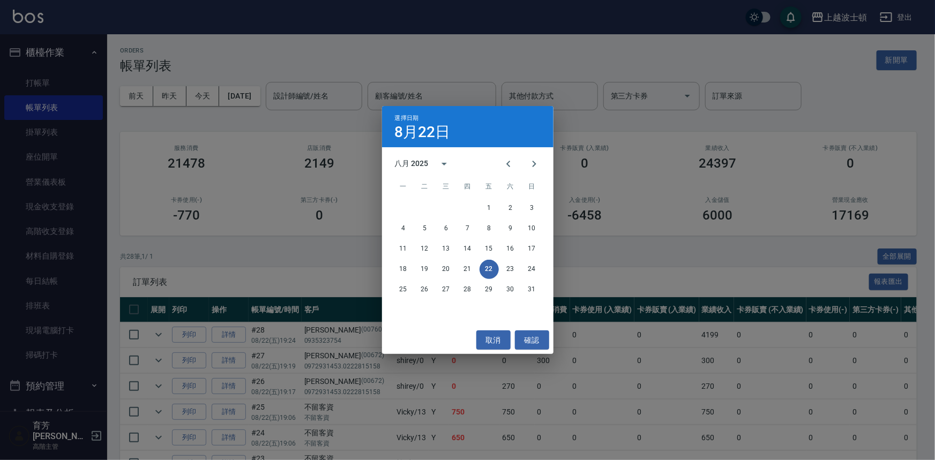
click at [38, 78] on div "選擇日期 [DATE] 八月 2025 一 二 三 四 五 六 日 1 2 3 4 5 6 7 8 9 10 11 12 13 14 15 16 17 18 …" at bounding box center [467, 230] width 935 height 460
